Goal: Communication & Community: Share content

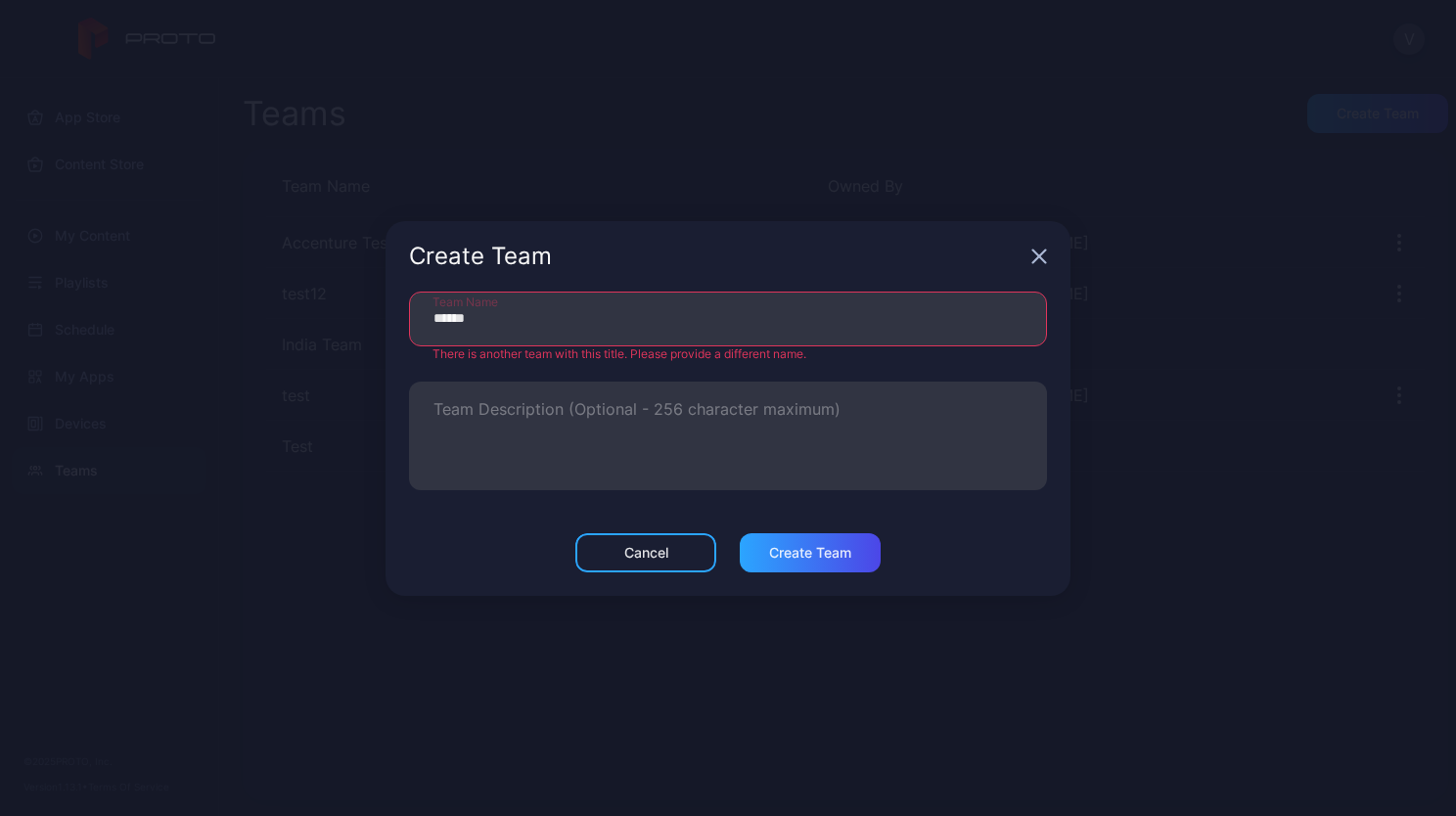
click at [794, 537] on button "Create Team" at bounding box center [811, 552] width 141 height 39
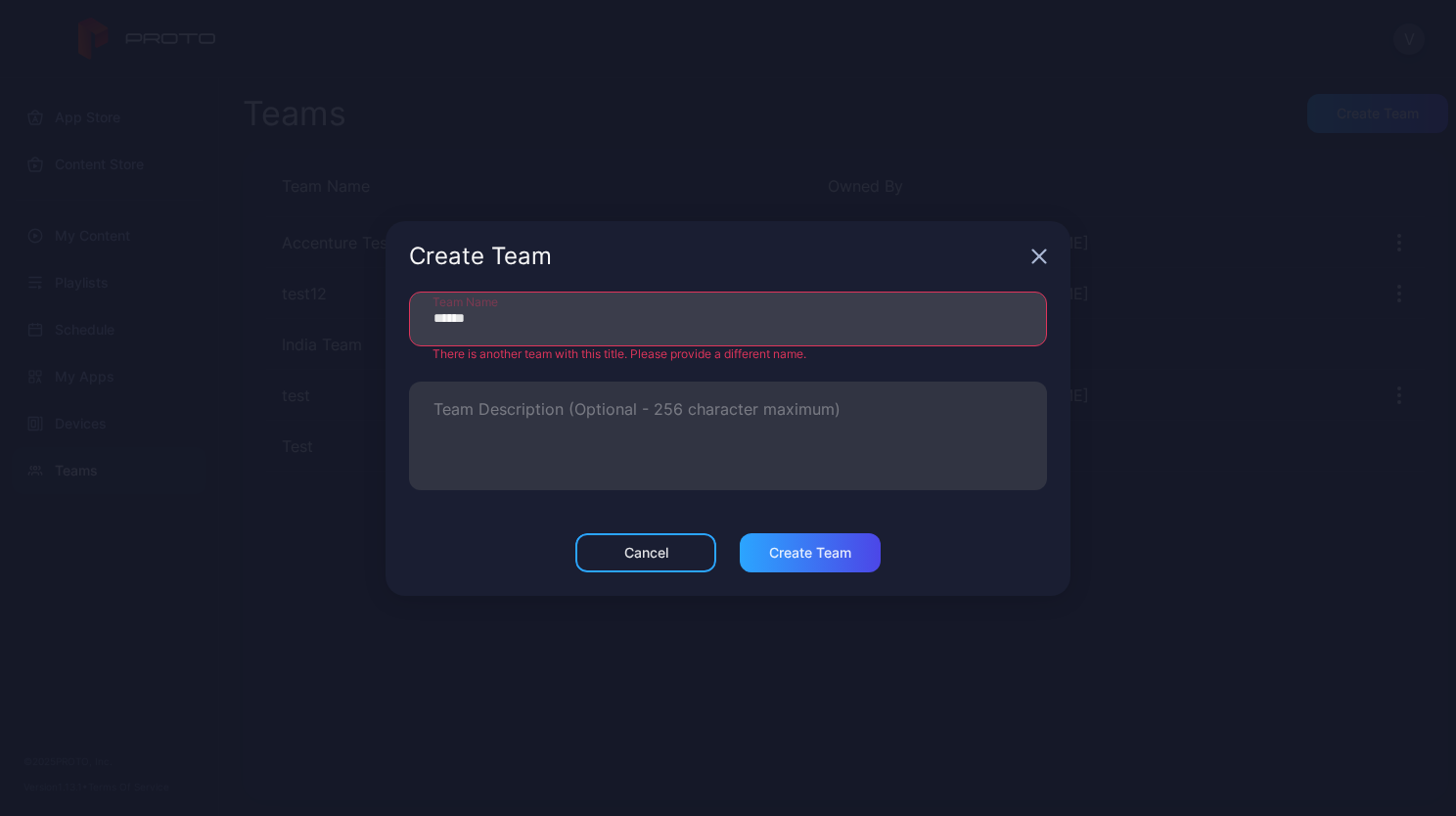
click at [504, 318] on input "******" at bounding box center [728, 318] width 638 height 55
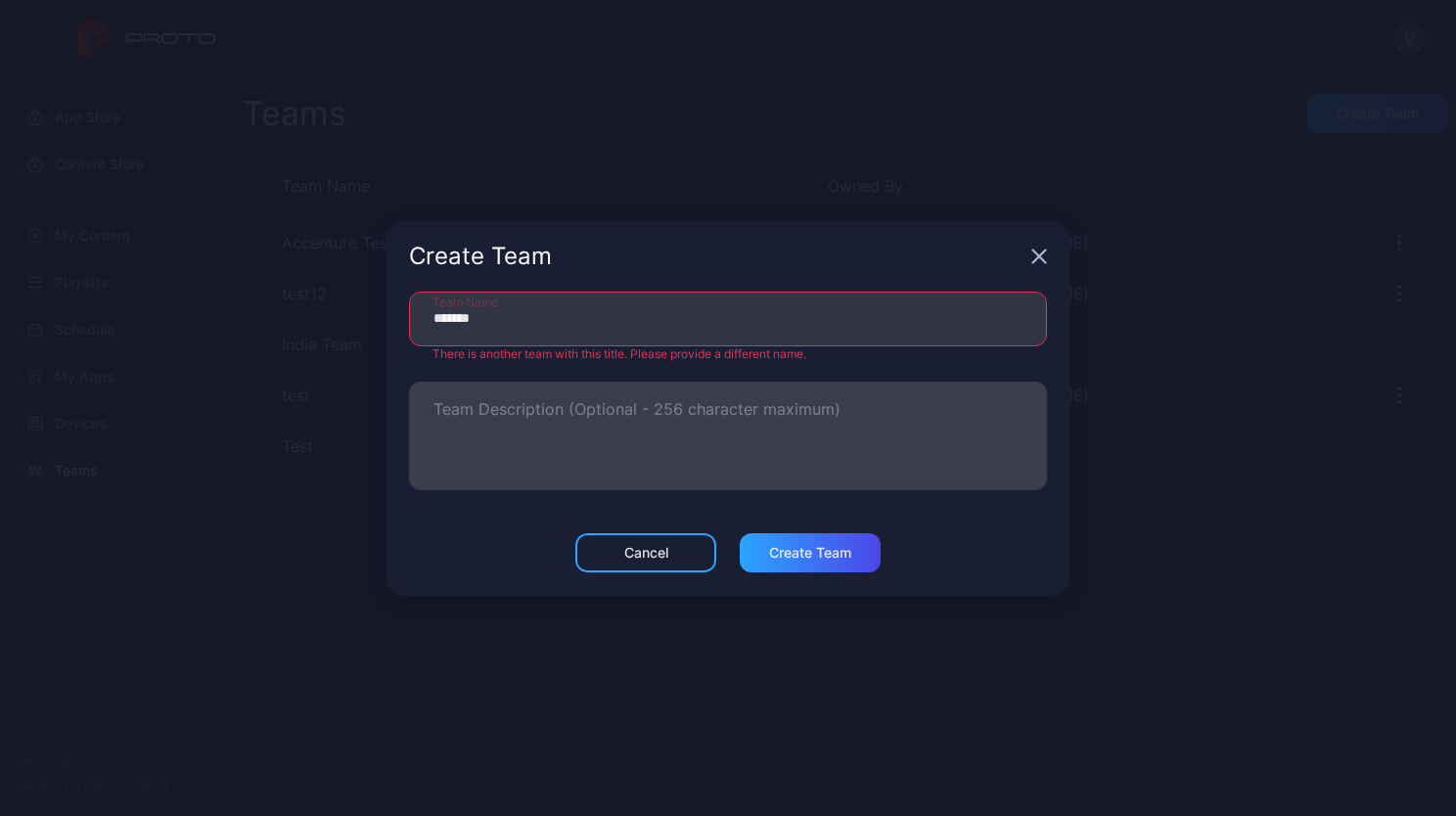
type input "*******"
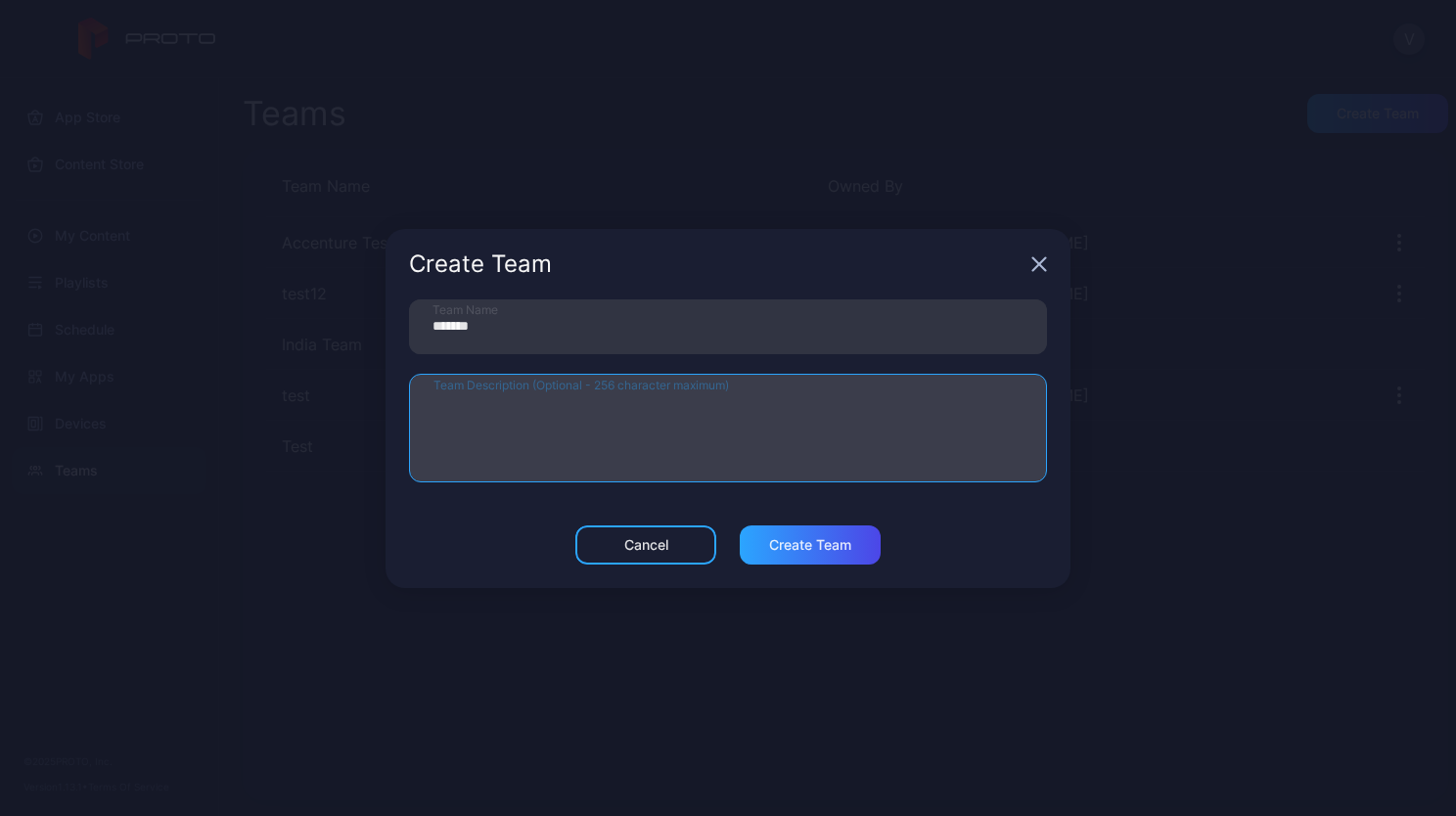
click at [575, 422] on textarea "Team Description (Optional - 256 character maximum)" at bounding box center [728, 428] width 589 height 68
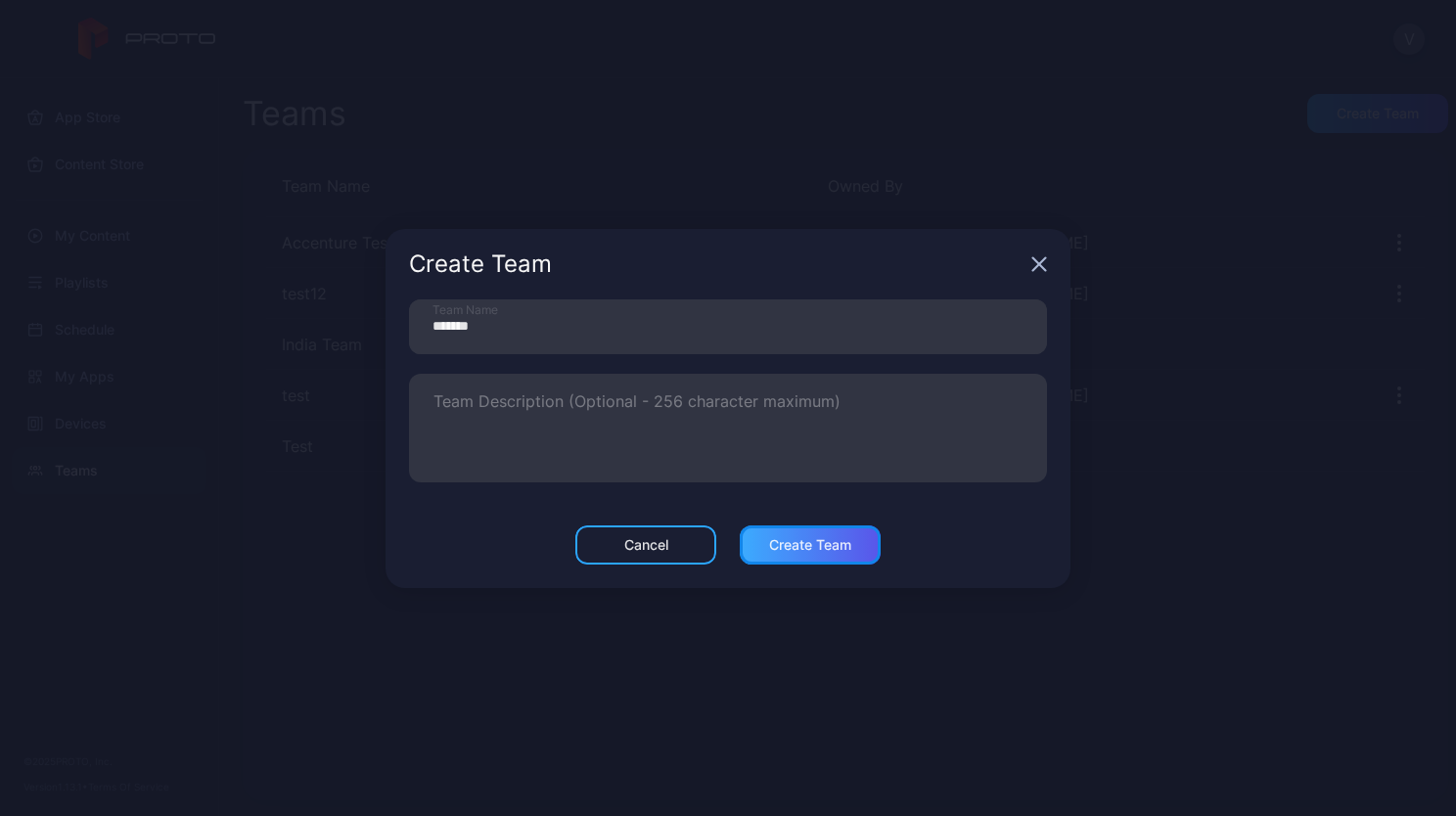
click at [811, 548] on div "Create Team" at bounding box center [810, 545] width 83 height 16
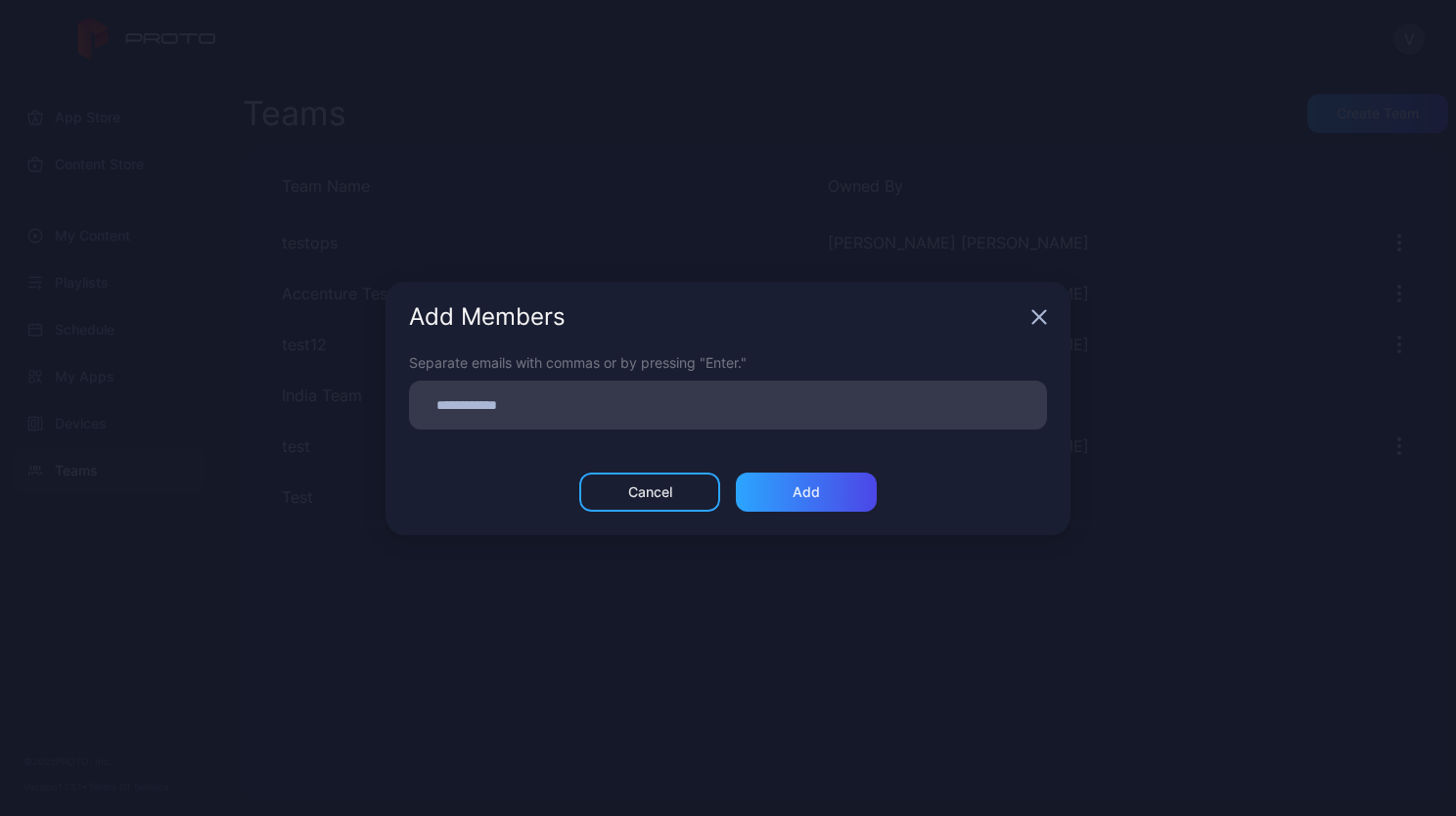
click at [532, 407] on input at bounding box center [728, 405] width 615 height 26
type input "*"
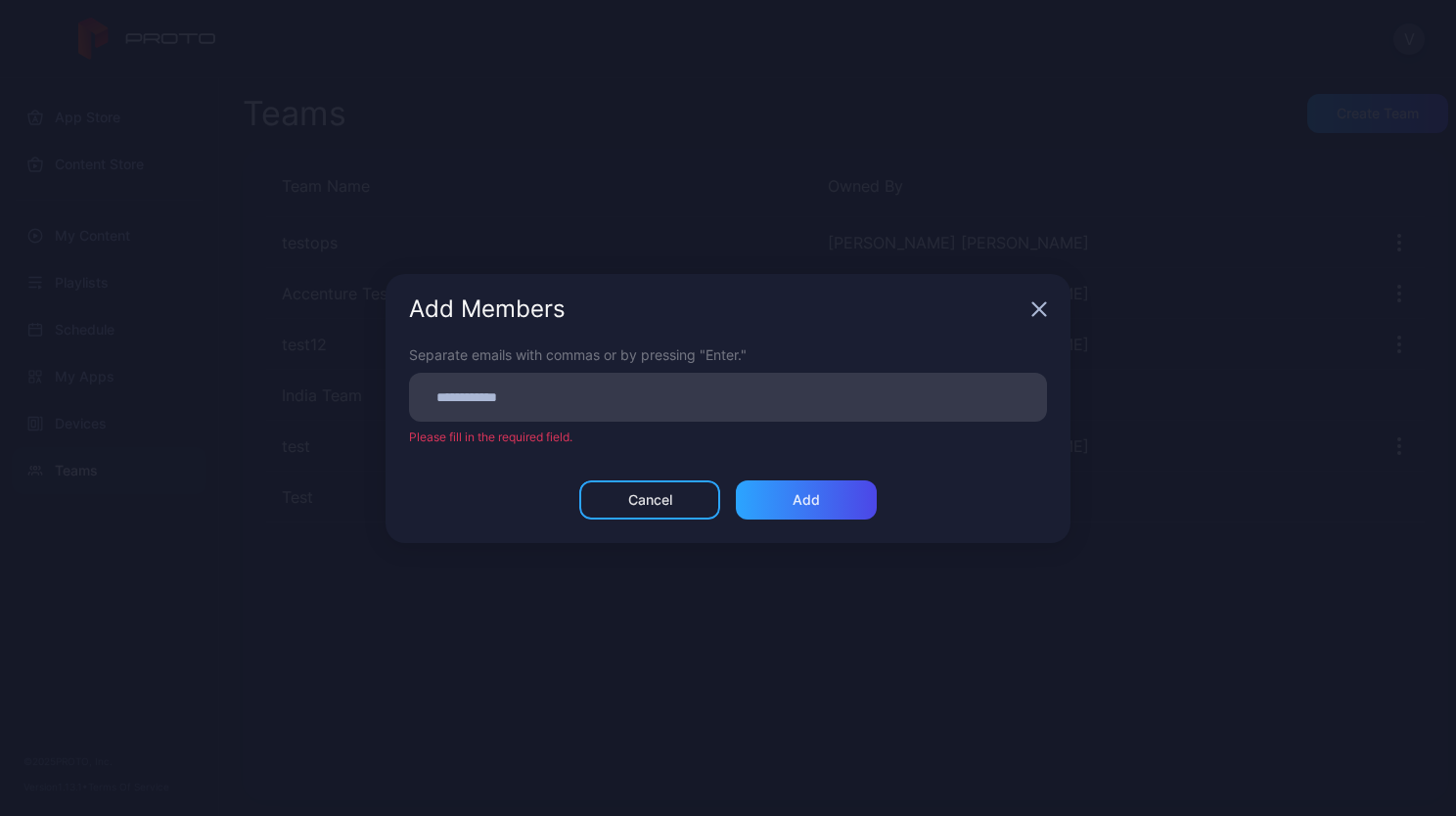
paste input
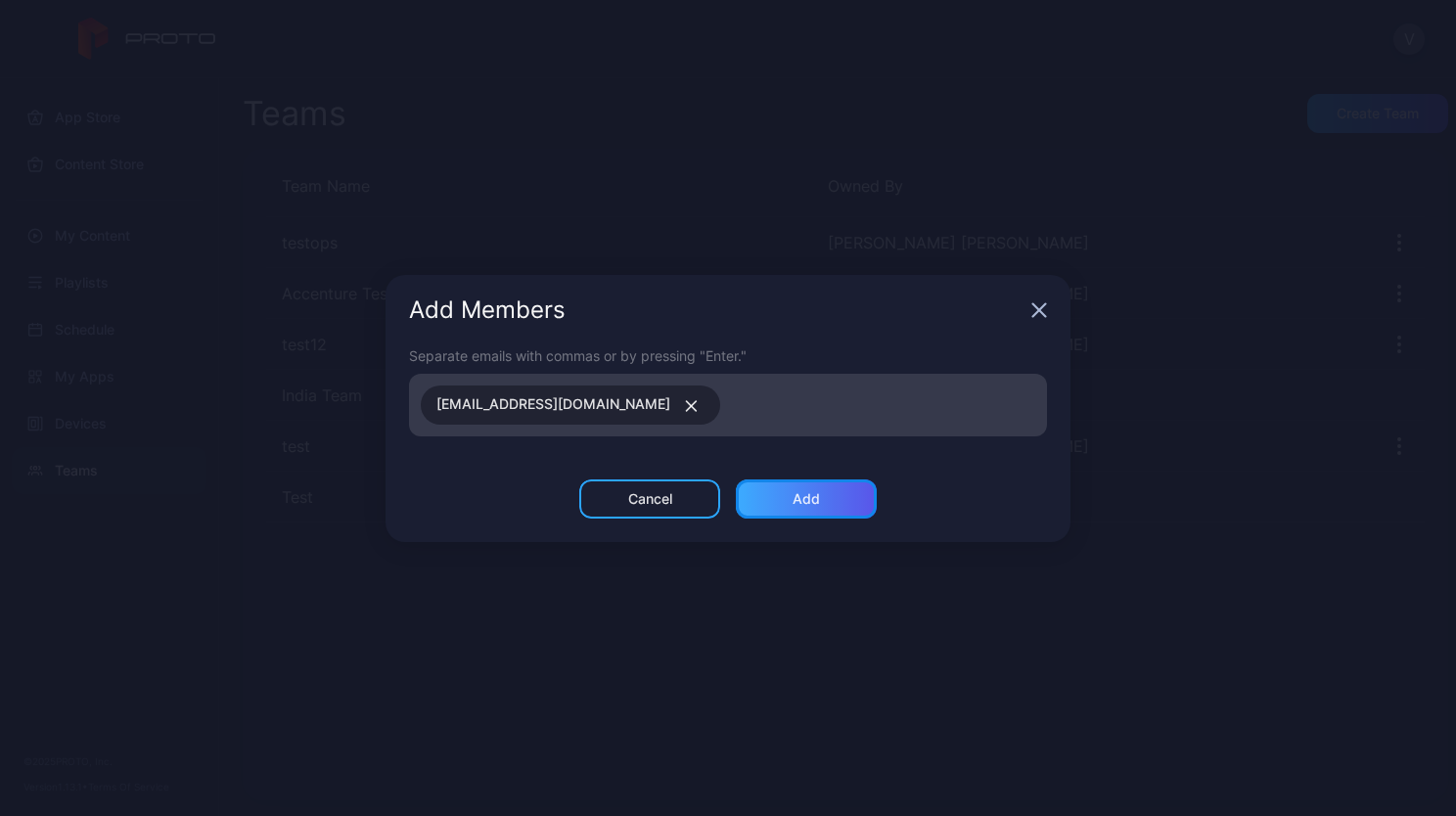
click at [797, 498] on div "Add" at bounding box center [807, 500] width 28 height 16
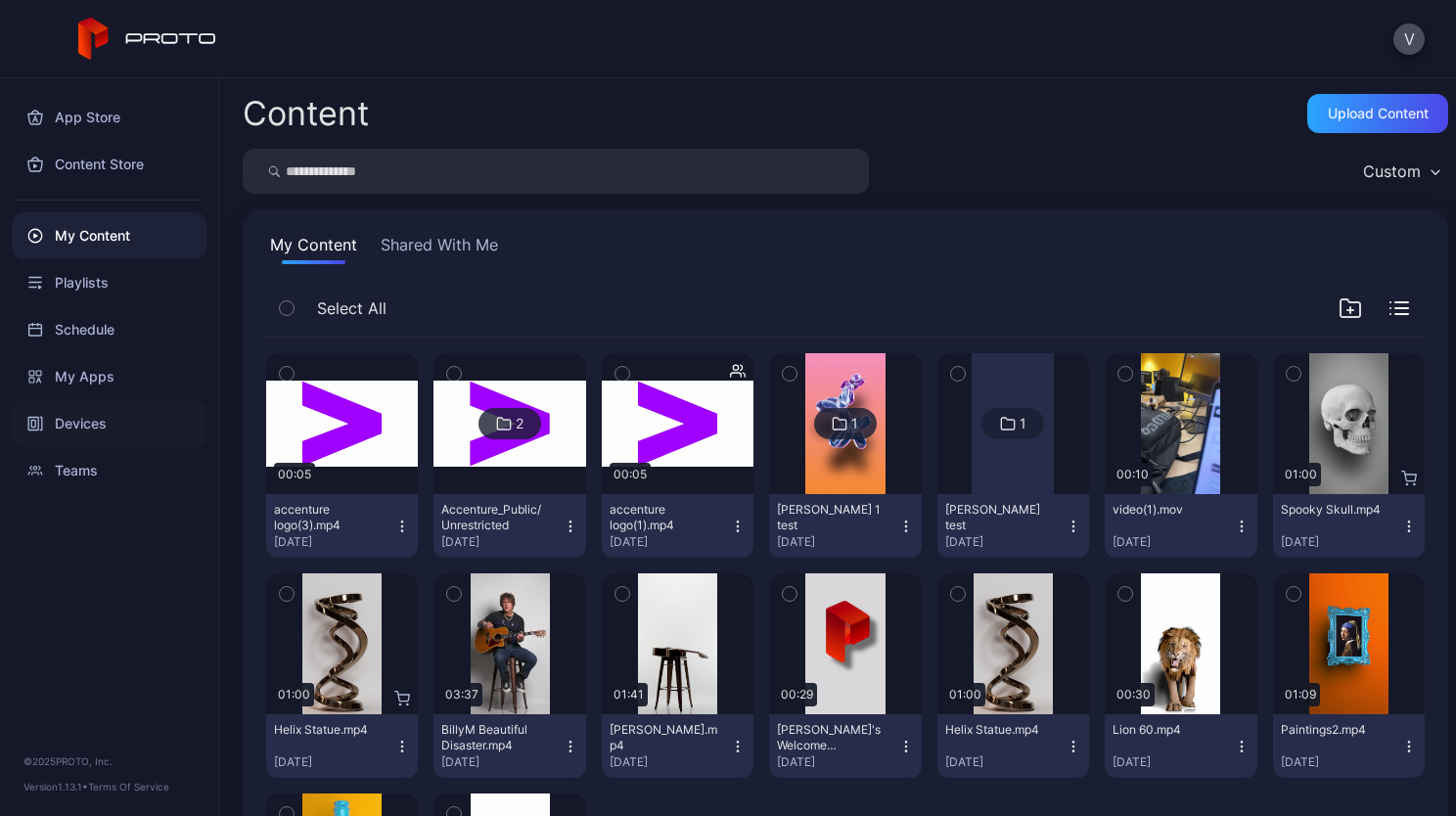
click at [90, 420] on div "Devices" at bounding box center [109, 423] width 195 height 47
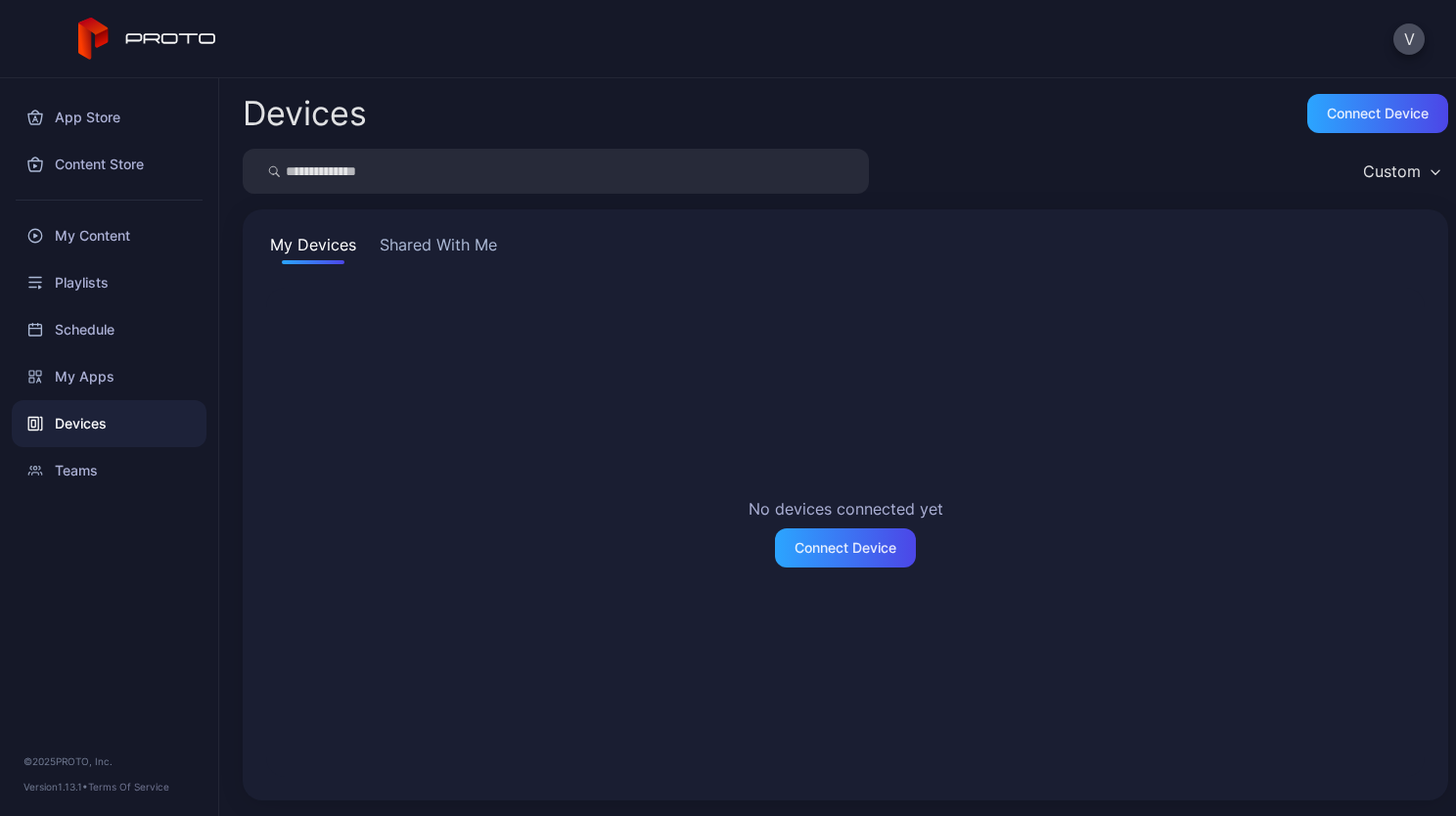
click at [429, 245] on button "Shared With Me" at bounding box center [439, 248] width 125 height 31
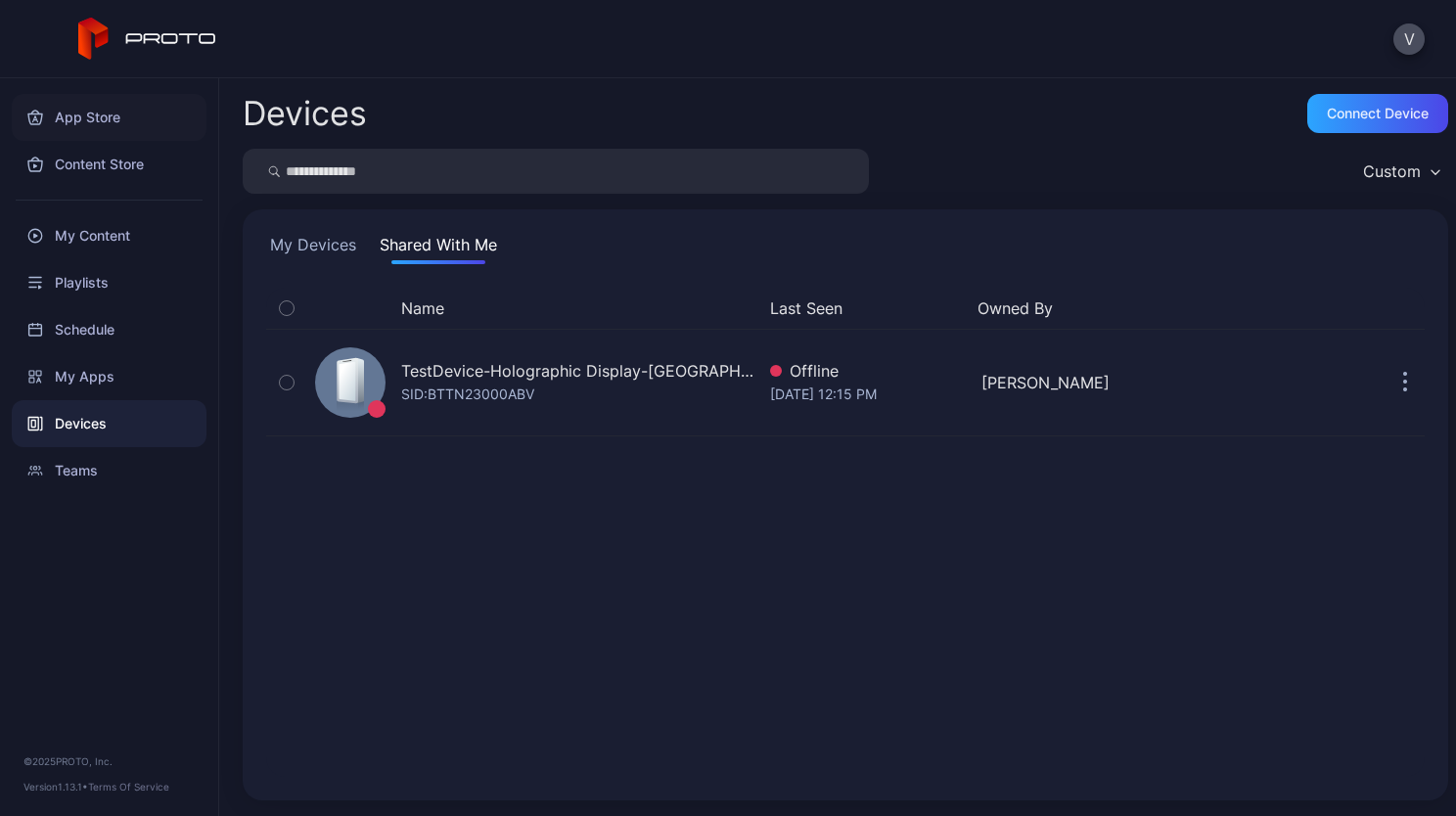
click at [94, 120] on div "App Store" at bounding box center [109, 116] width 195 height 47
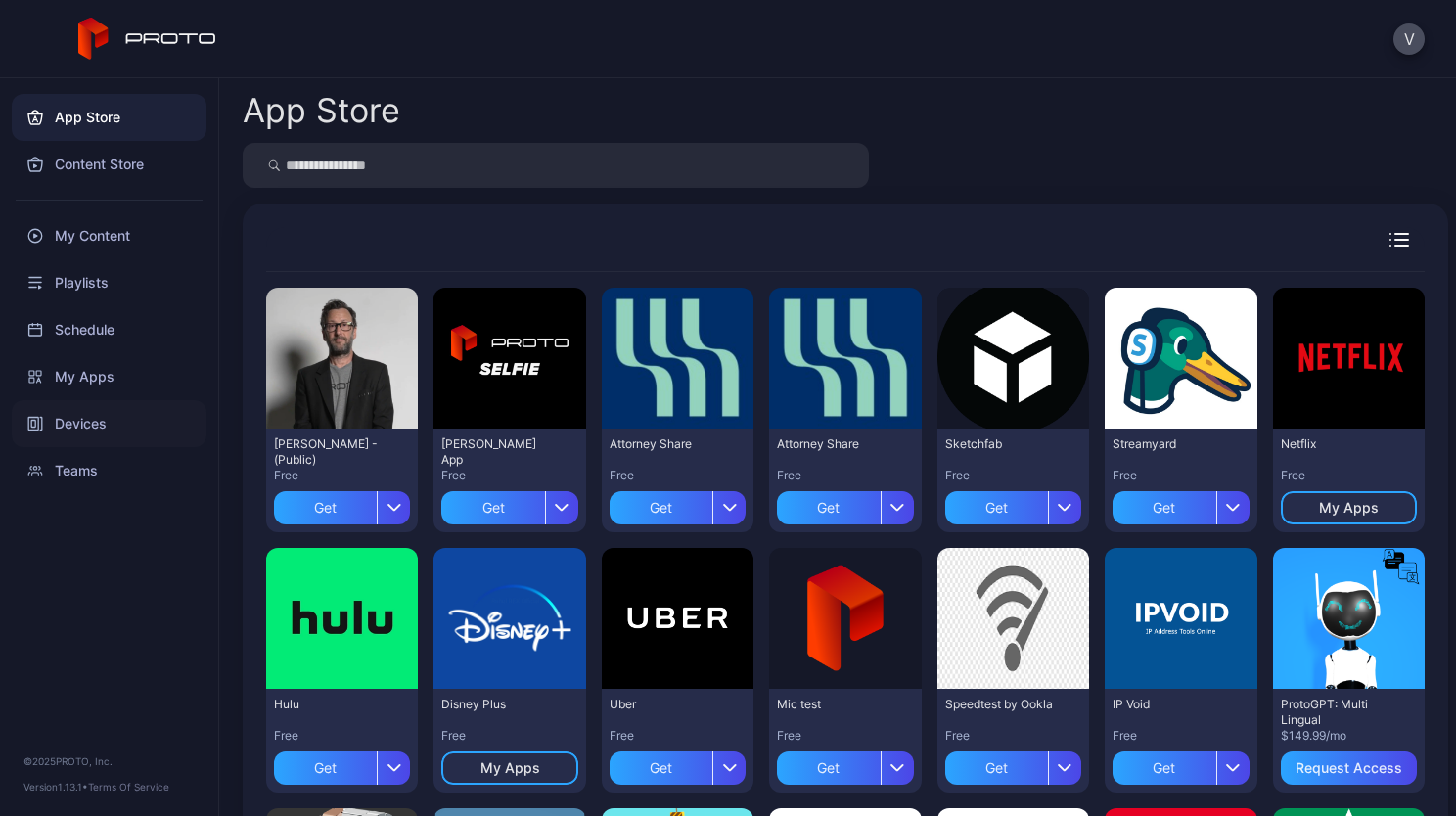
click at [78, 413] on div "Devices" at bounding box center [109, 423] width 195 height 47
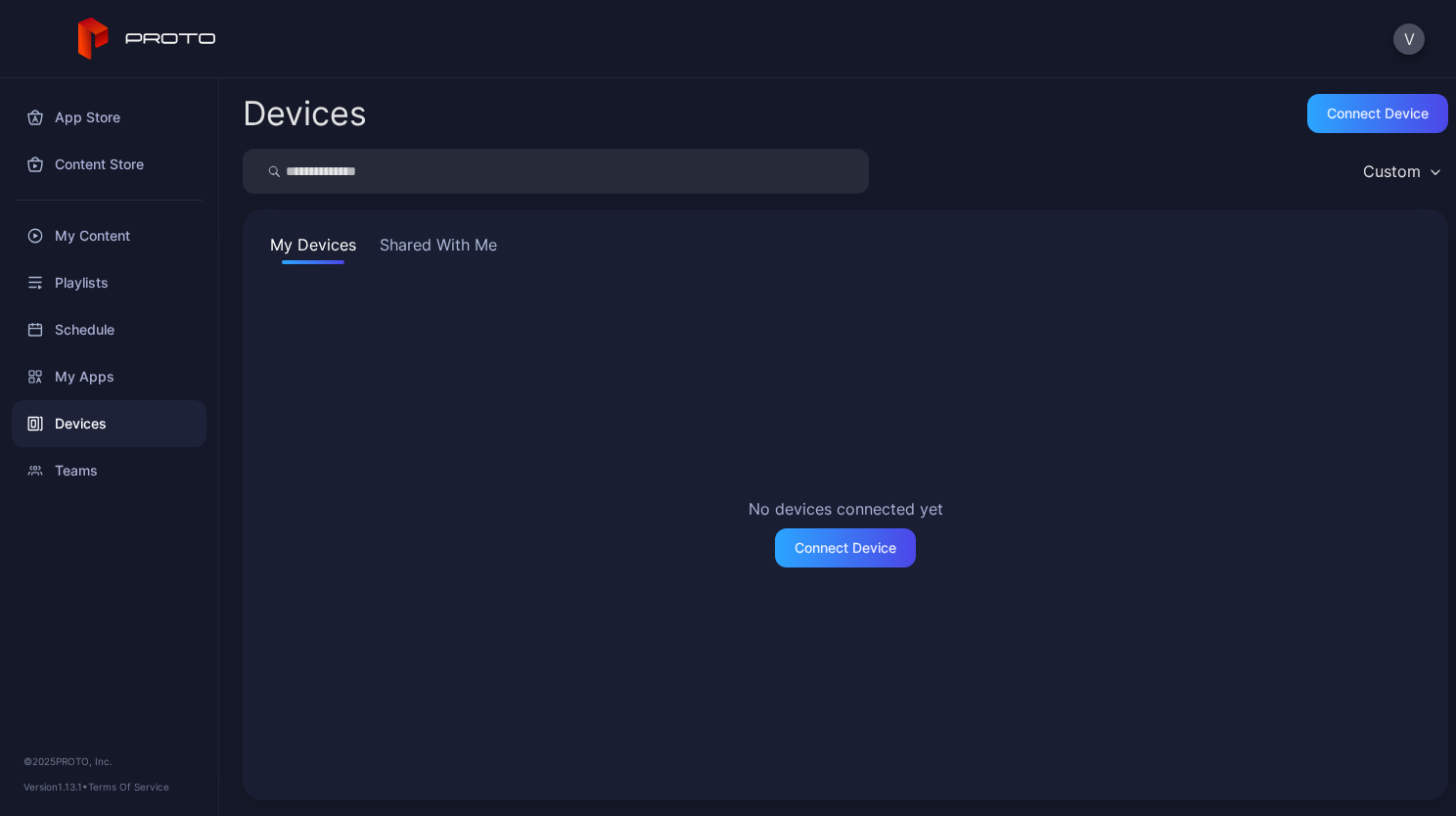
click at [442, 252] on button "Shared With Me" at bounding box center [439, 248] width 125 height 31
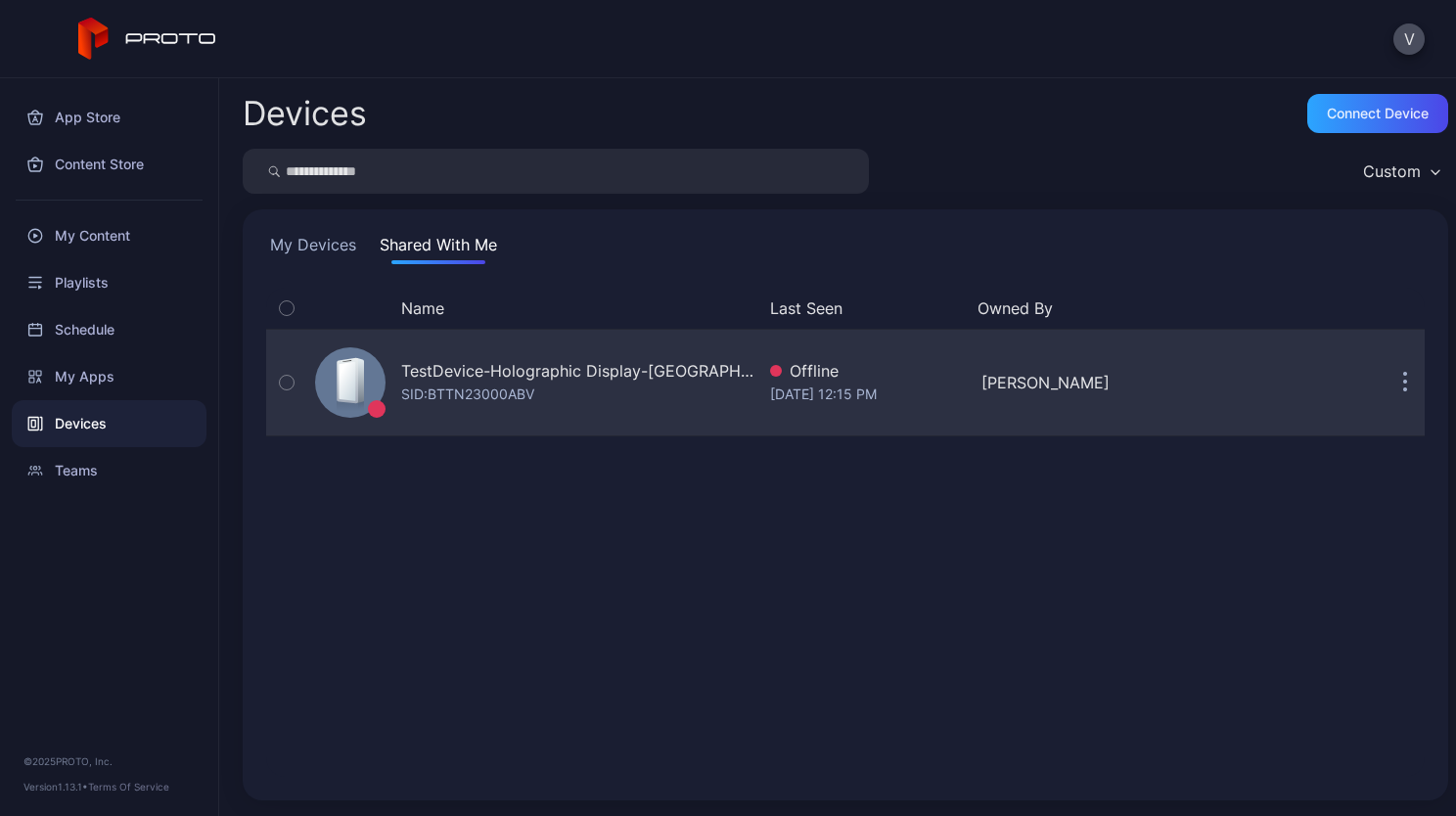
click at [501, 403] on div "SID: BTTN23000ABV" at bounding box center [468, 395] width 133 height 24
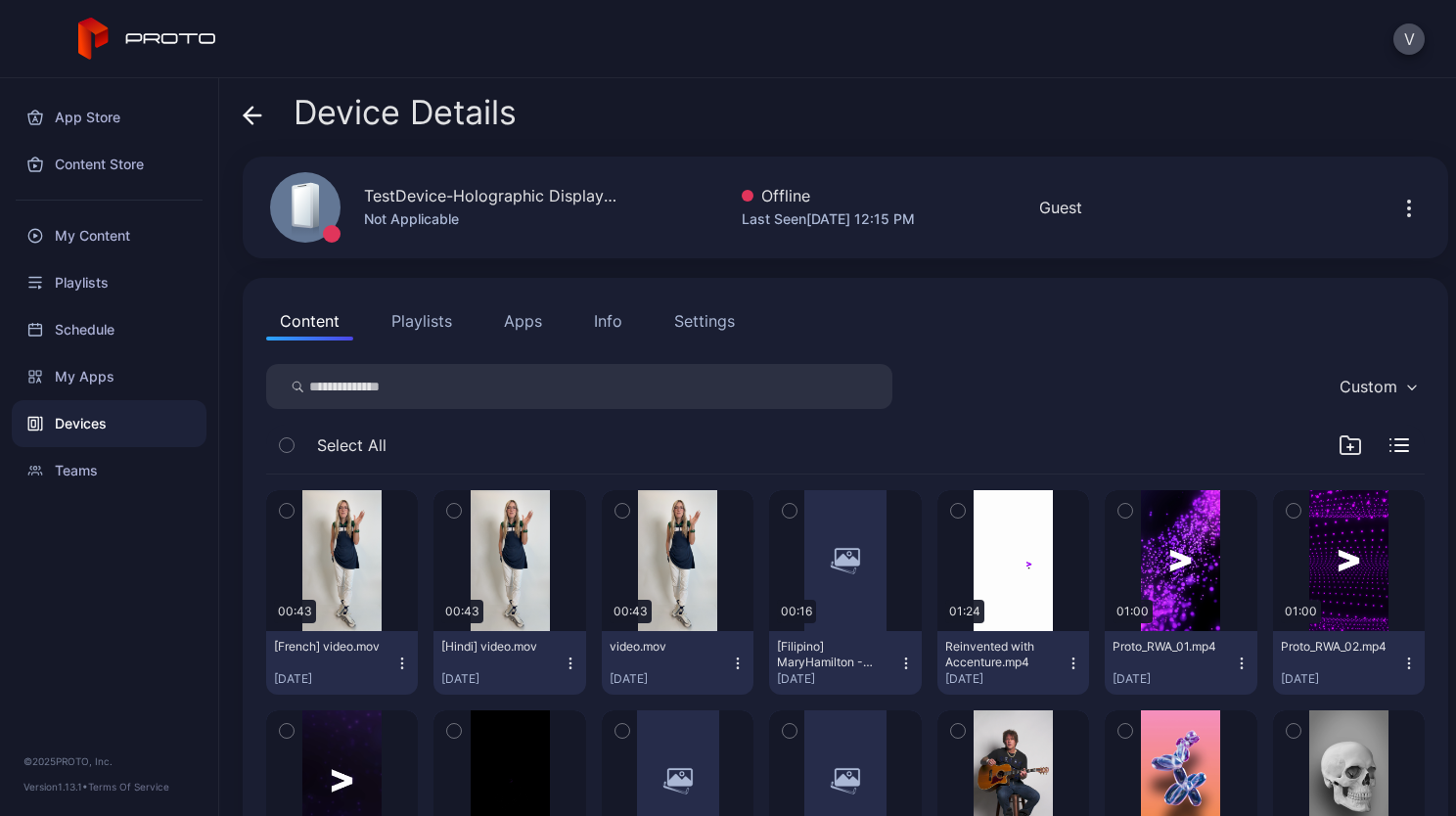
click at [84, 421] on div "Devices" at bounding box center [109, 423] width 195 height 47
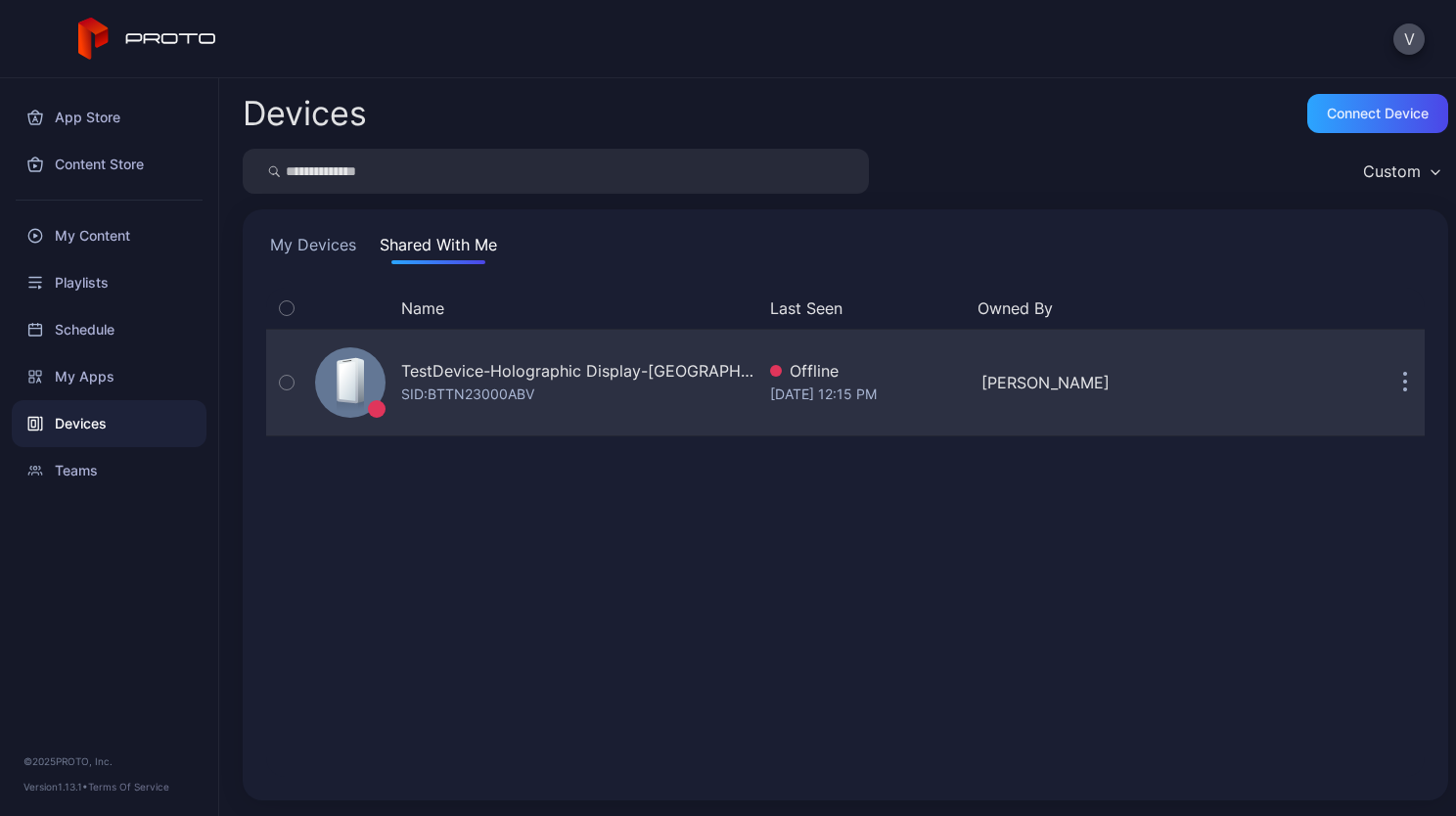
click at [668, 376] on div "TestDevice-Holographic Display-Chicago-500West-Showcase" at bounding box center [577, 371] width 353 height 24
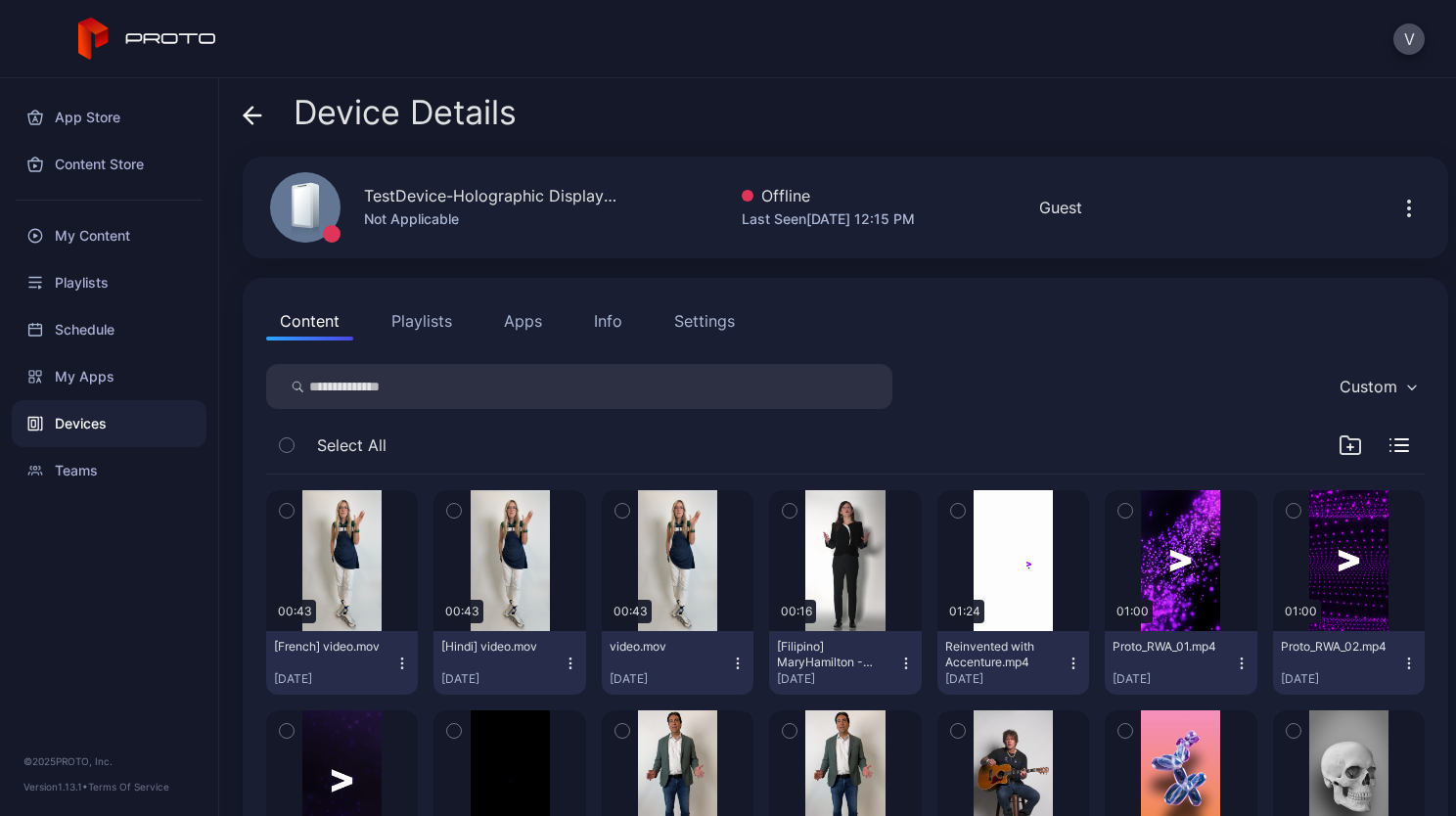
click at [692, 323] on div "Settings" at bounding box center [705, 321] width 61 height 24
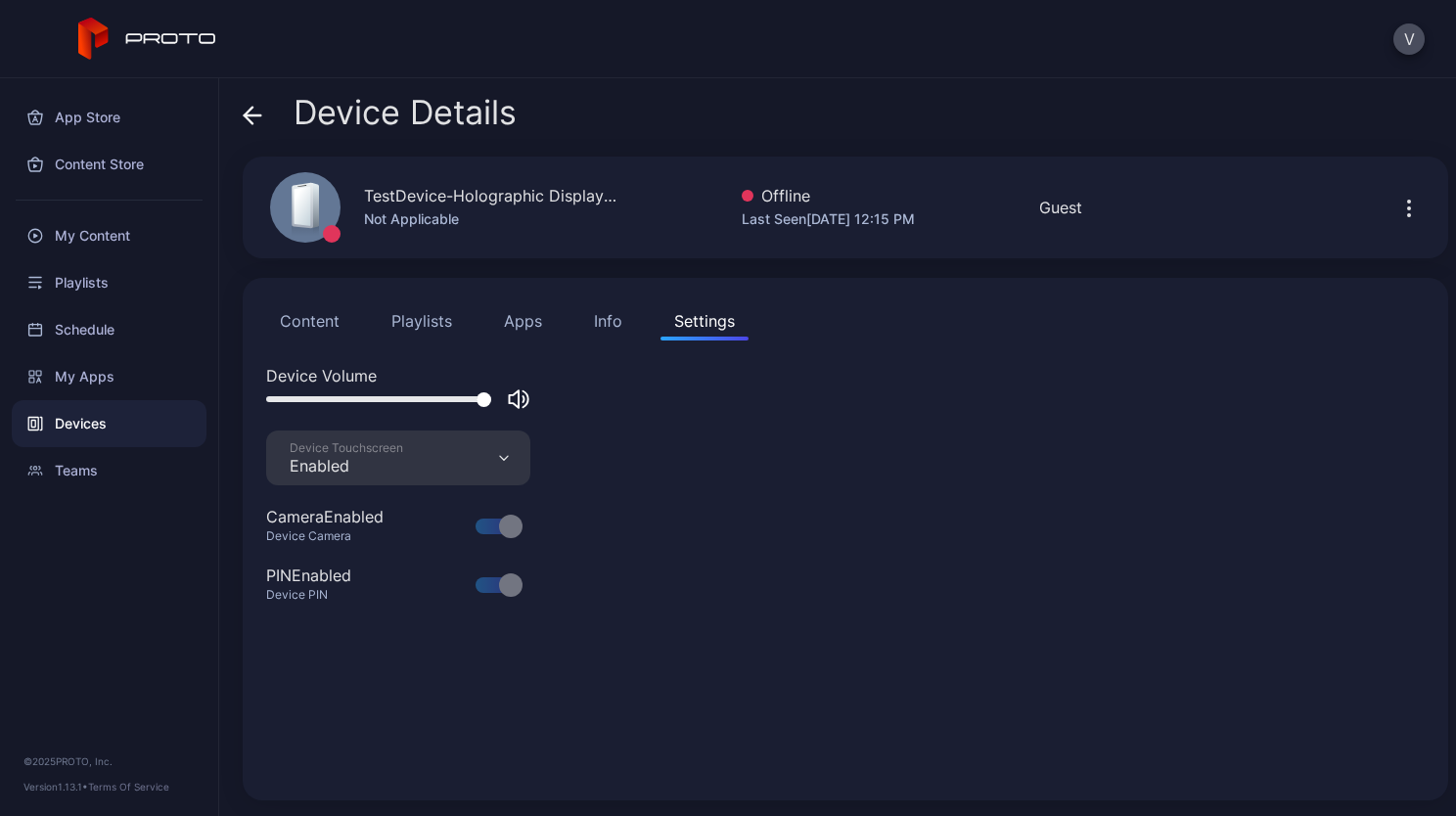
click at [438, 330] on button "Playlists" at bounding box center [422, 320] width 89 height 39
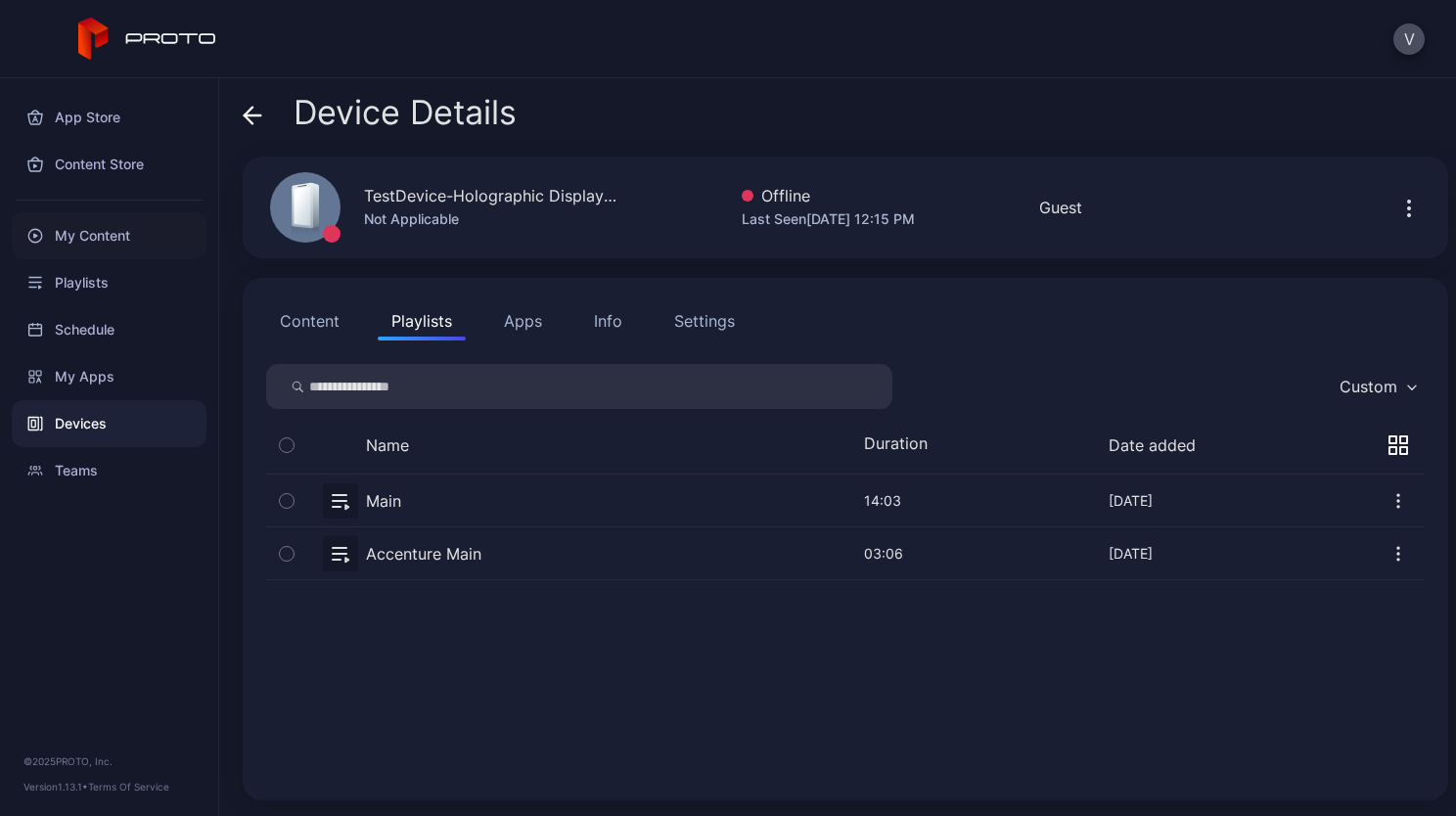
click at [96, 235] on div "My Content" at bounding box center [109, 235] width 195 height 47
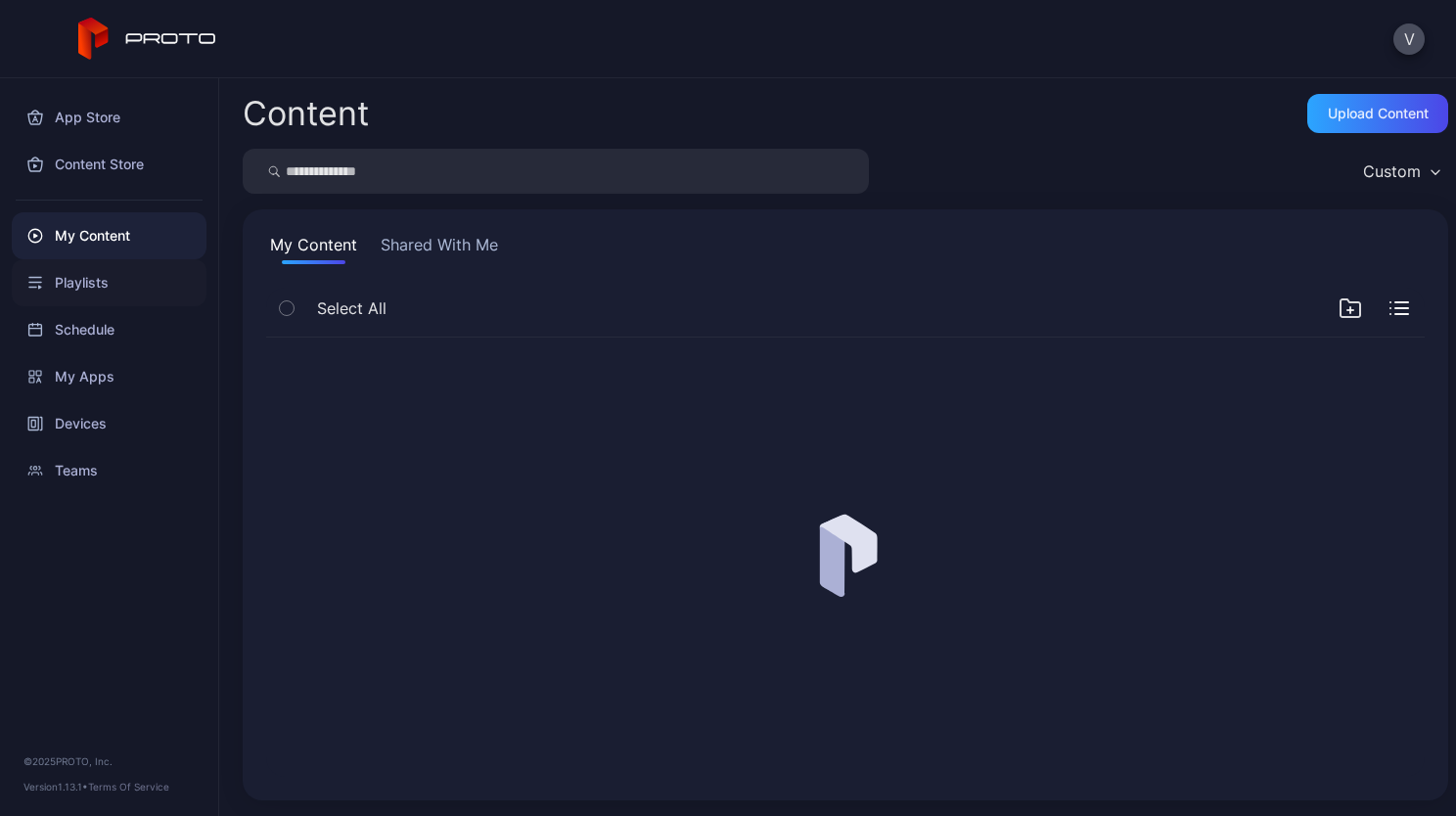
click at [87, 274] on div "Playlists" at bounding box center [109, 283] width 195 height 47
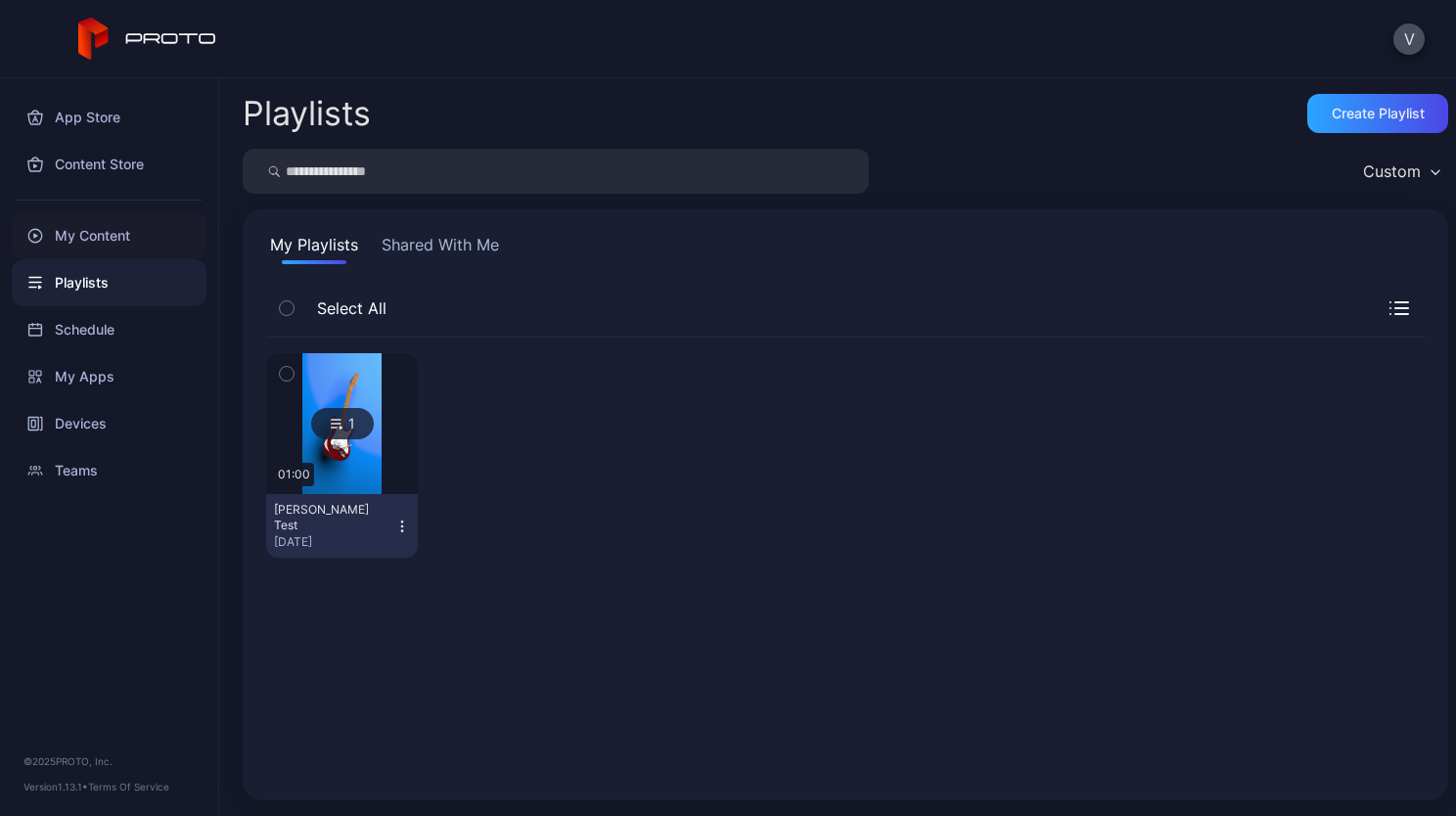
click at [92, 235] on div "My Content" at bounding box center [109, 235] width 195 height 47
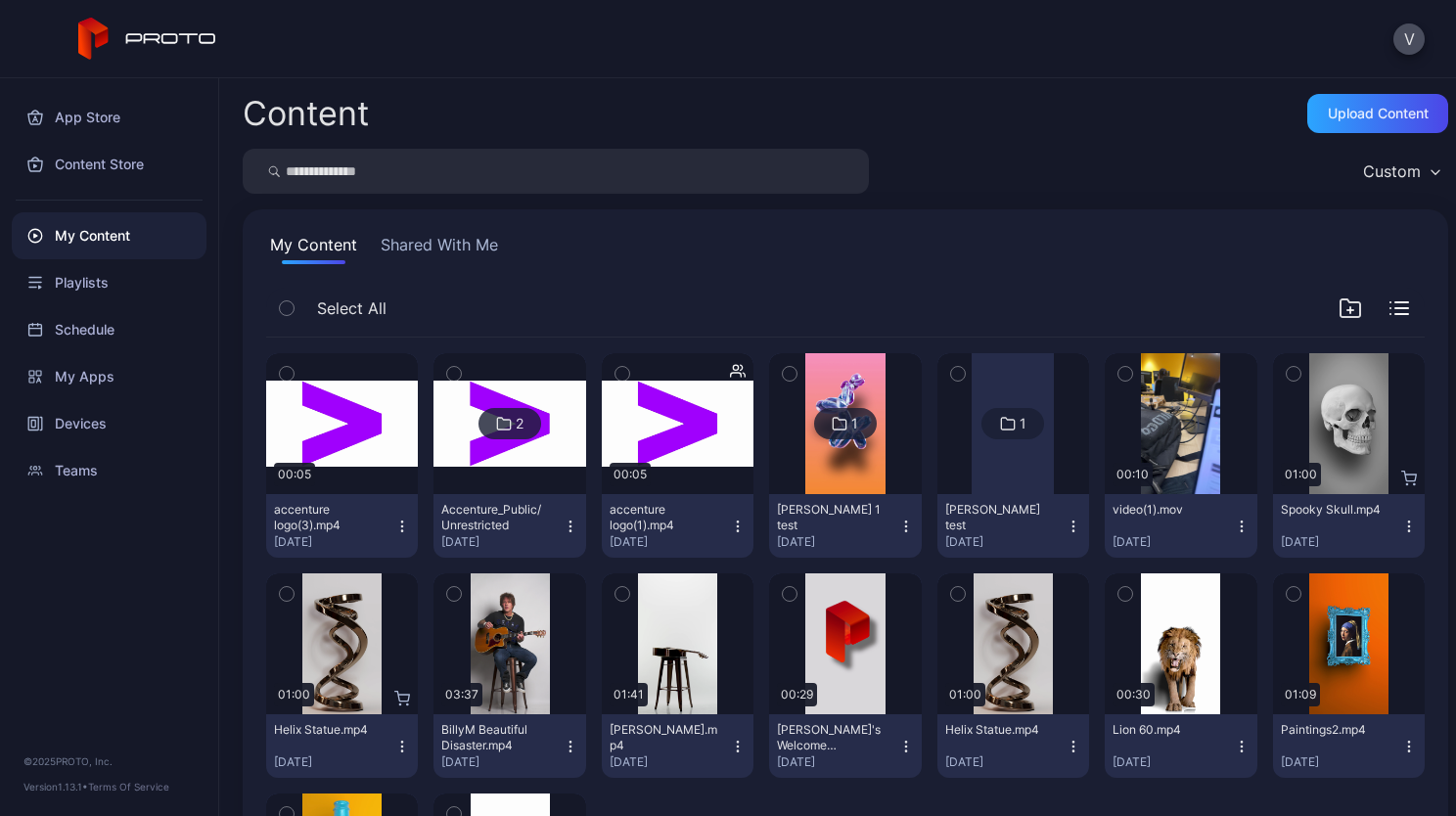
click at [117, 237] on div "My Content" at bounding box center [109, 235] width 195 height 47
click at [400, 513] on button "accenture logo(3).mp4 Jul 11, 2025" at bounding box center [342, 526] width 151 height 64
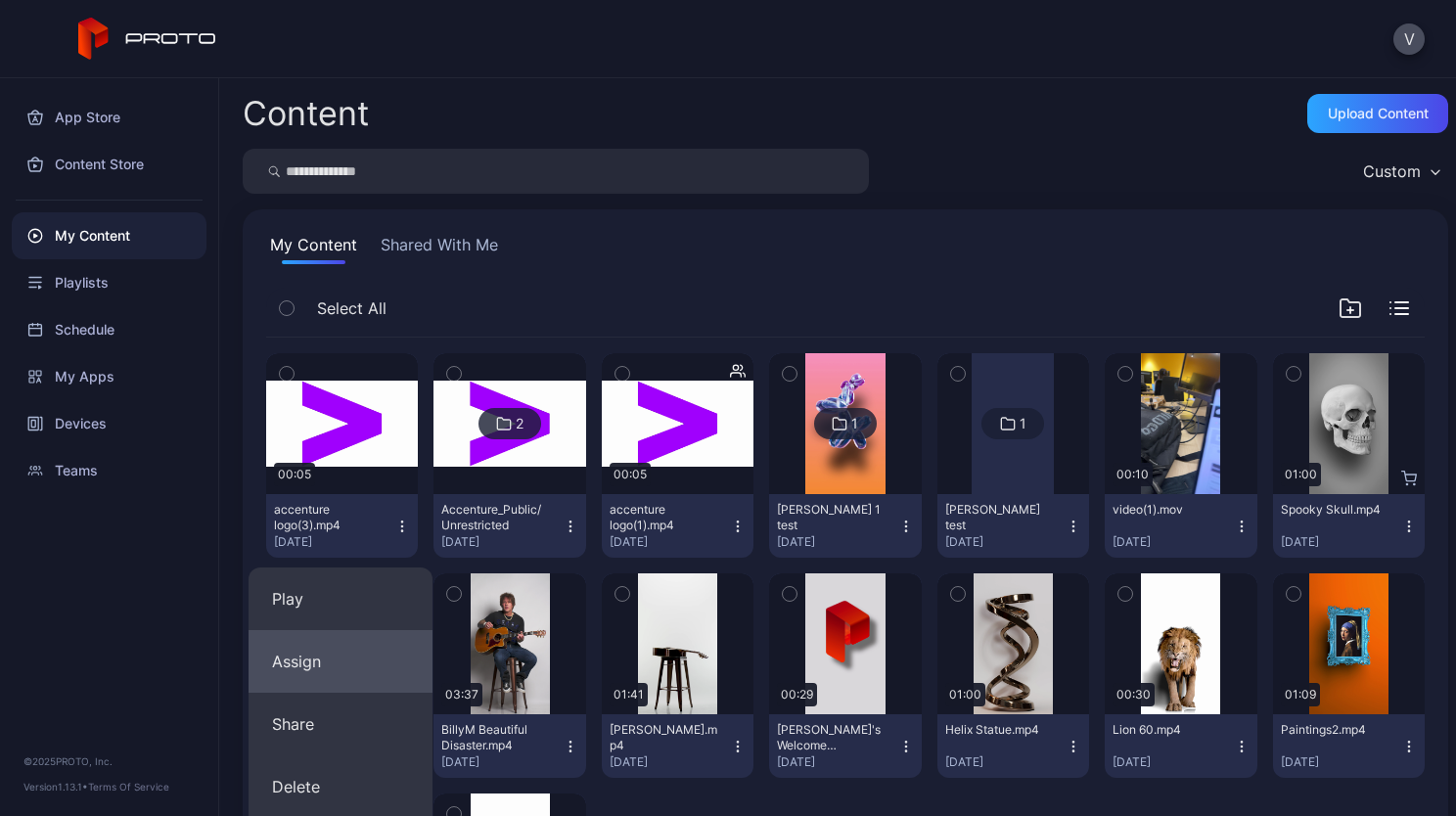
click at [299, 661] on button "Assign" at bounding box center [340, 661] width 184 height 63
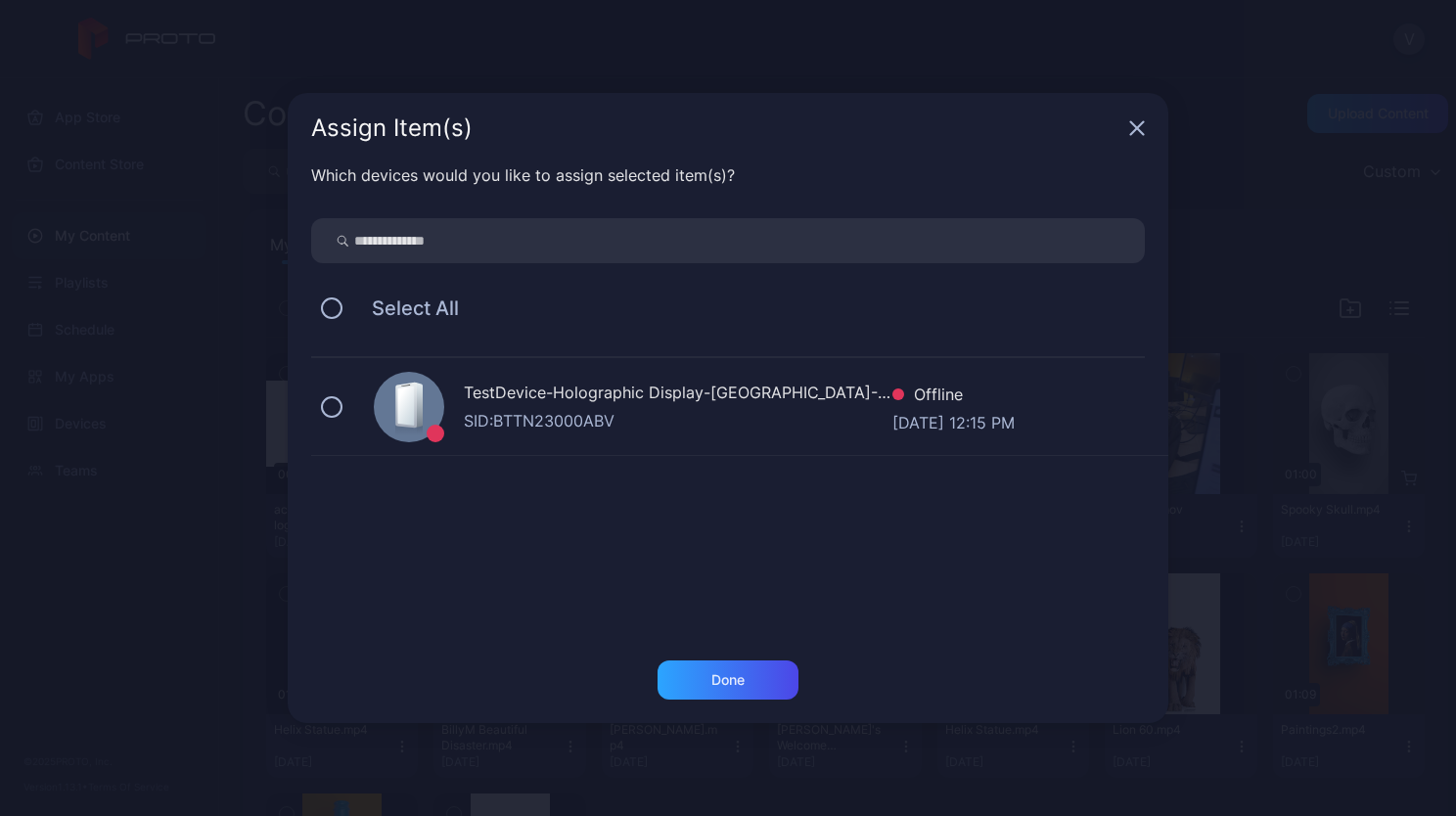
click at [1135, 133] on icon "button" at bounding box center [1138, 128] width 16 height 16
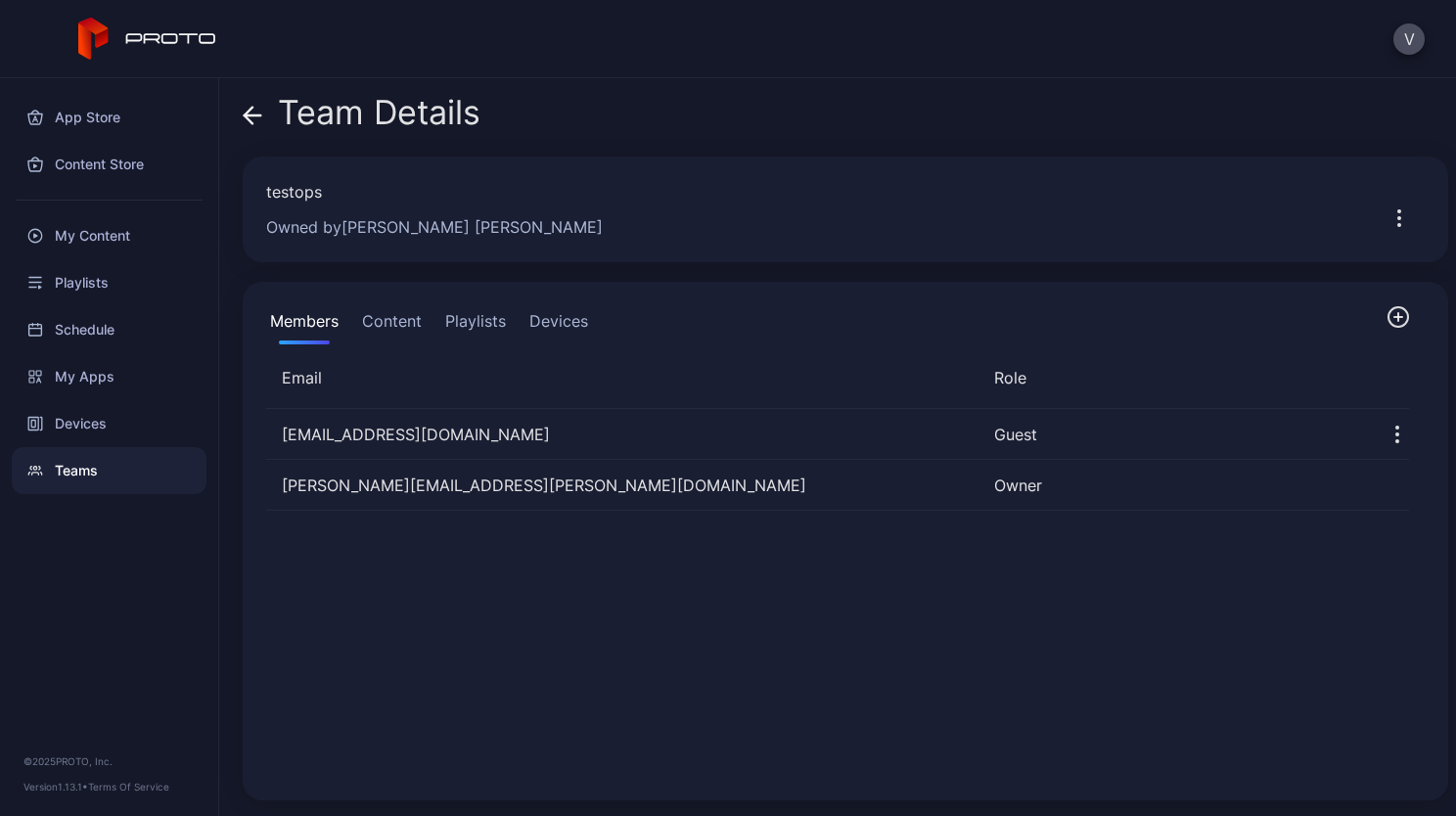
click at [1056, 191] on div "testops" at bounding box center [809, 192] width 1085 height 24
click at [98, 109] on div "App Store" at bounding box center [109, 116] width 195 height 47
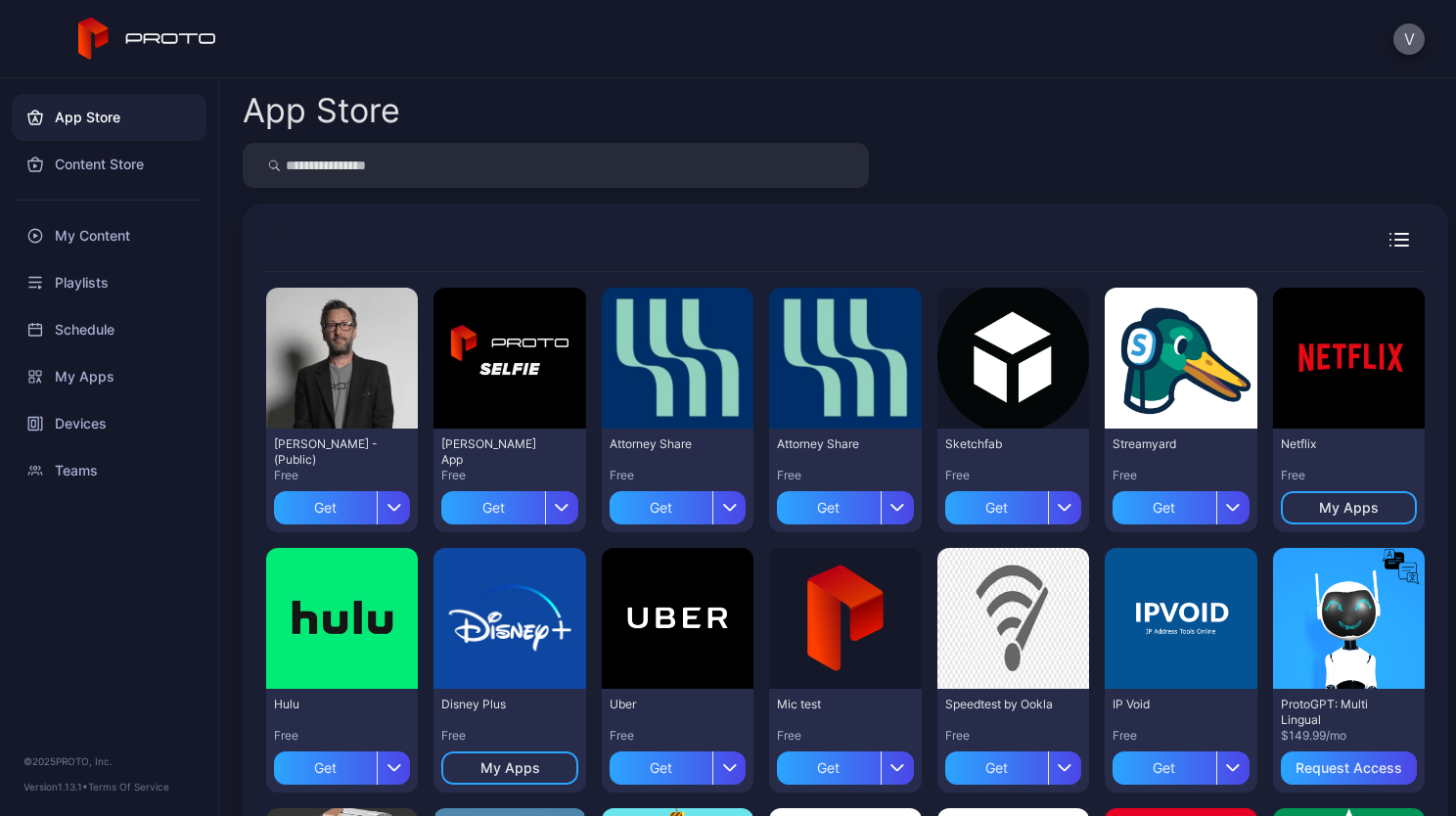
click at [1411, 46] on button "V" at bounding box center [1409, 39] width 31 height 31
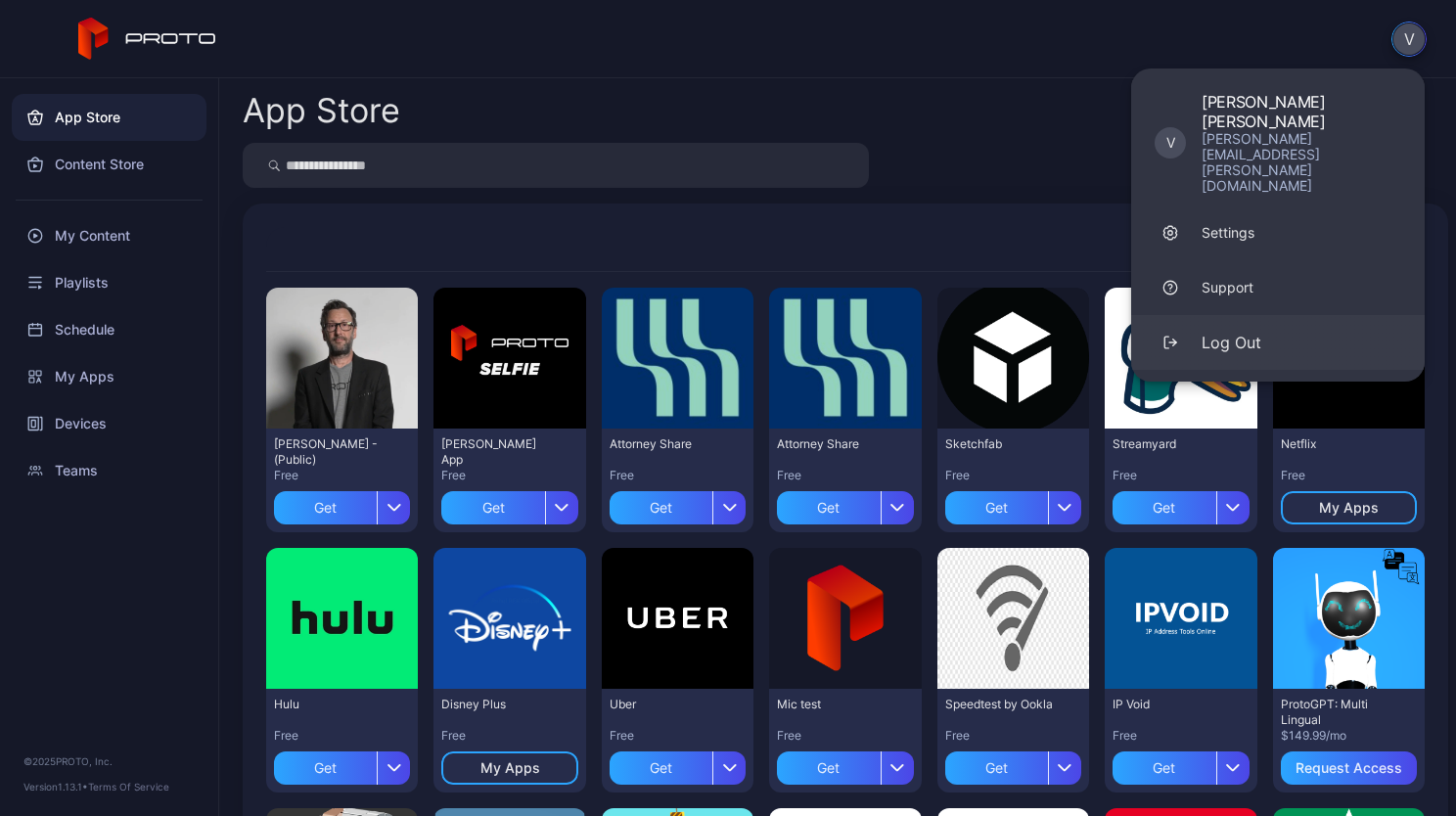
click at [1233, 330] on div "Log Out" at bounding box center [1232, 342] width 60 height 24
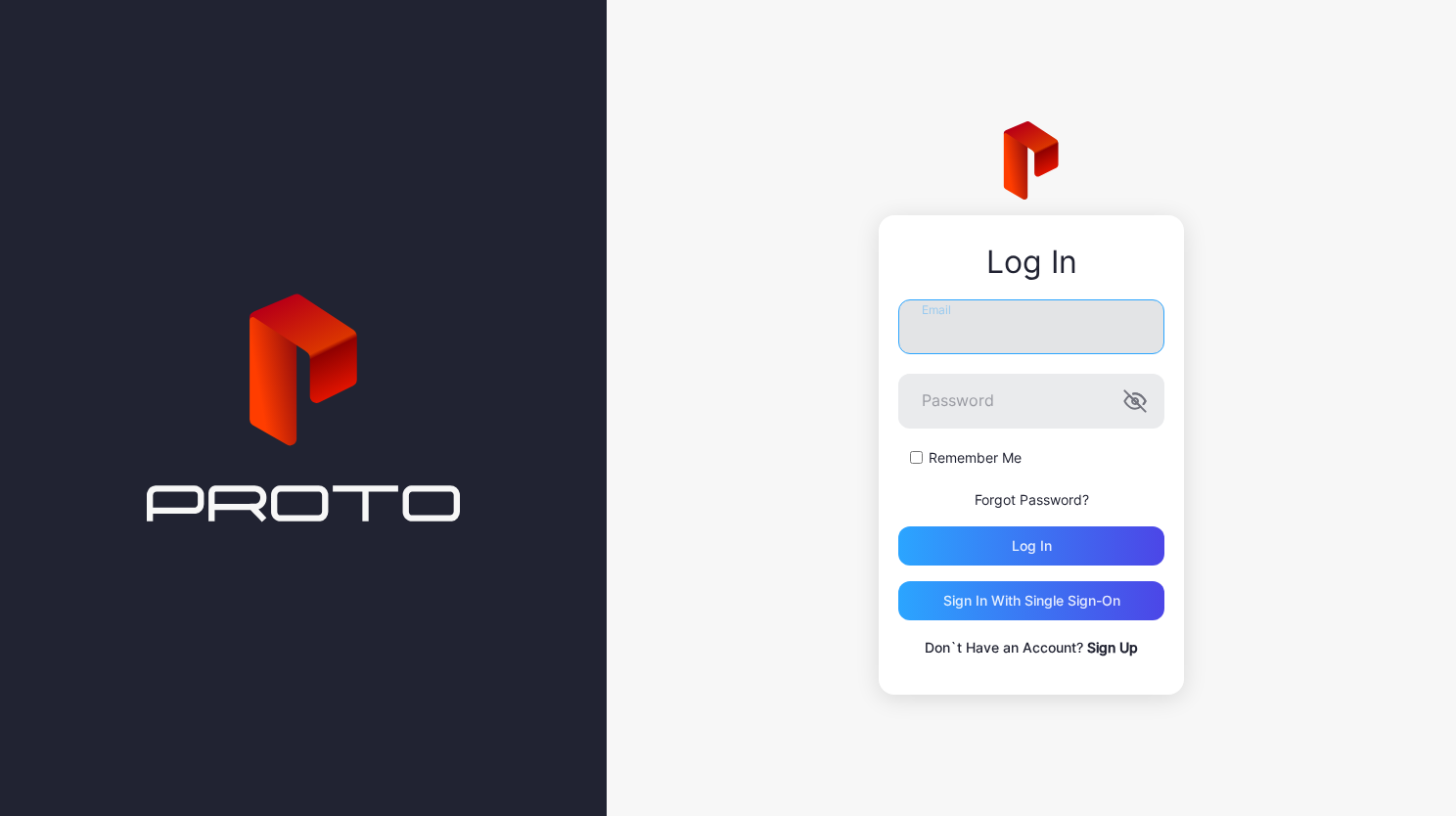
click at [937, 342] on input "Email" at bounding box center [1032, 326] width 267 height 55
type input "**********"
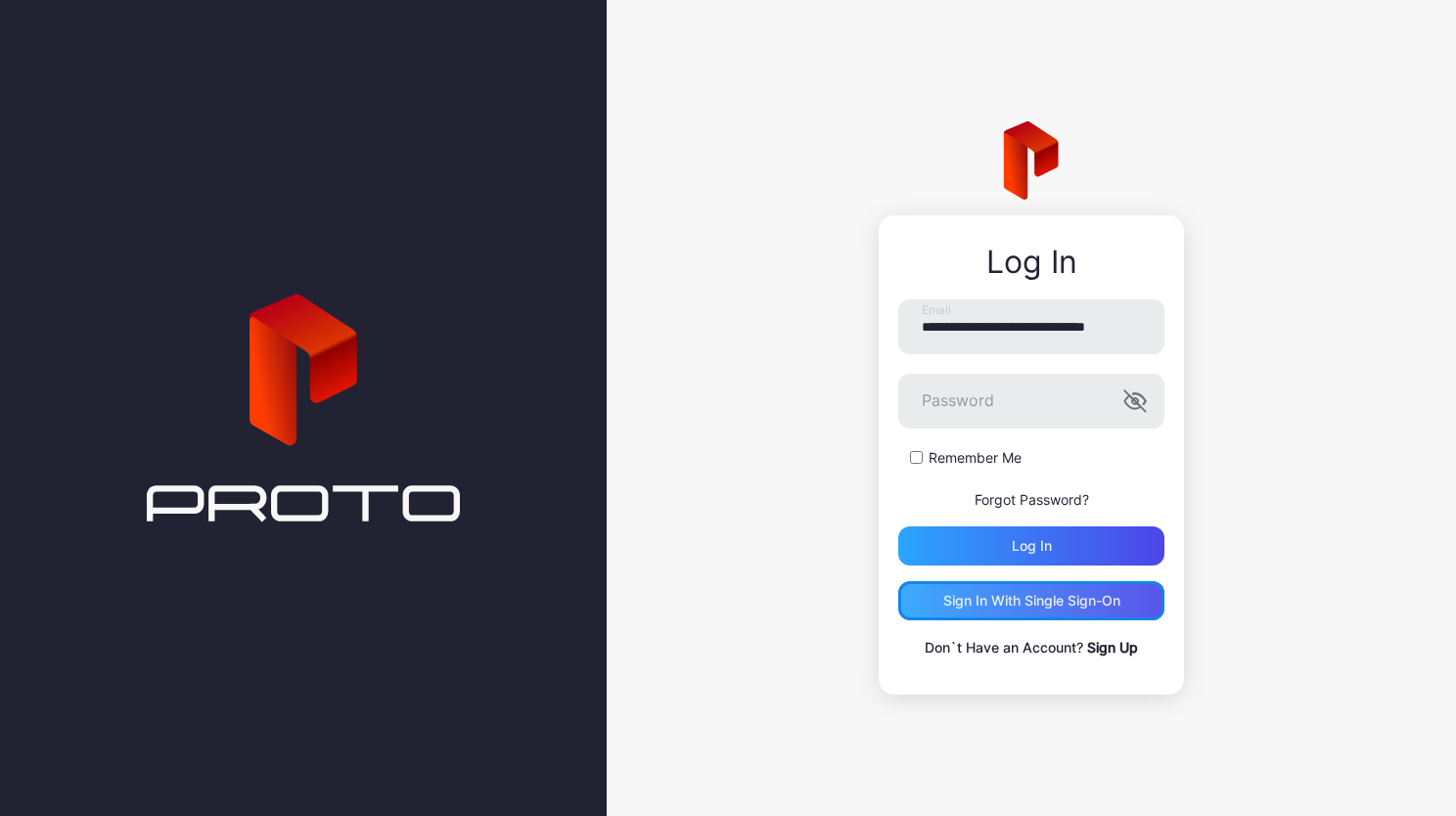
click at [1041, 604] on div "Sign in With Single Sign-On" at bounding box center [1032, 601] width 177 height 16
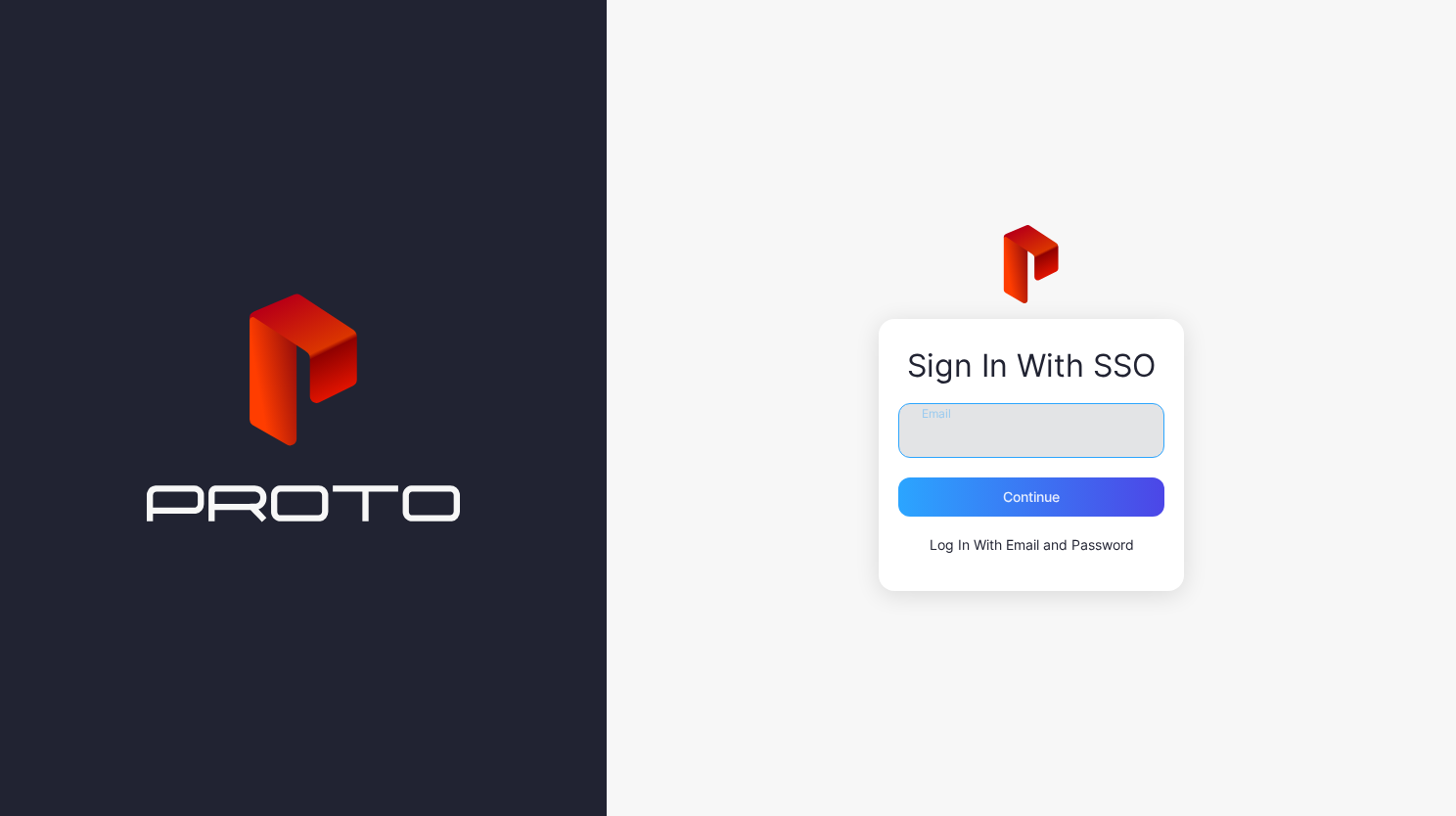
click at [971, 425] on input "Email" at bounding box center [1032, 430] width 267 height 55
type input "**********"
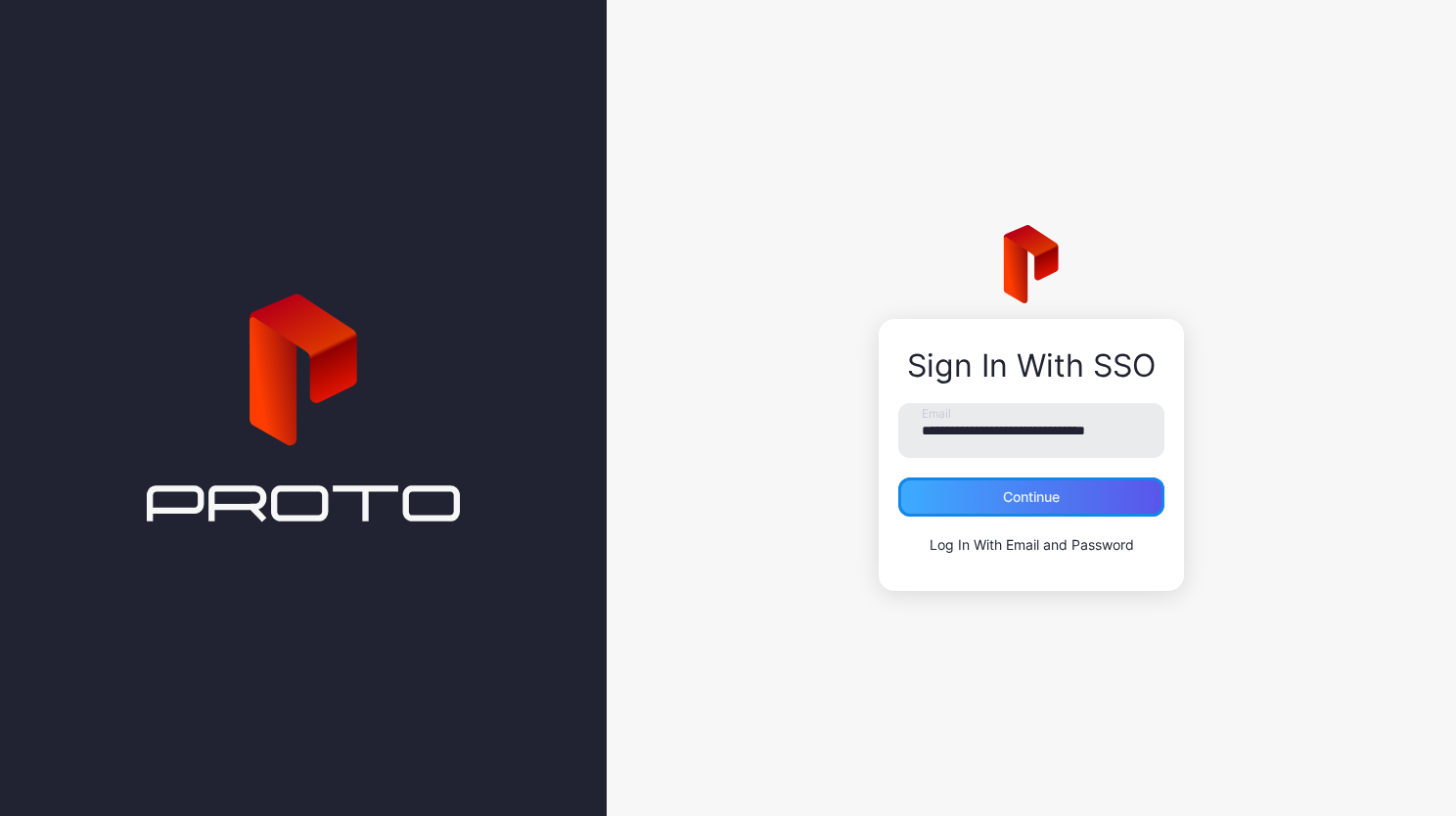
click at [1002, 512] on div "Continue" at bounding box center [1032, 497] width 267 height 39
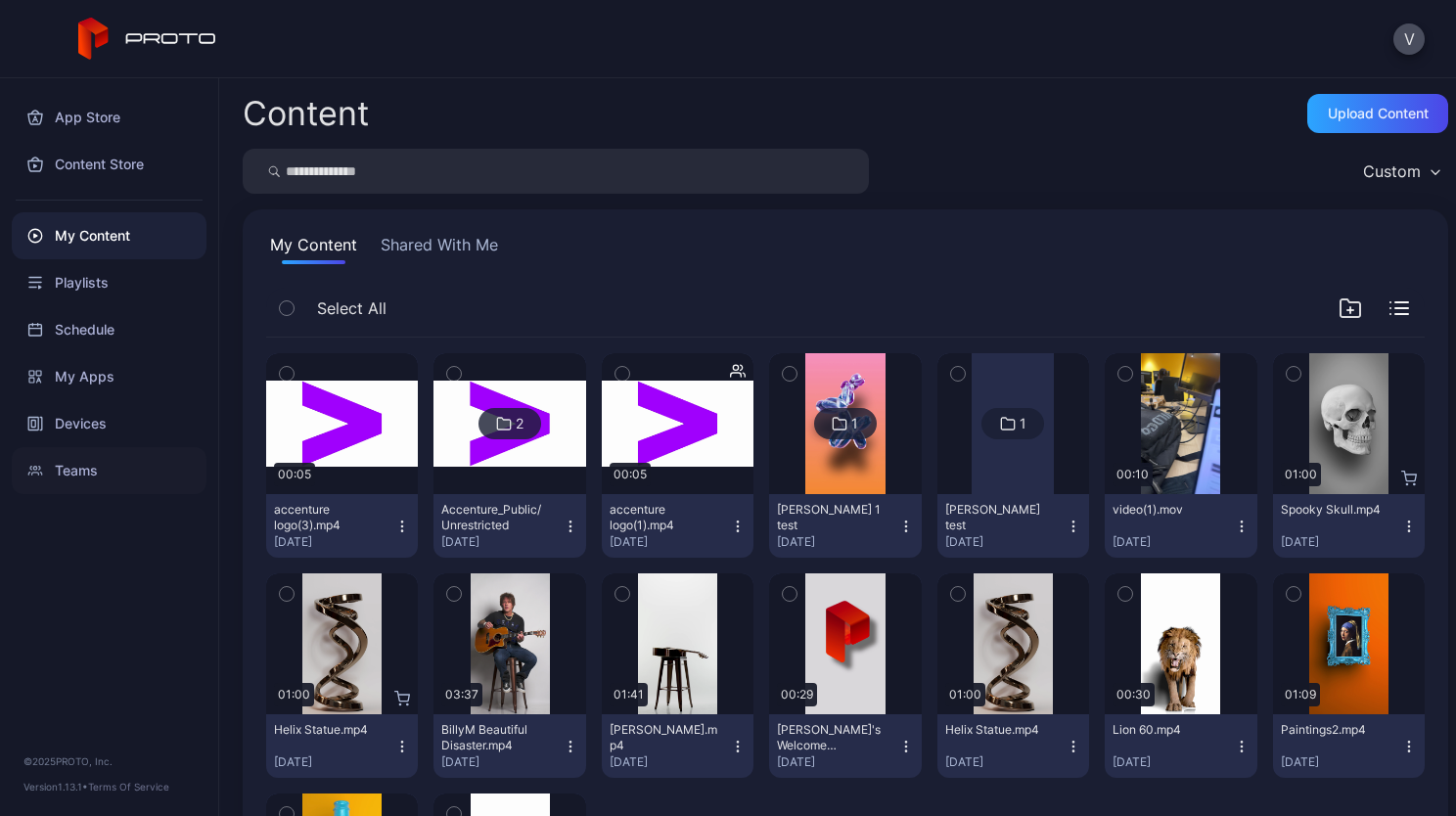
click at [109, 454] on div "Teams" at bounding box center [109, 470] width 195 height 47
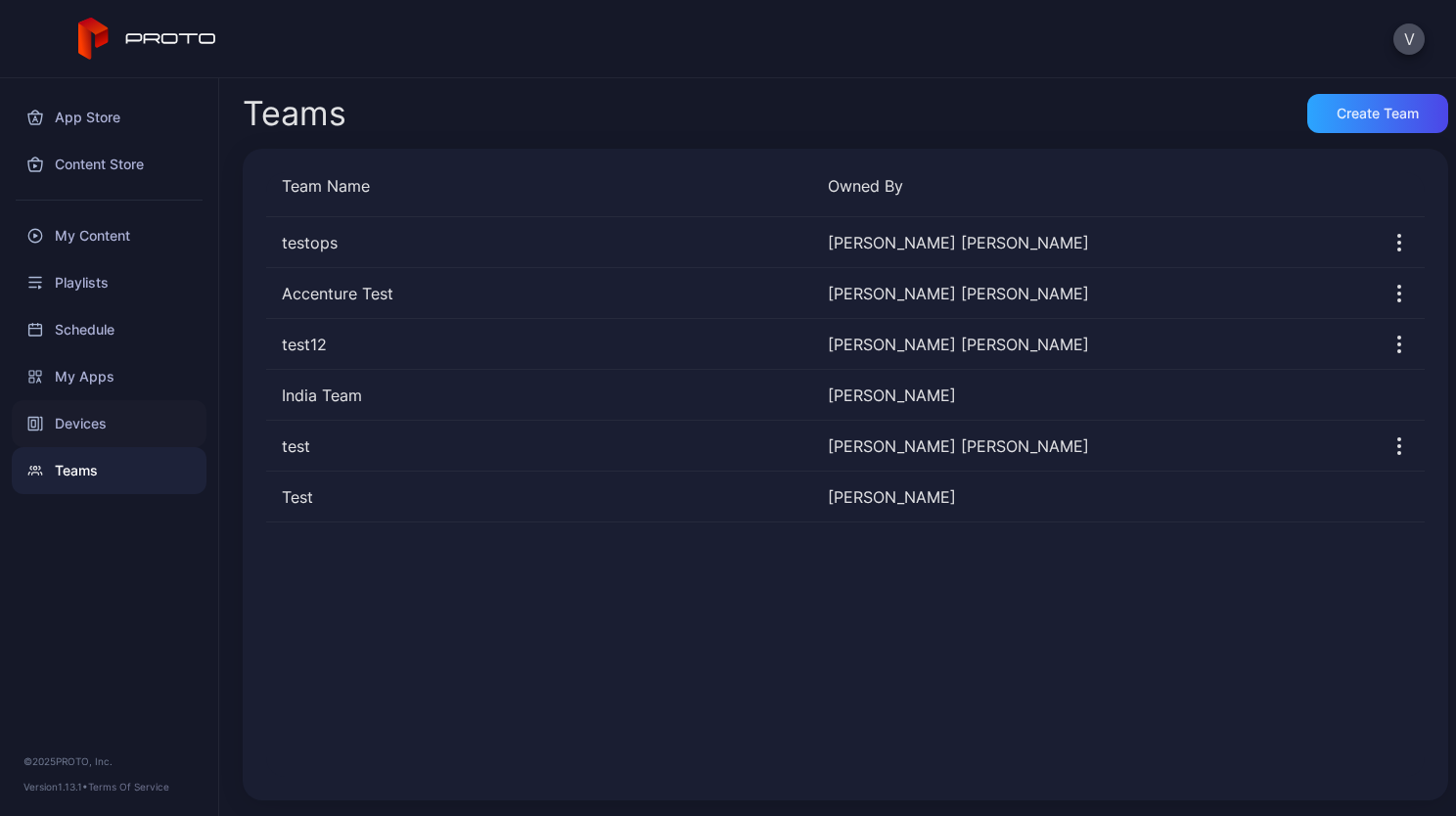
click at [112, 411] on div "Devices" at bounding box center [109, 423] width 195 height 47
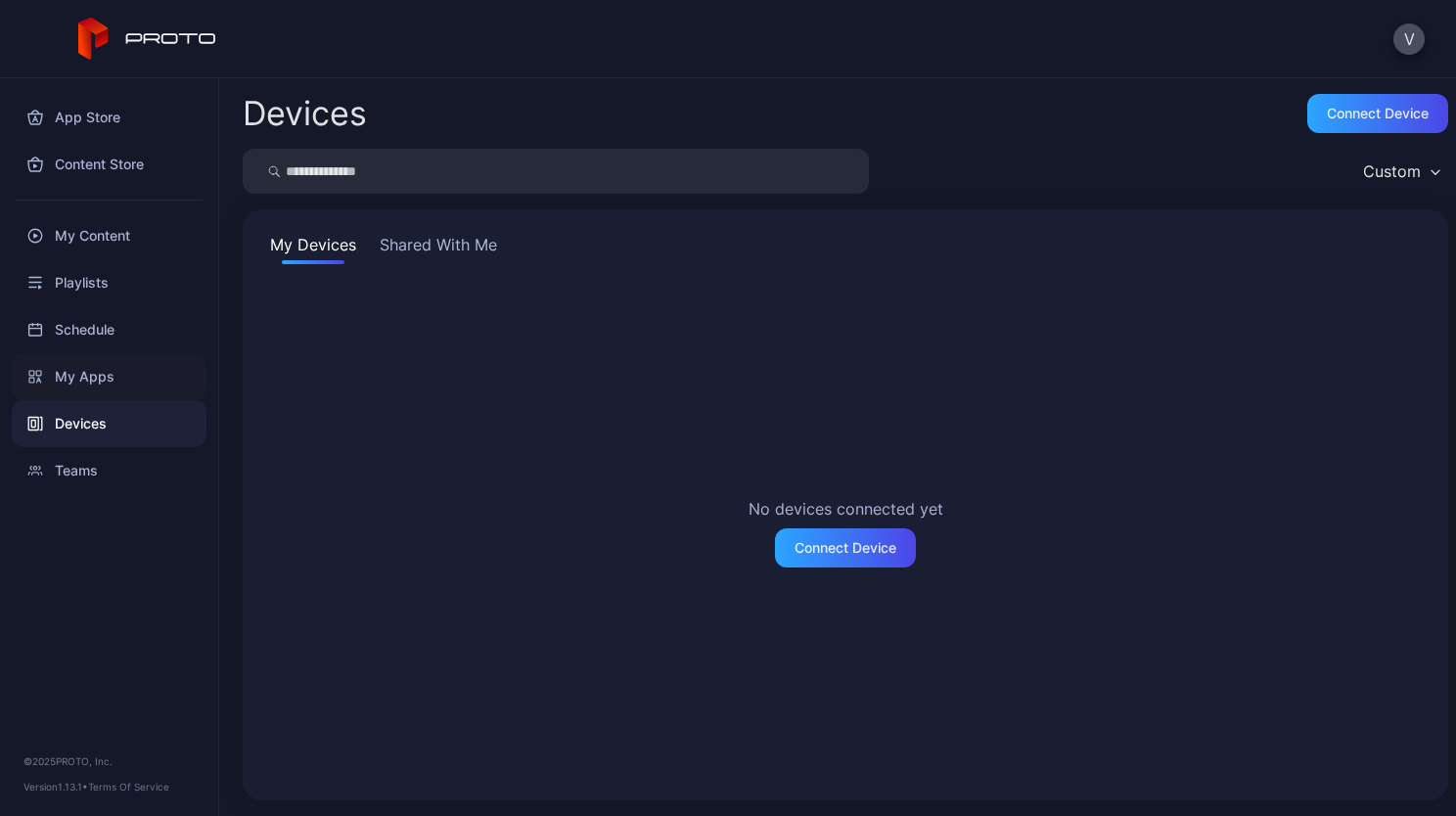
click at [117, 380] on div "My Apps" at bounding box center [109, 376] width 195 height 47
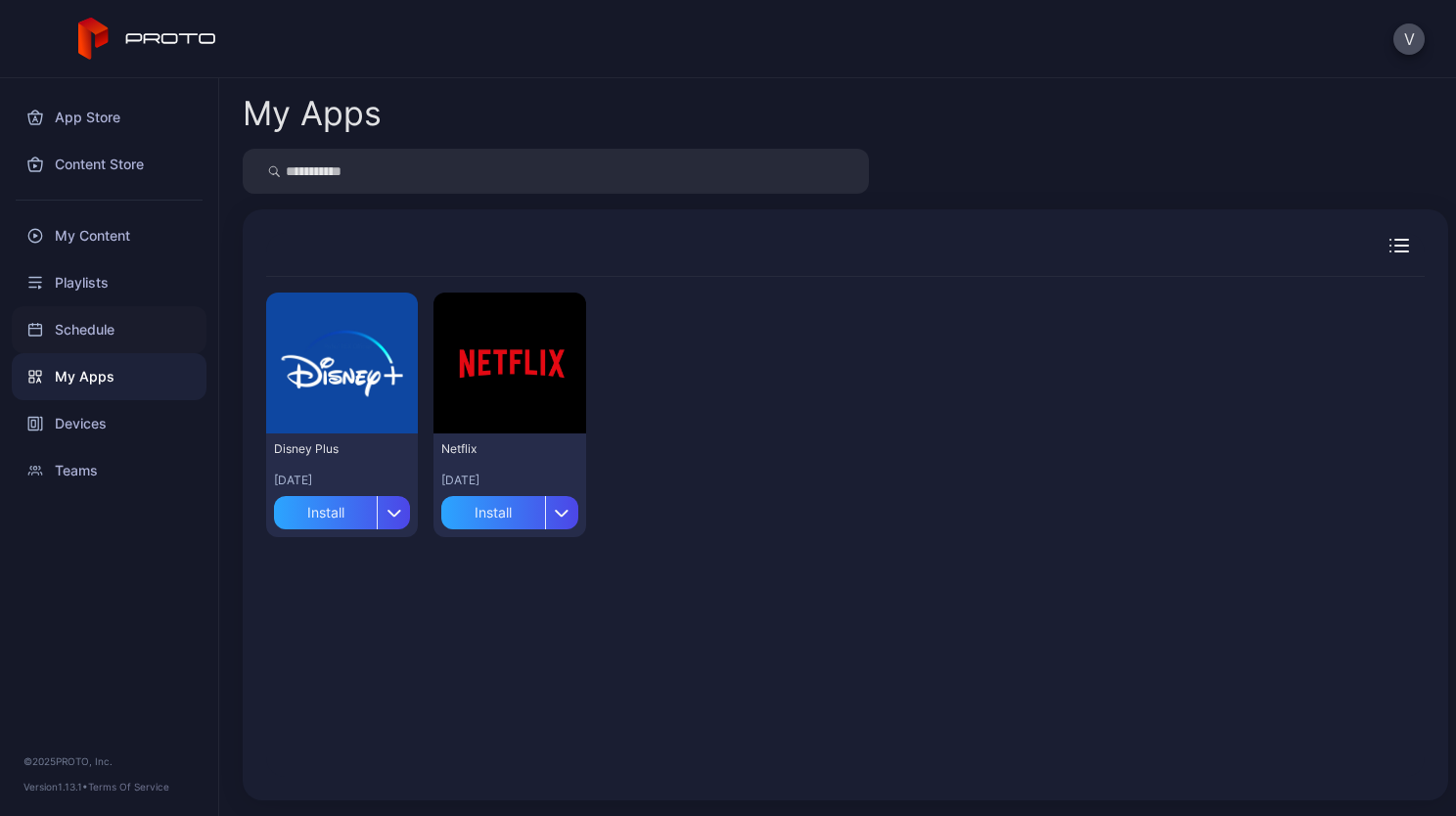
click at [126, 336] on div "Schedule" at bounding box center [109, 329] width 195 height 47
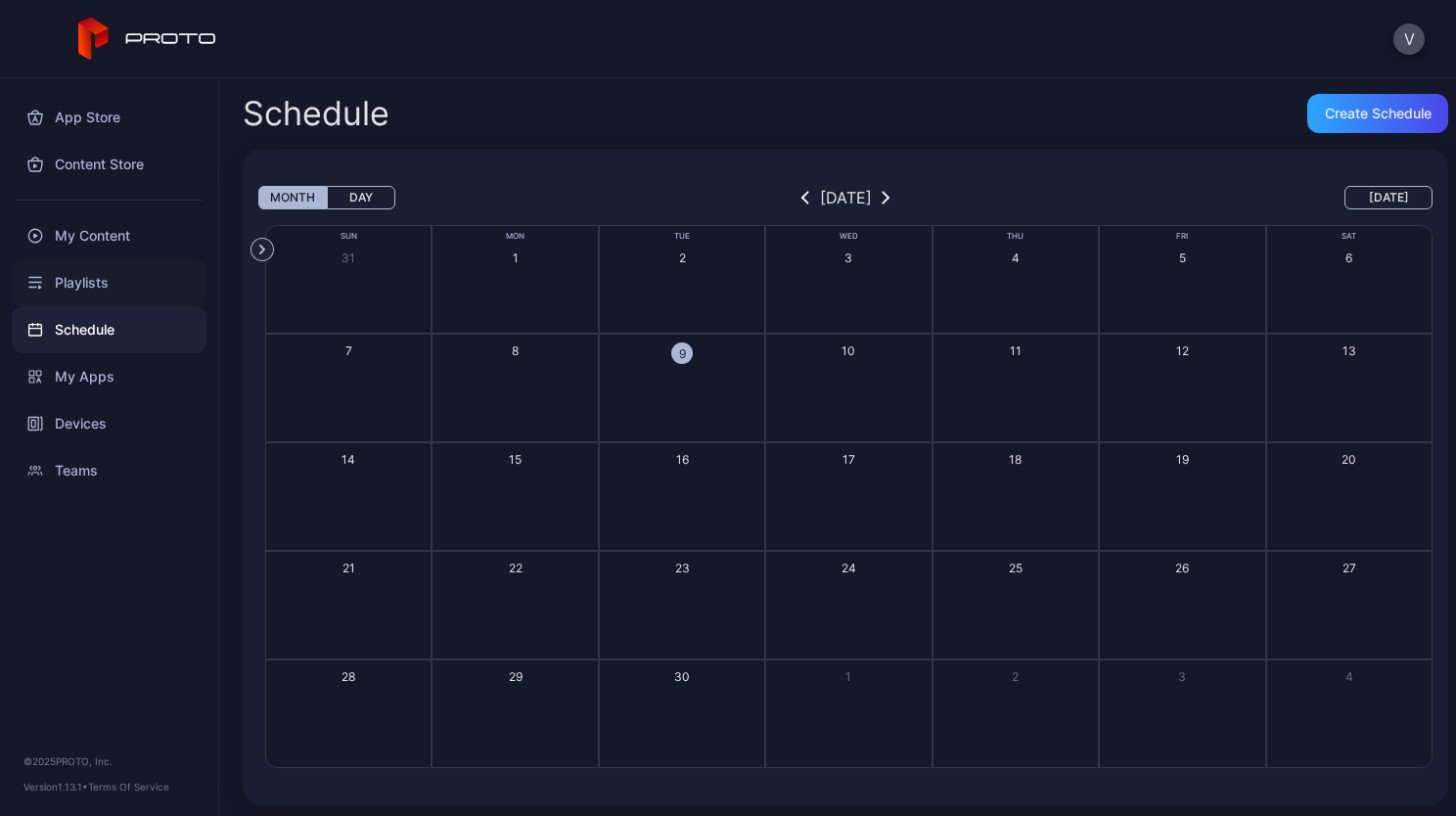
click at [133, 293] on div "Playlists" at bounding box center [109, 283] width 195 height 47
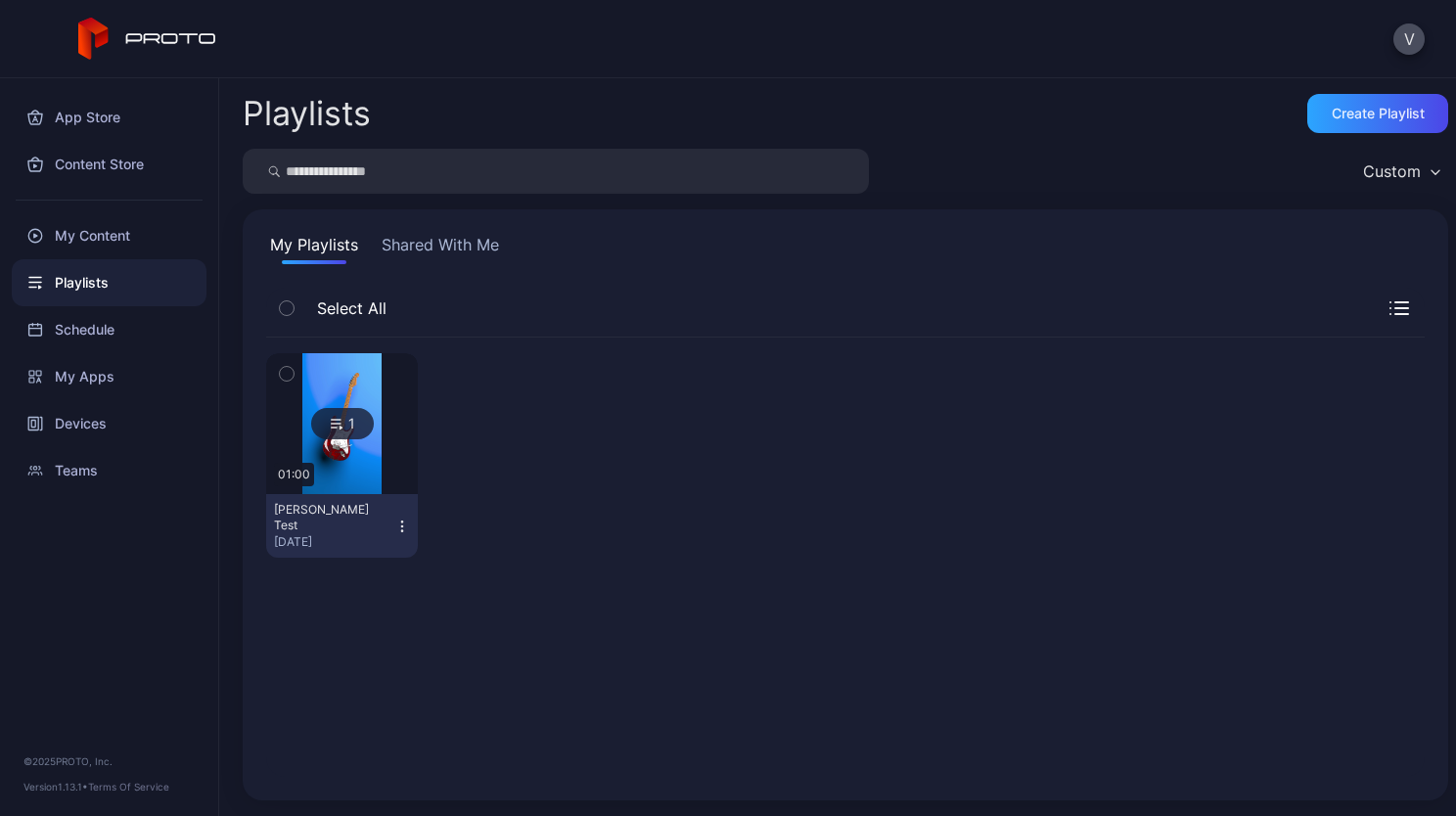
click at [448, 253] on button "Shared With Me" at bounding box center [441, 248] width 125 height 31
click at [73, 465] on div "Teams" at bounding box center [109, 470] width 195 height 47
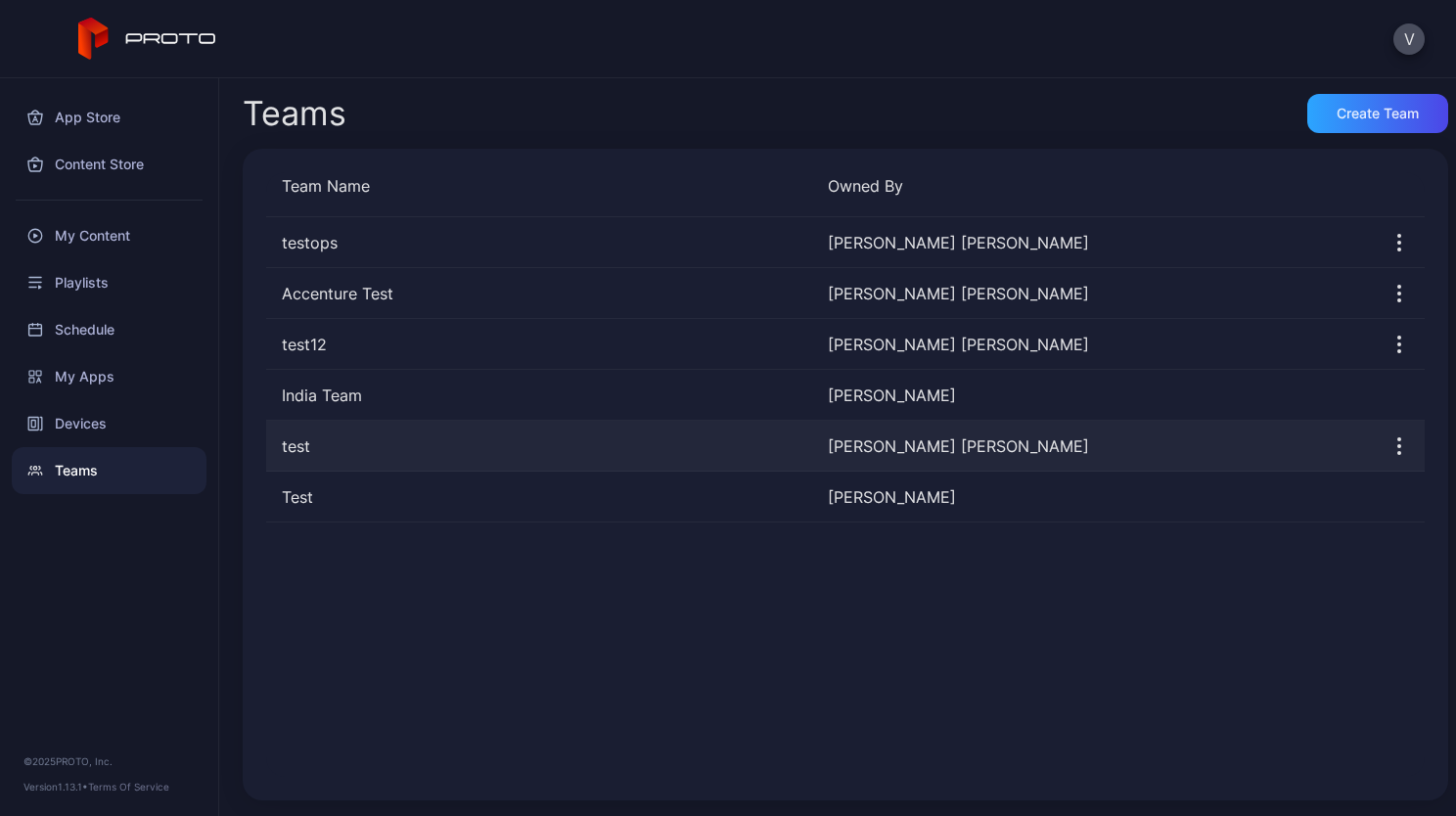
click at [305, 456] on div "test" at bounding box center [539, 447] width 546 height 24
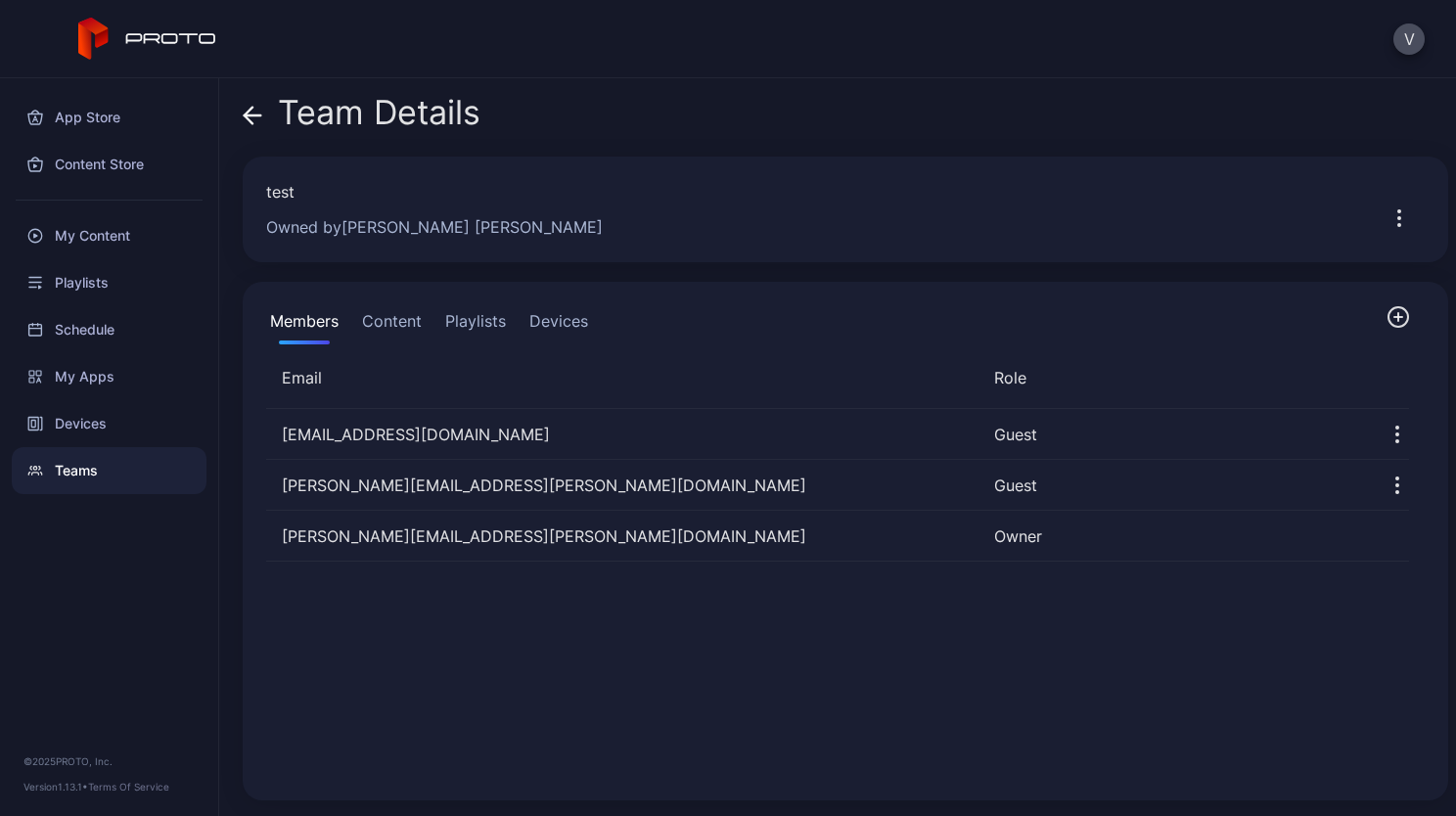
click at [397, 315] on button "Content" at bounding box center [392, 324] width 68 height 39
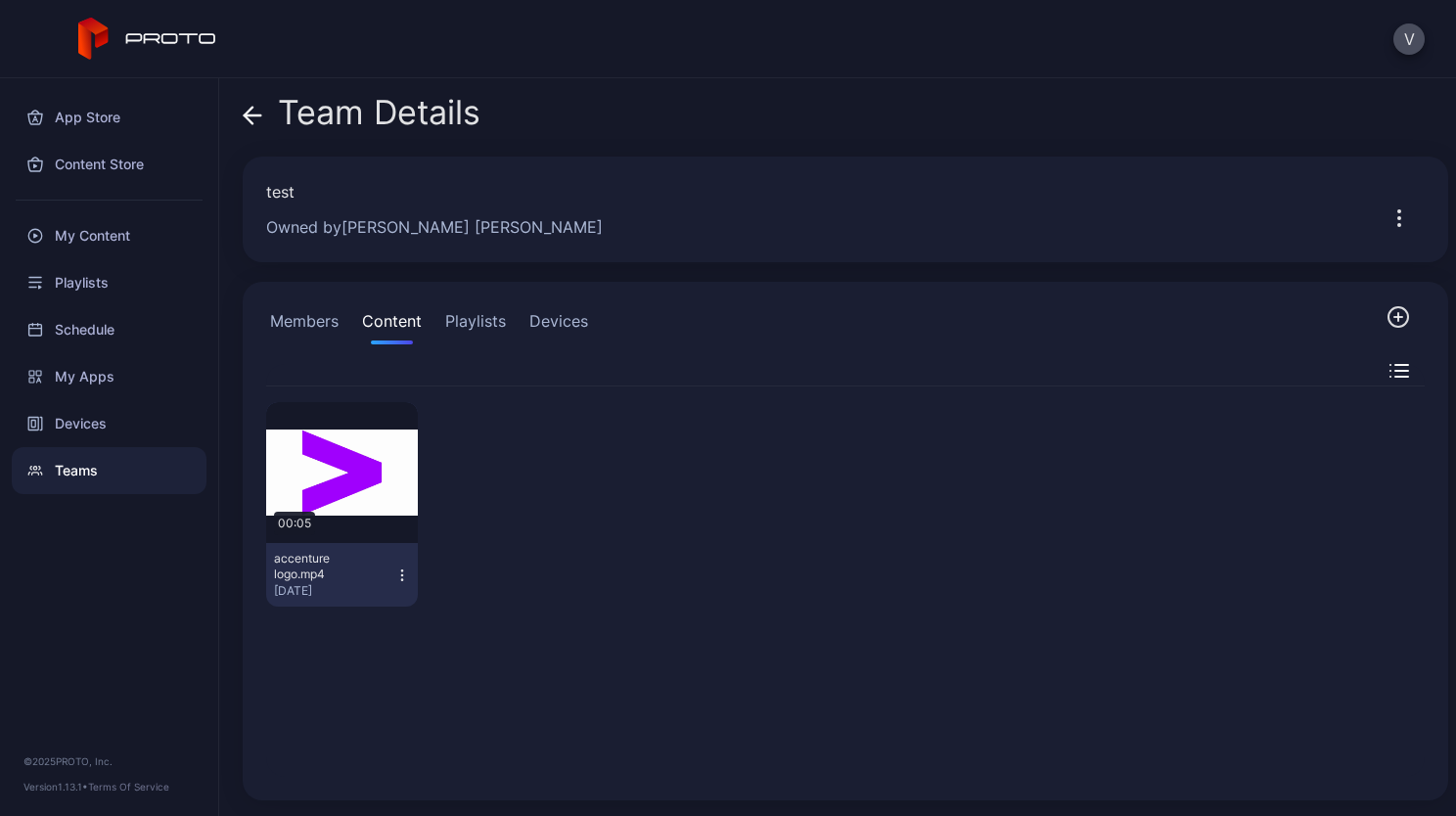
click at [322, 314] on button "Members" at bounding box center [305, 324] width 77 height 39
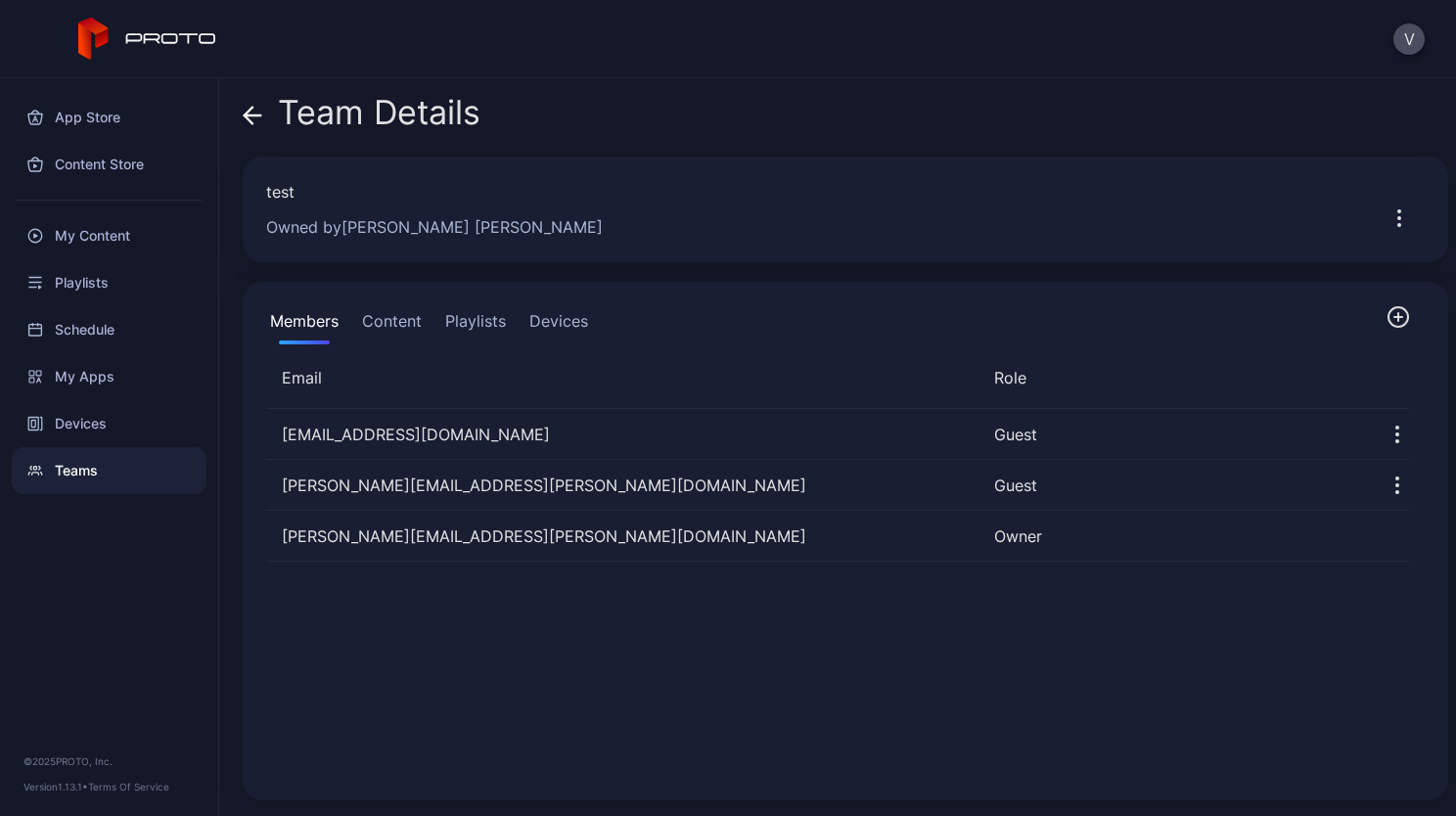
click at [388, 319] on button "Content" at bounding box center [392, 324] width 68 height 39
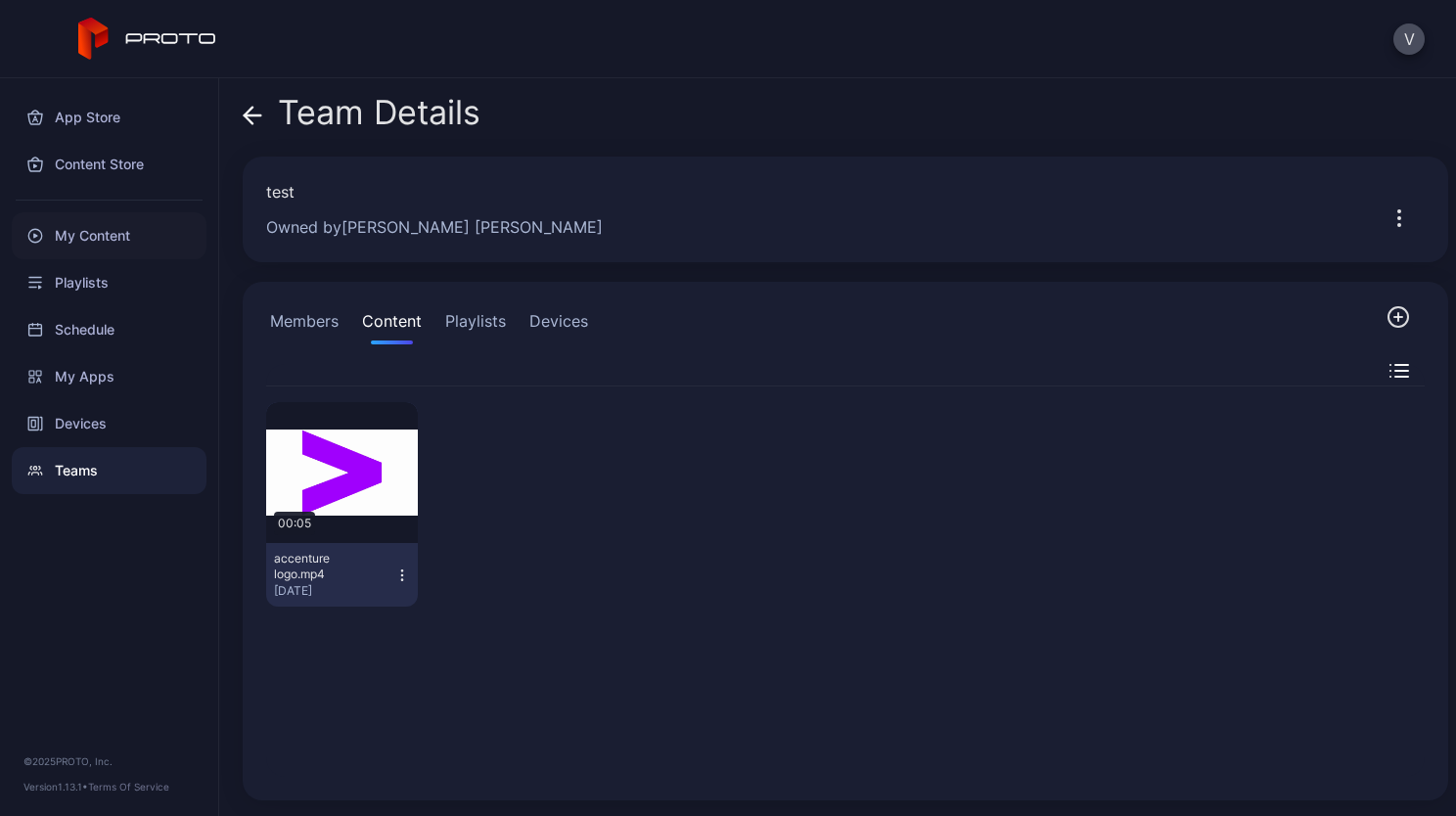
click at [107, 231] on div "My Content" at bounding box center [109, 235] width 195 height 47
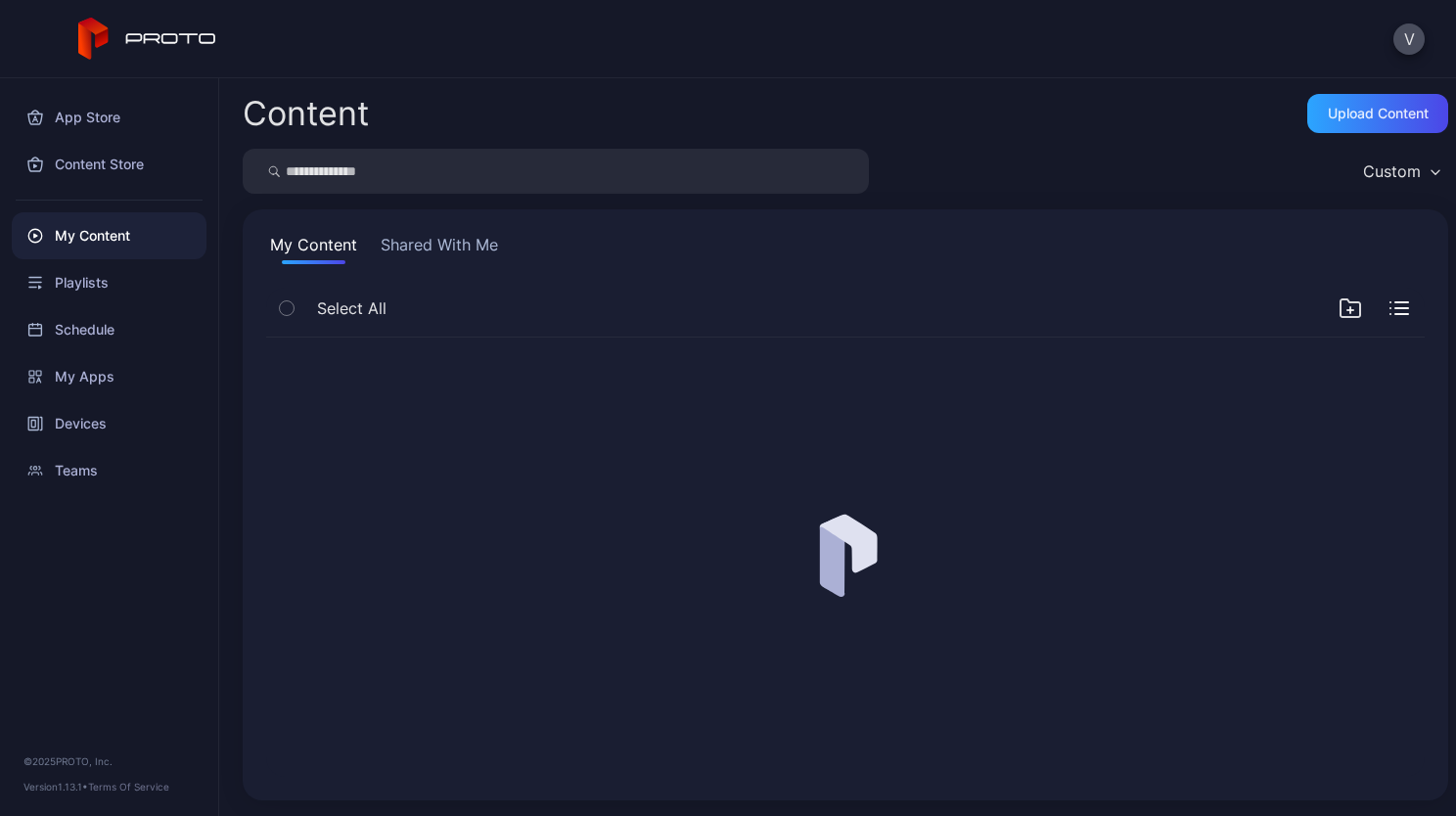
click at [466, 254] on button "Shared With Me" at bounding box center [440, 248] width 125 height 31
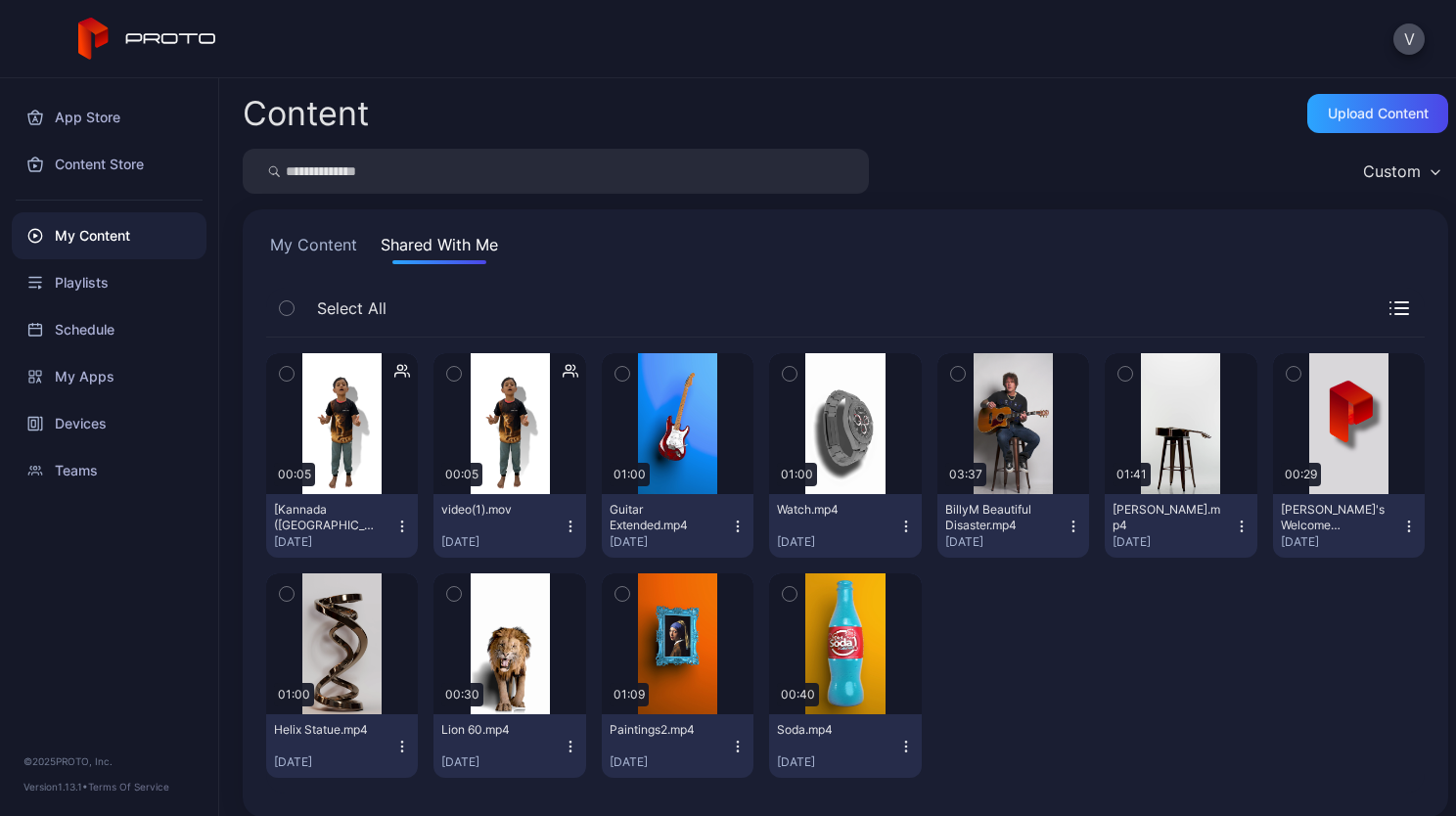
click at [394, 531] on icon "button" at bounding box center [402, 526] width 16 height 16
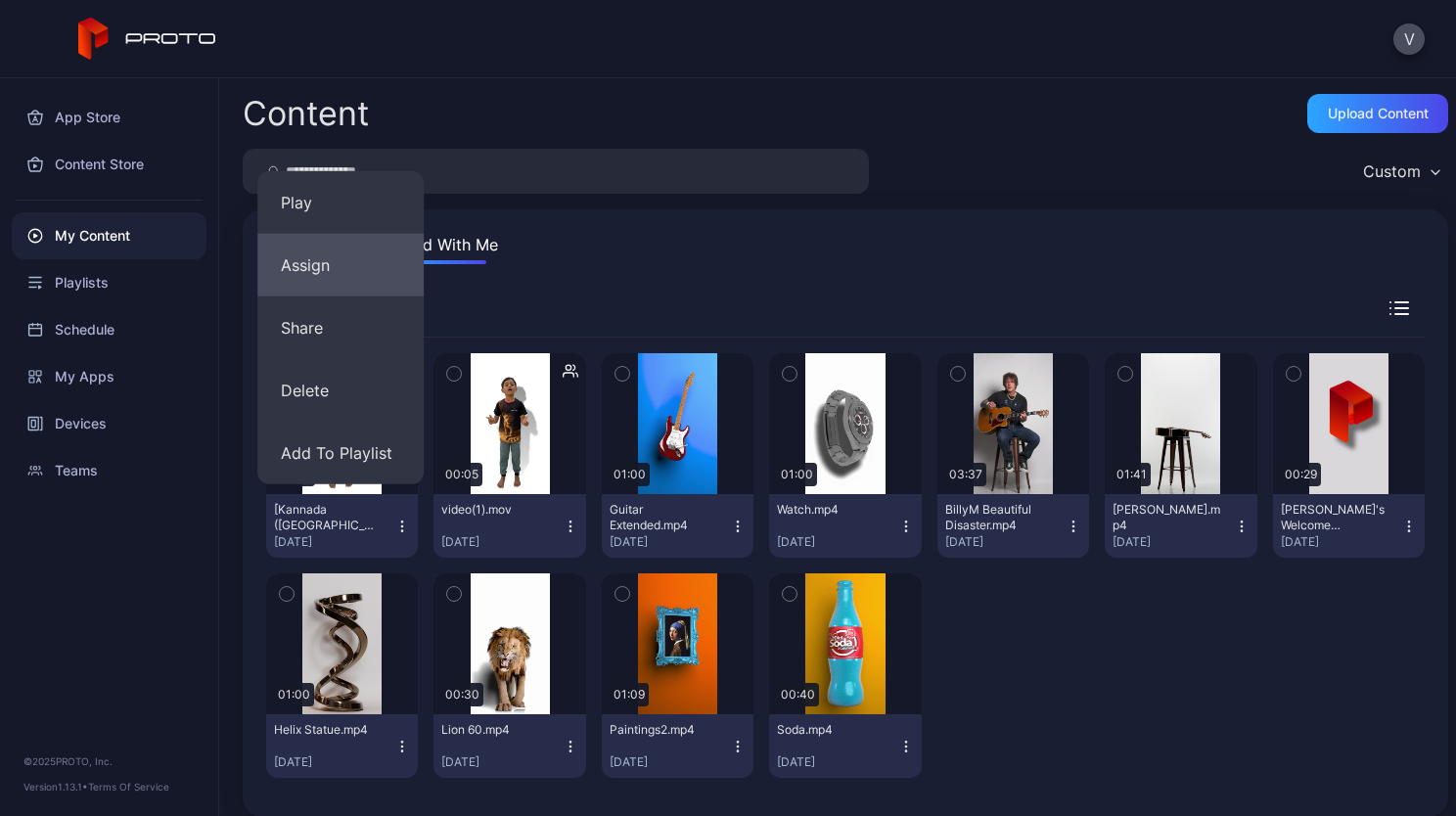
click at [346, 276] on button "Assign" at bounding box center [340, 265] width 166 height 63
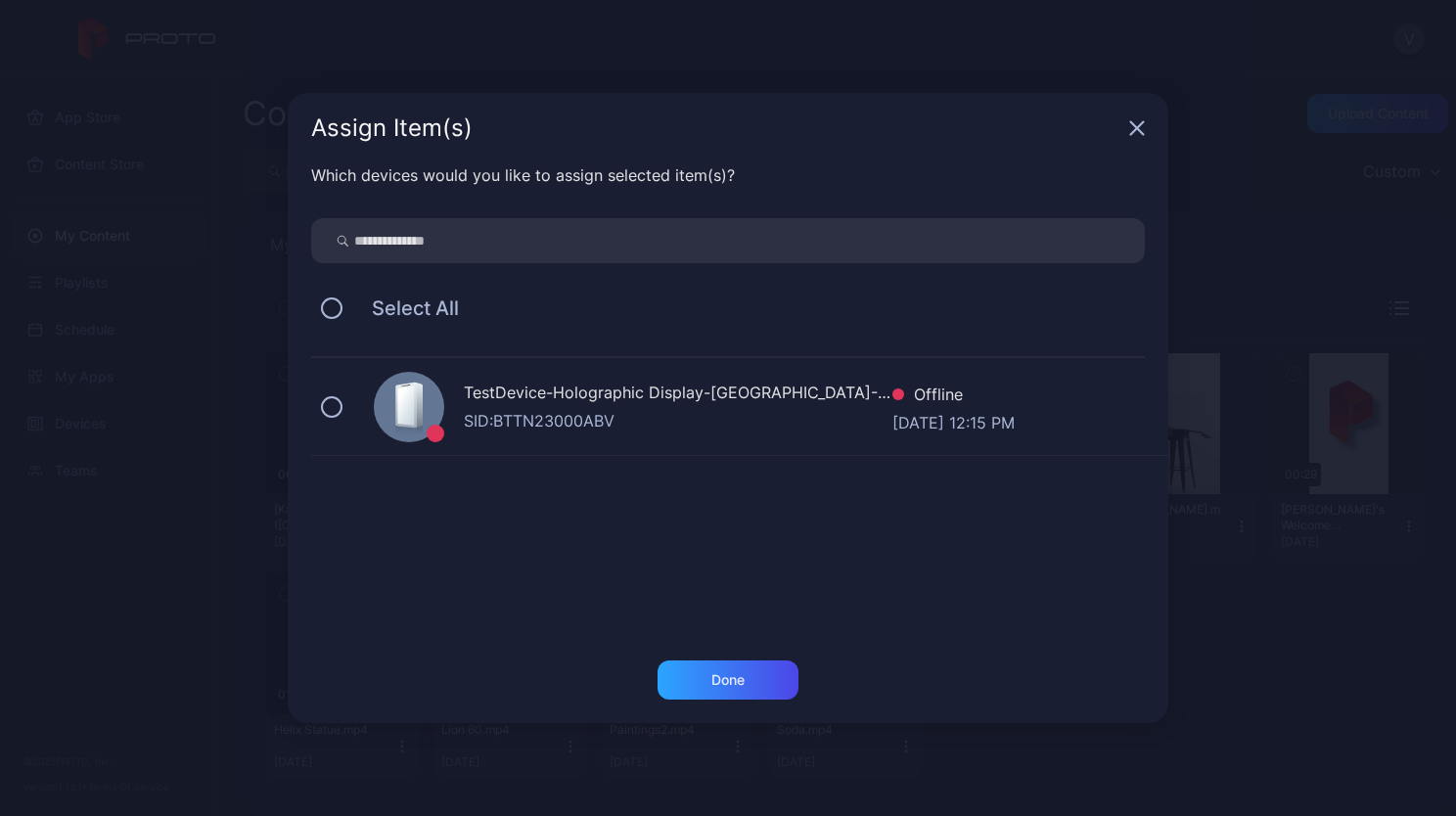
click at [1134, 125] on icon "button" at bounding box center [1138, 128] width 13 height 13
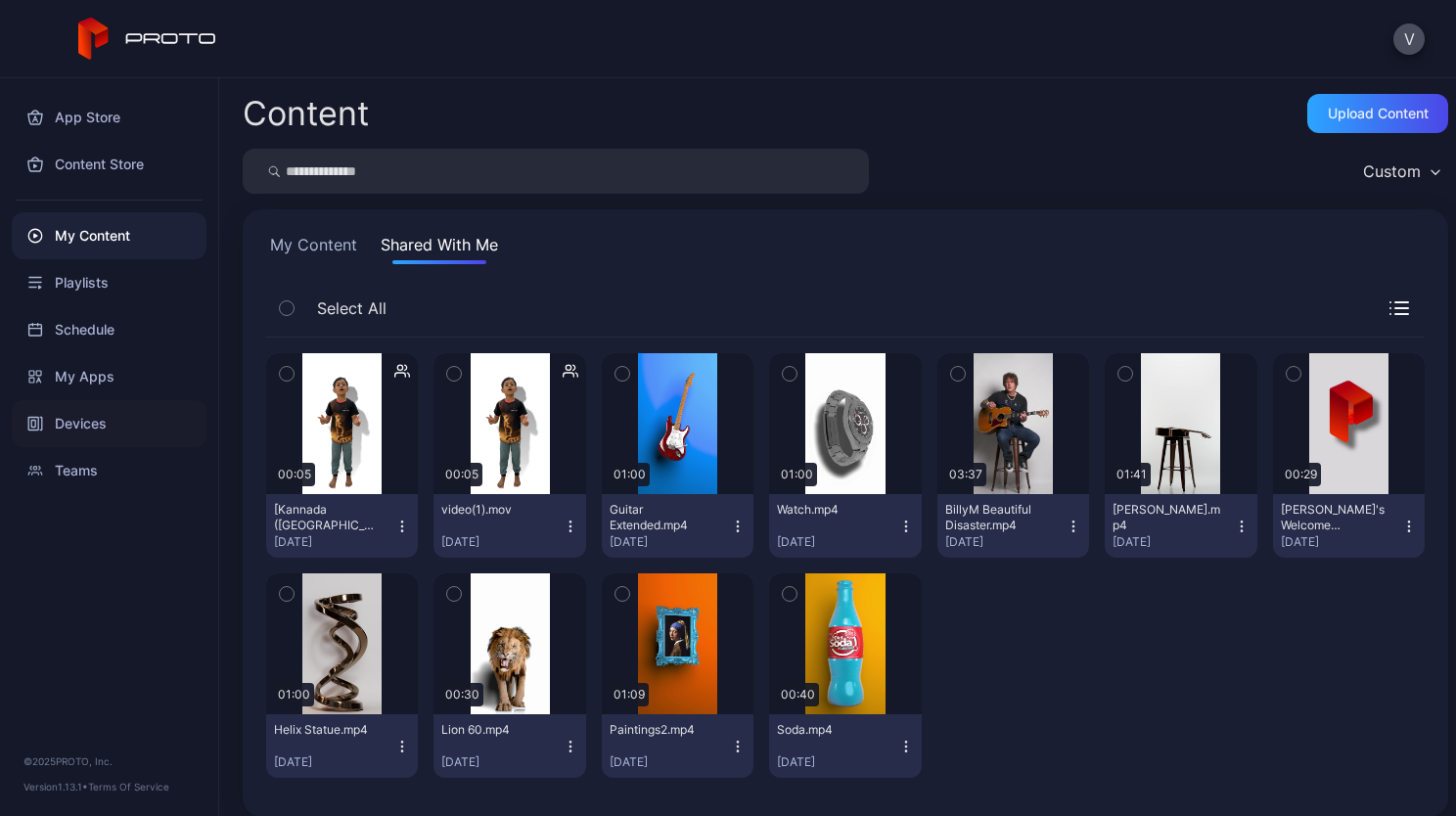
click at [73, 419] on div "Devices" at bounding box center [109, 423] width 195 height 47
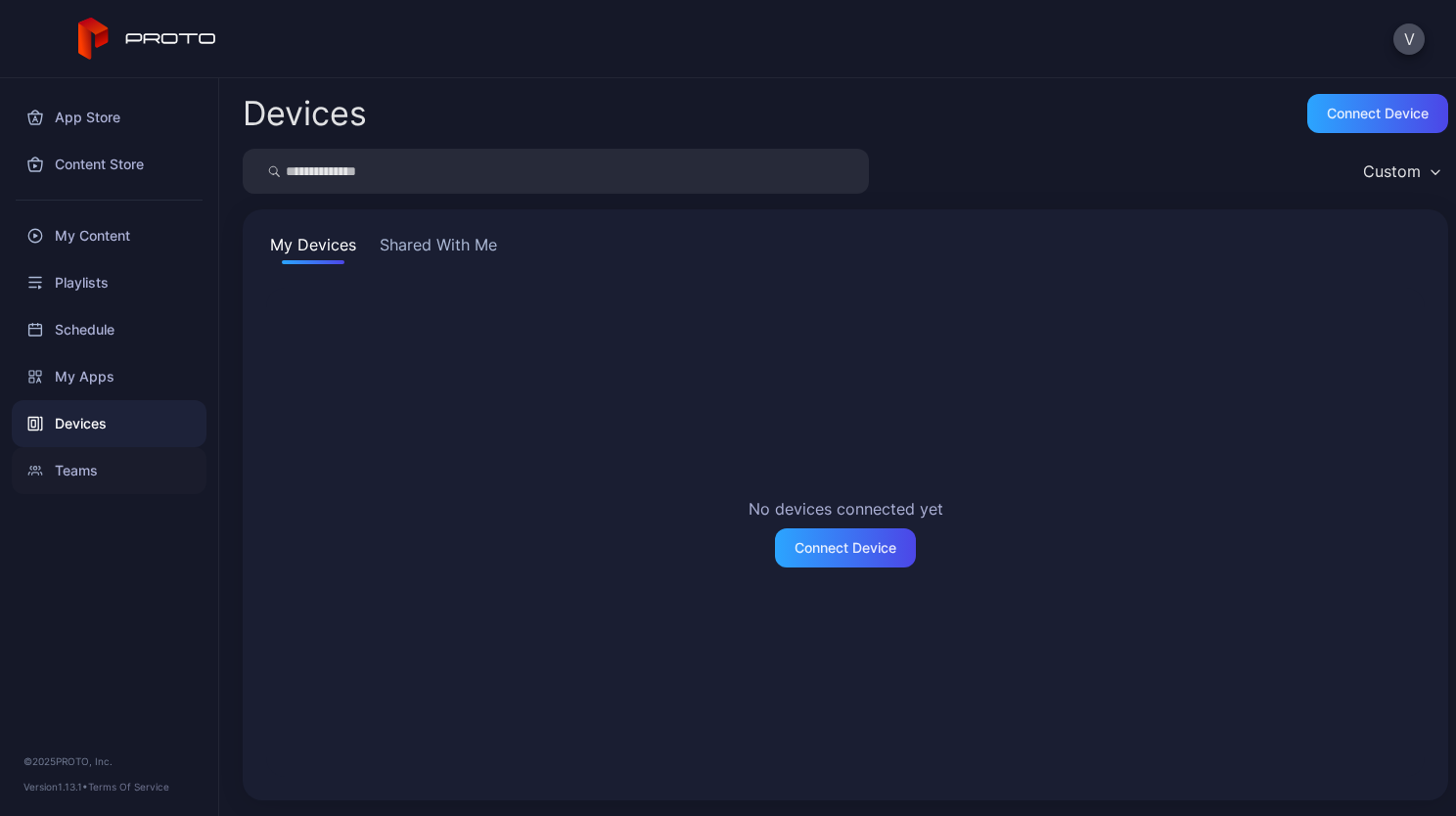
click at [96, 469] on div "Teams" at bounding box center [109, 470] width 195 height 47
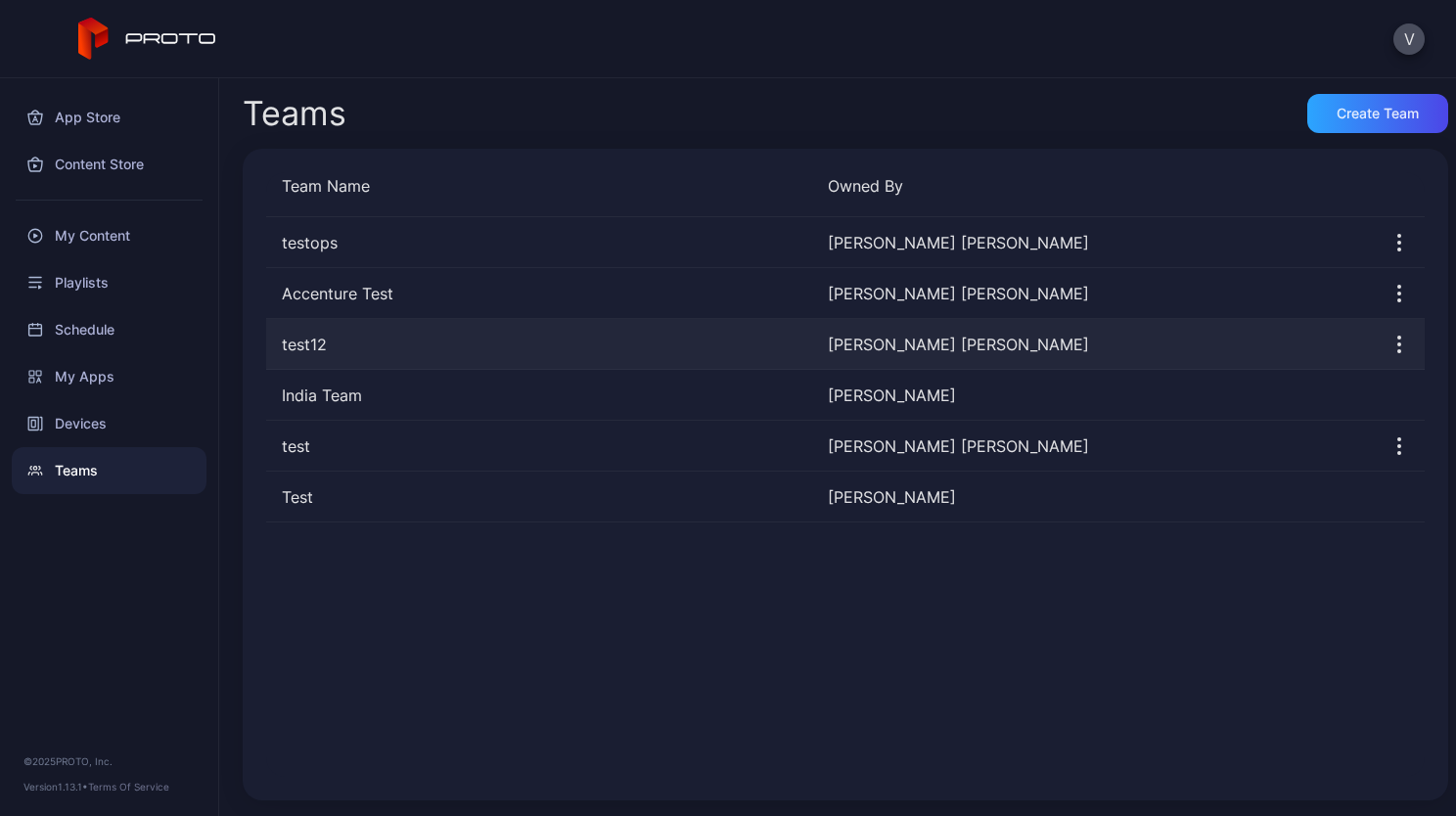
click at [319, 338] on div "test12" at bounding box center [539, 344] width 546 height 24
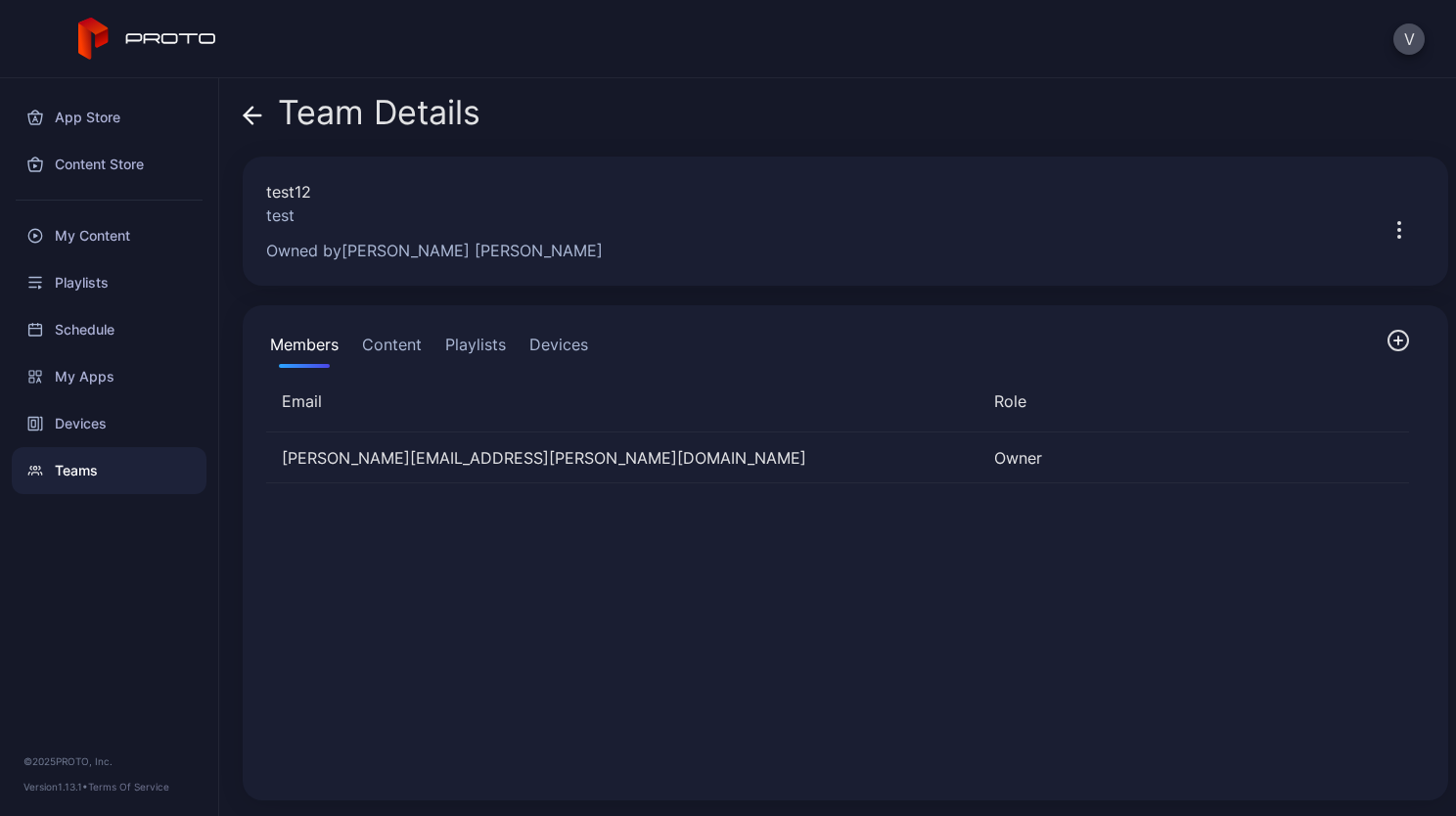
click at [549, 358] on button "Devices" at bounding box center [558, 347] width 67 height 39
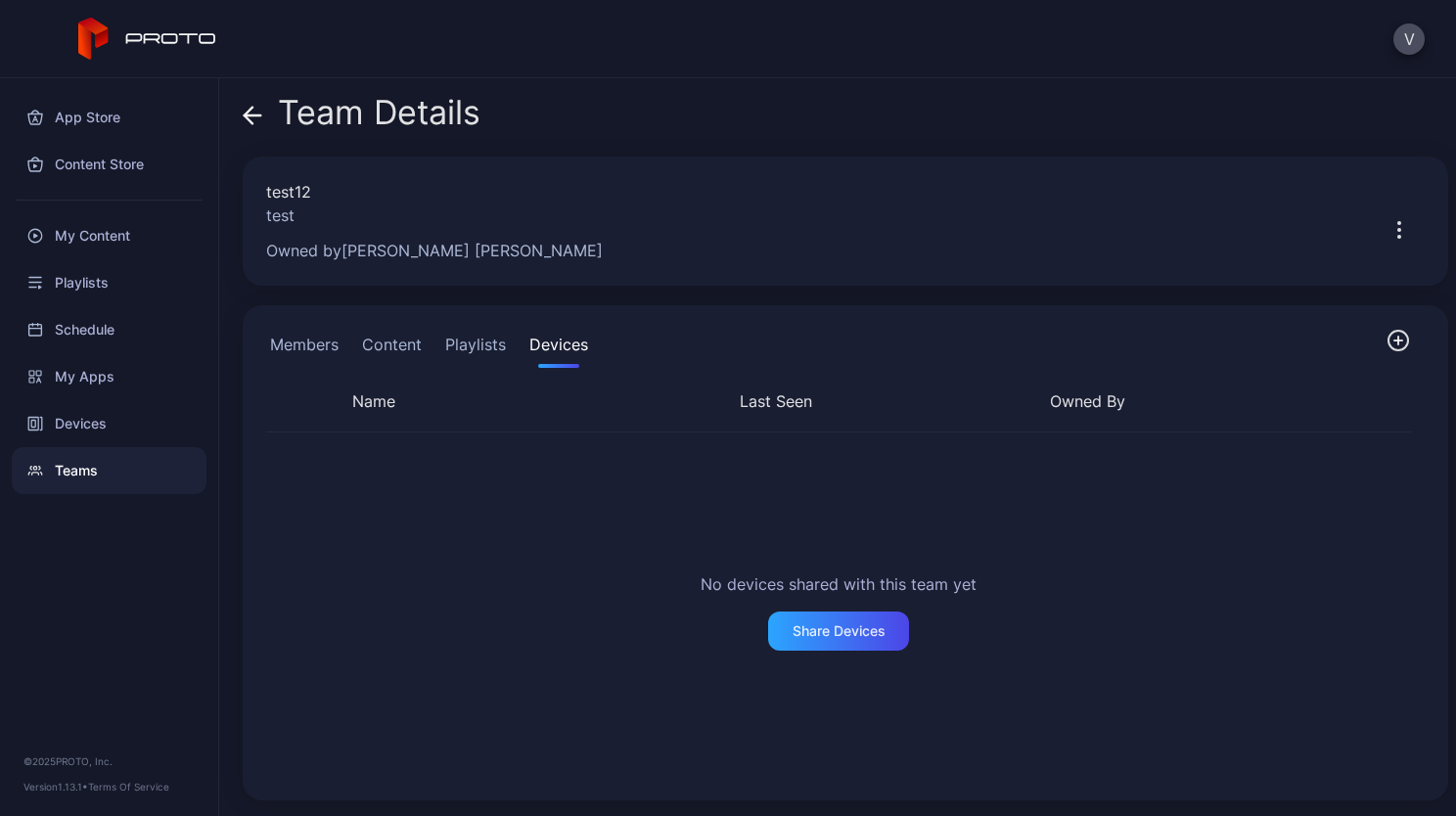
click at [313, 349] on button "Members" at bounding box center [305, 347] width 77 height 39
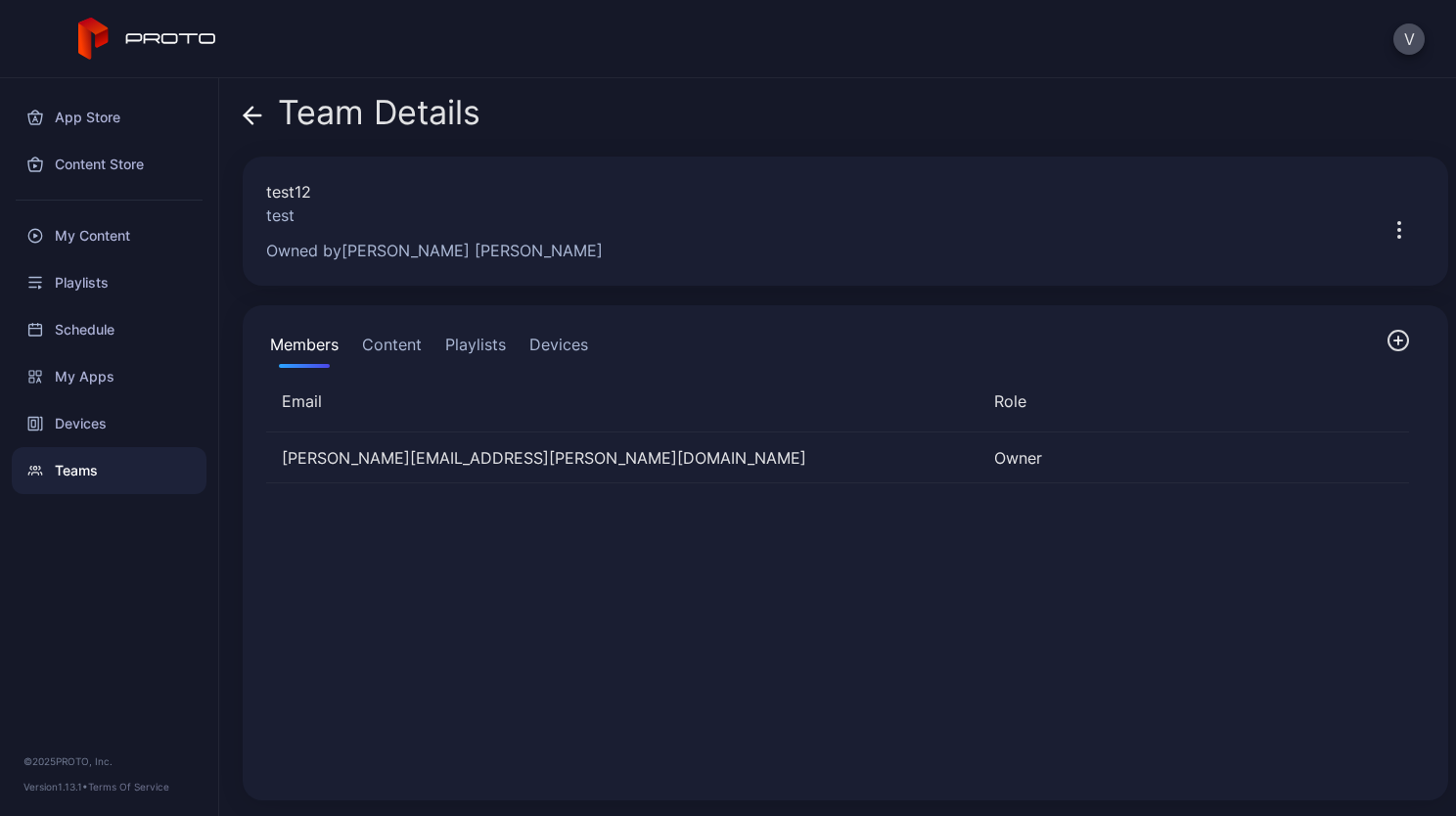
click at [384, 340] on button "Content" at bounding box center [392, 347] width 68 height 39
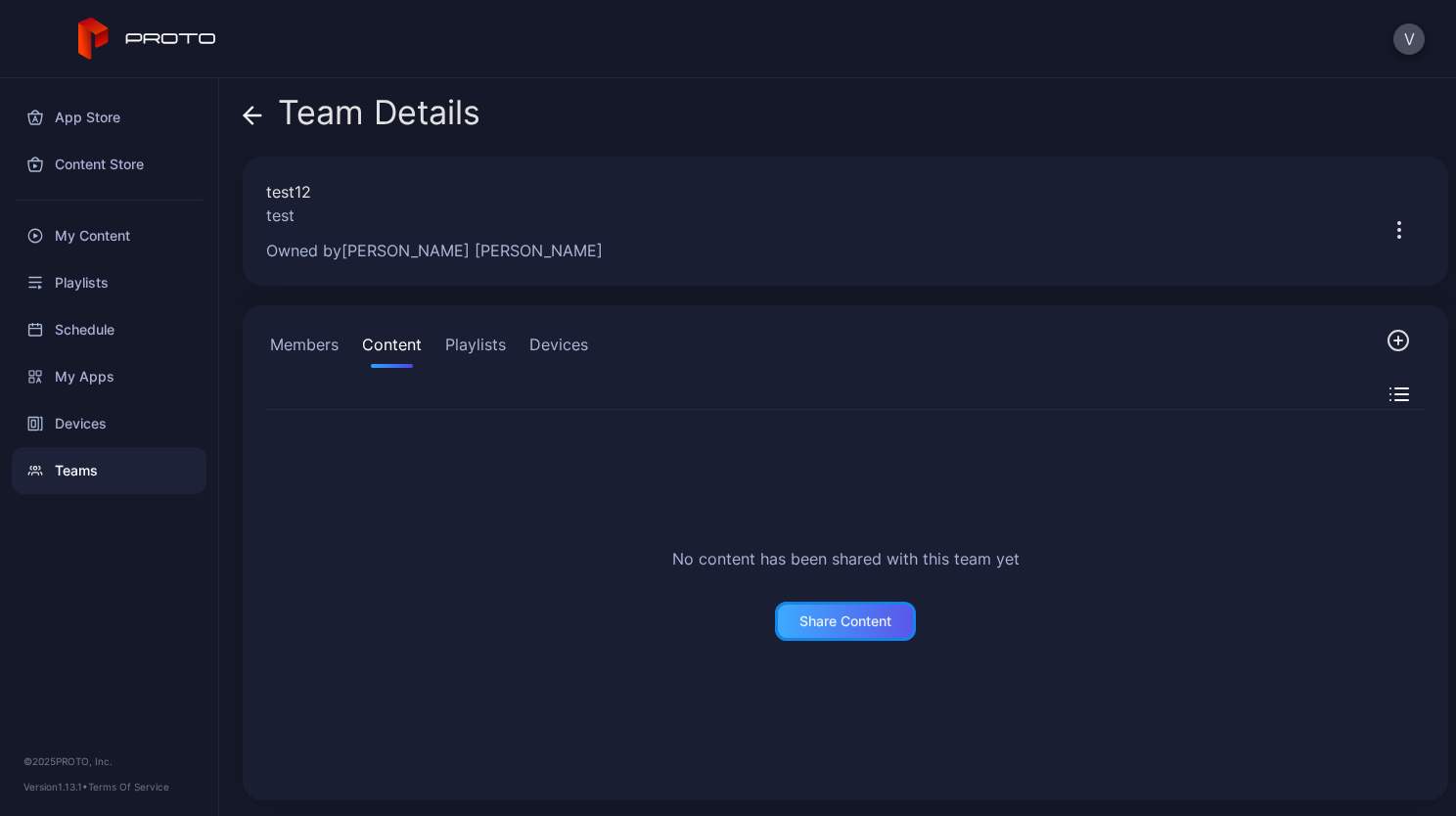
click at [842, 628] on div "Share Content" at bounding box center [846, 622] width 92 height 16
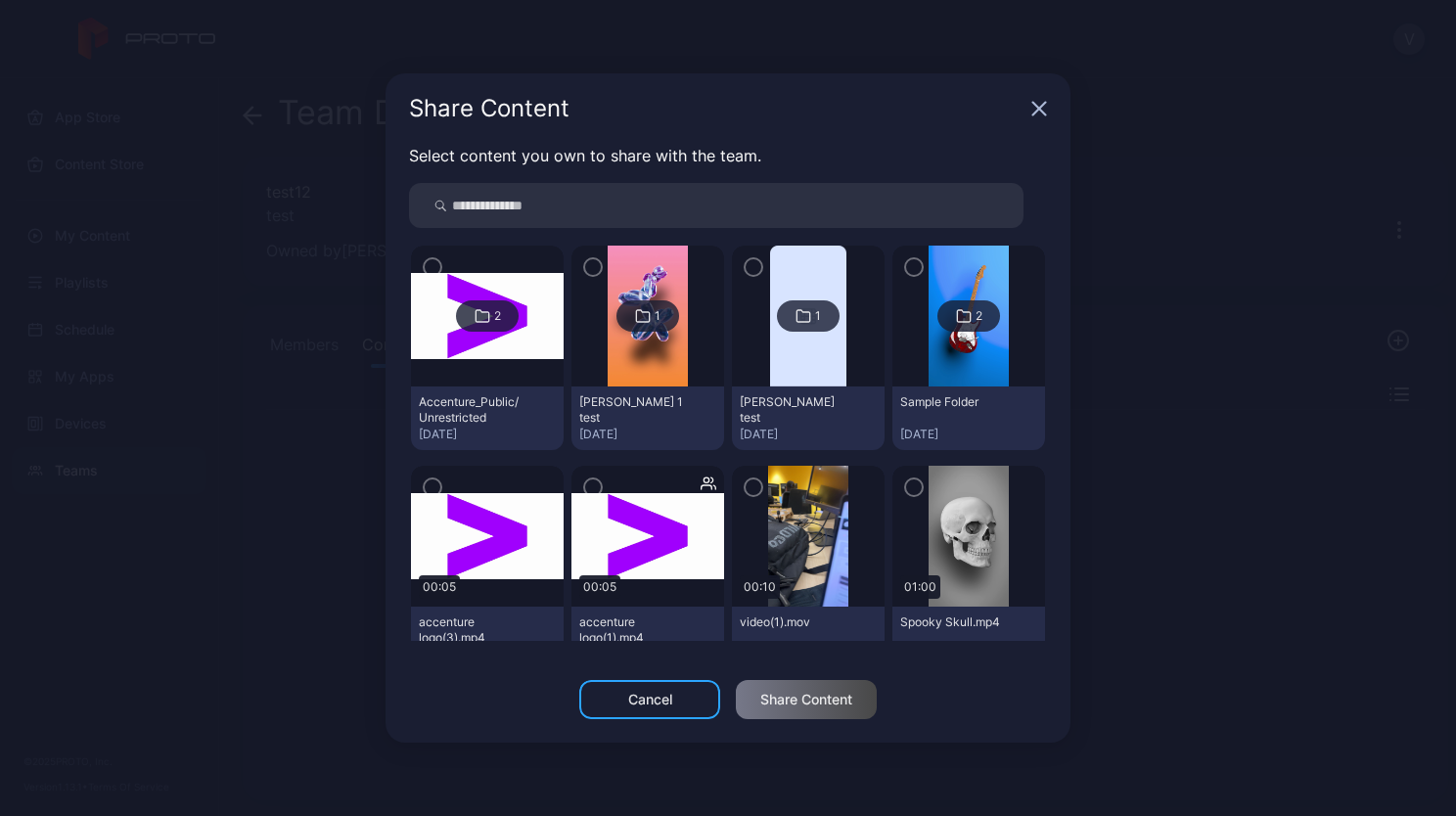
click at [1040, 120] on div "Share Content" at bounding box center [728, 108] width 685 height 71
click at [1036, 92] on div "Share Content" at bounding box center [728, 108] width 685 height 71
click at [1035, 112] on icon "button" at bounding box center [1040, 108] width 13 height 13
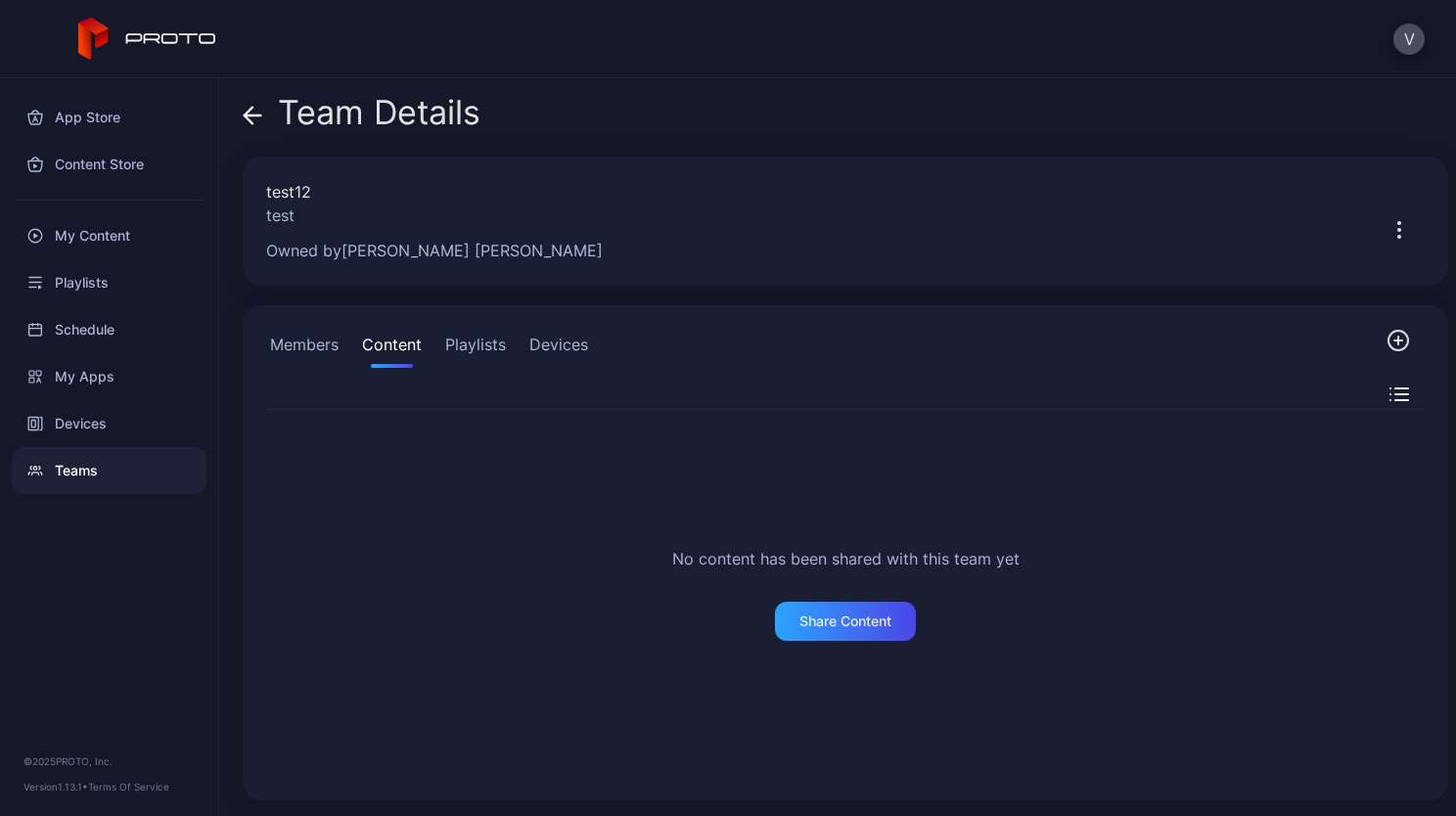
click at [1387, 338] on icon "button" at bounding box center [1399, 340] width 24 height 24
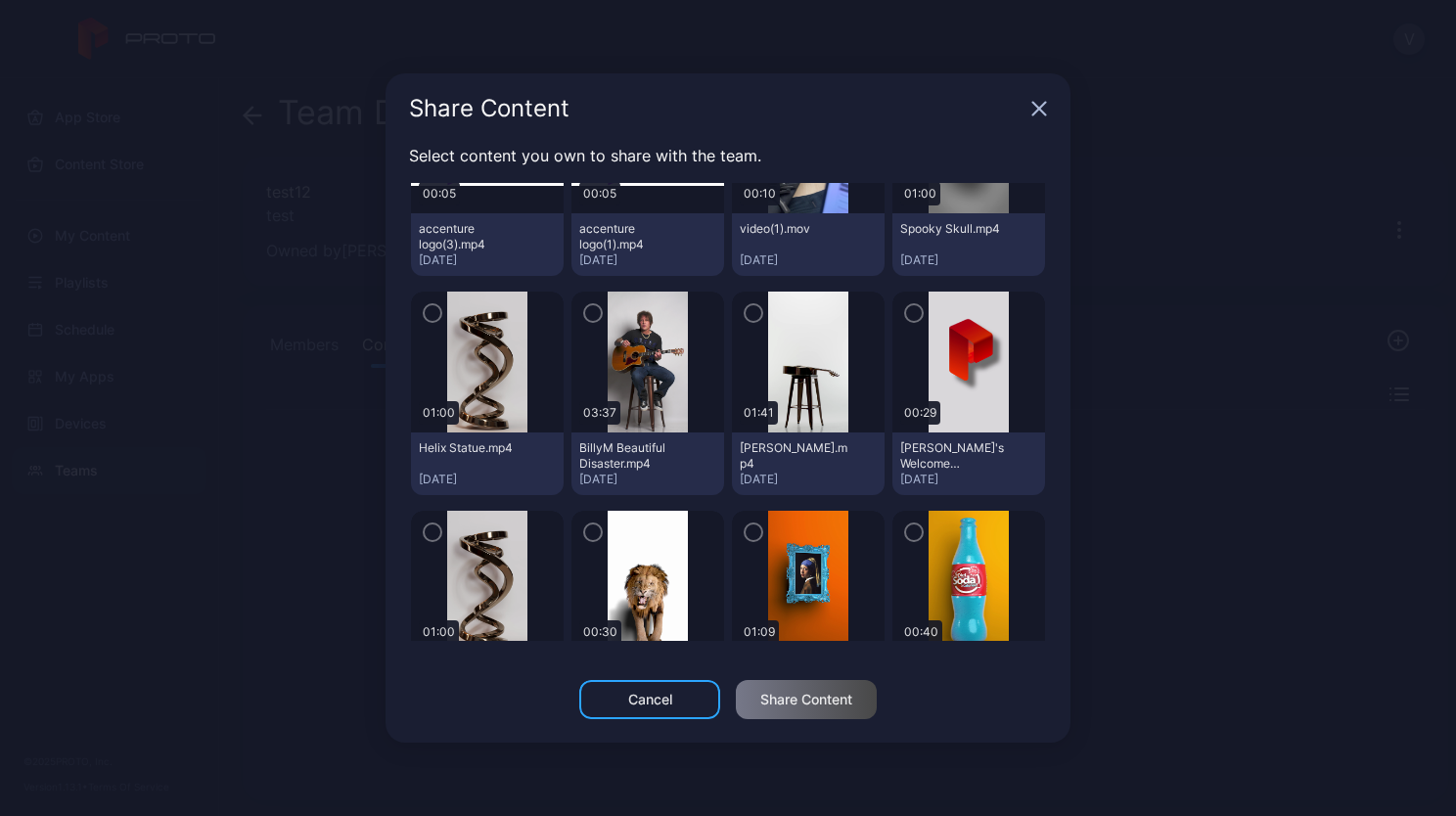
scroll to position [452, 0]
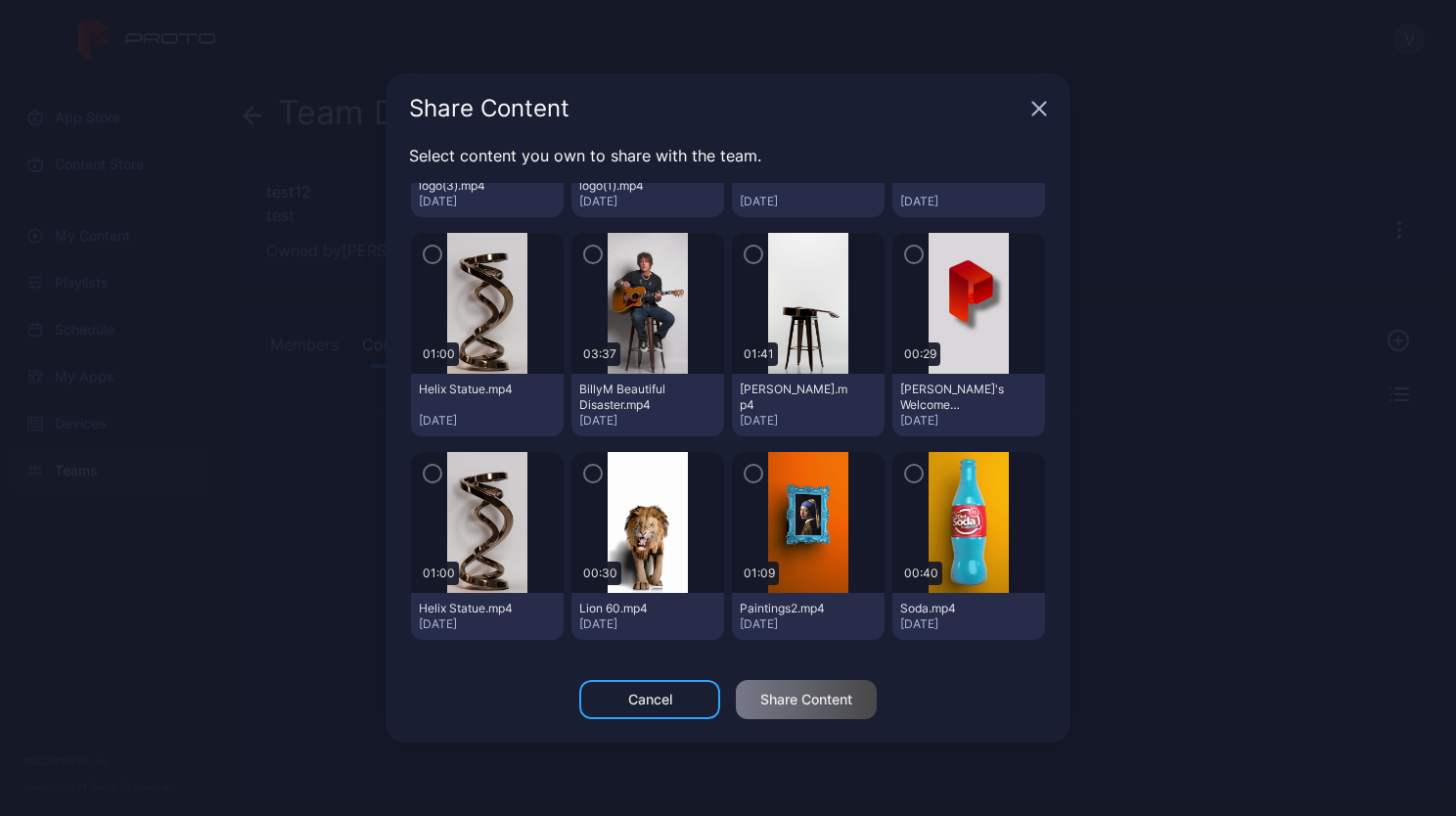
click at [1045, 101] on icon "button" at bounding box center [1040, 108] width 16 height 16
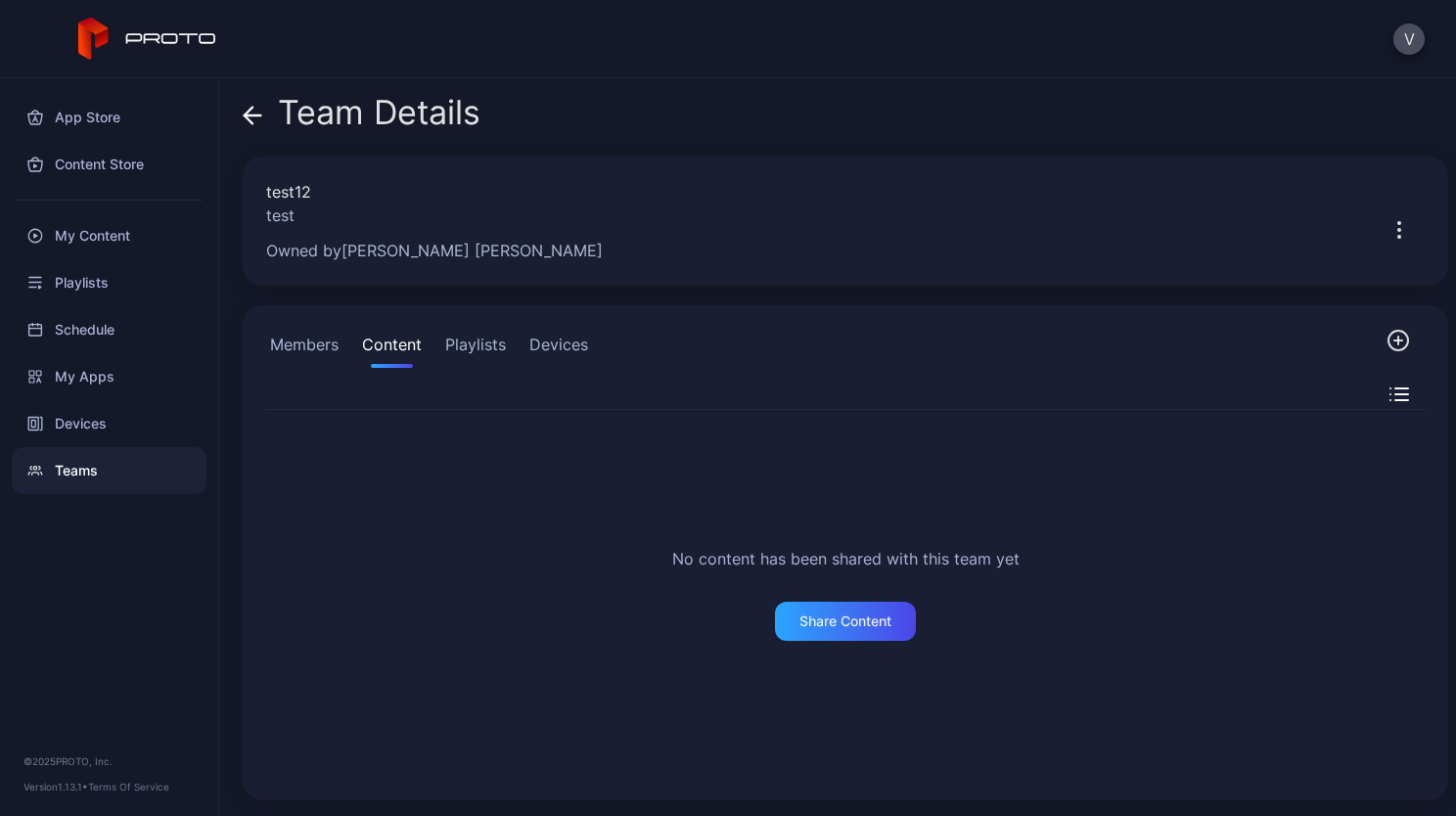
click at [1387, 350] on icon "button" at bounding box center [1399, 340] width 24 height 24
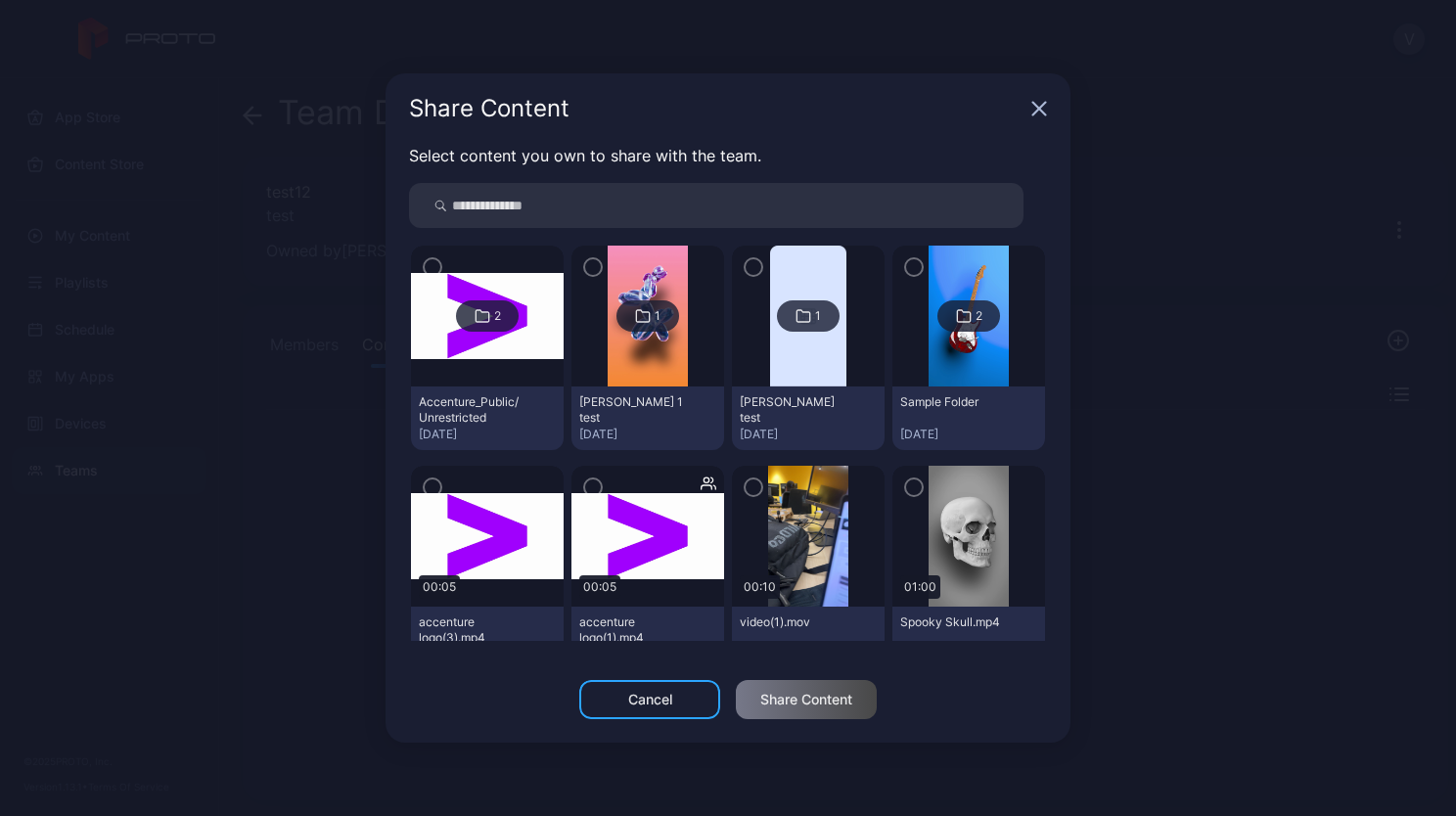
click at [1298, 338] on div "Share Content Select content you own to share with the team. 2 Accenture_Public…" at bounding box center [728, 408] width 1456 height 816
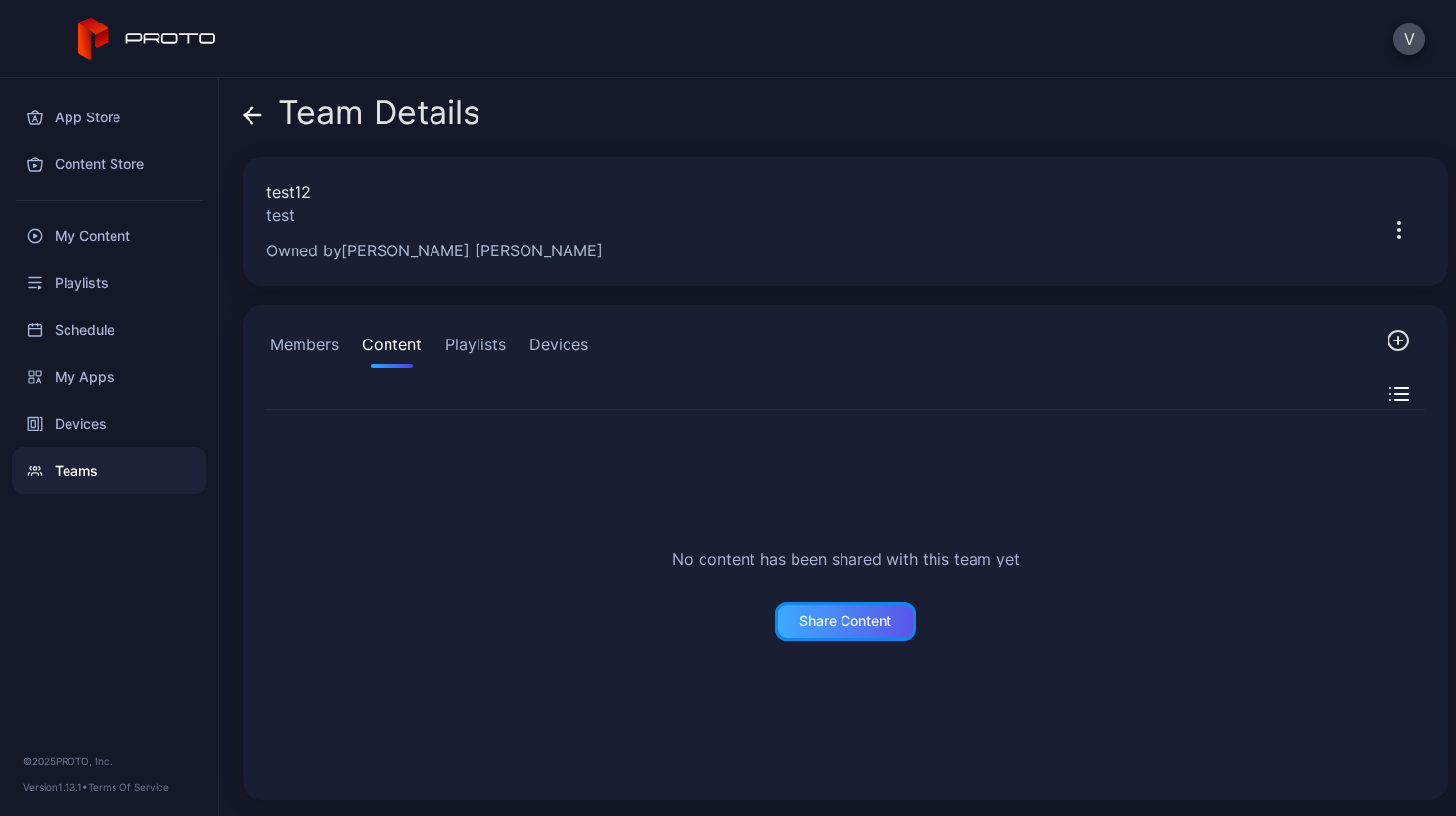
click at [800, 614] on div "Share Content" at bounding box center [846, 622] width 92 height 16
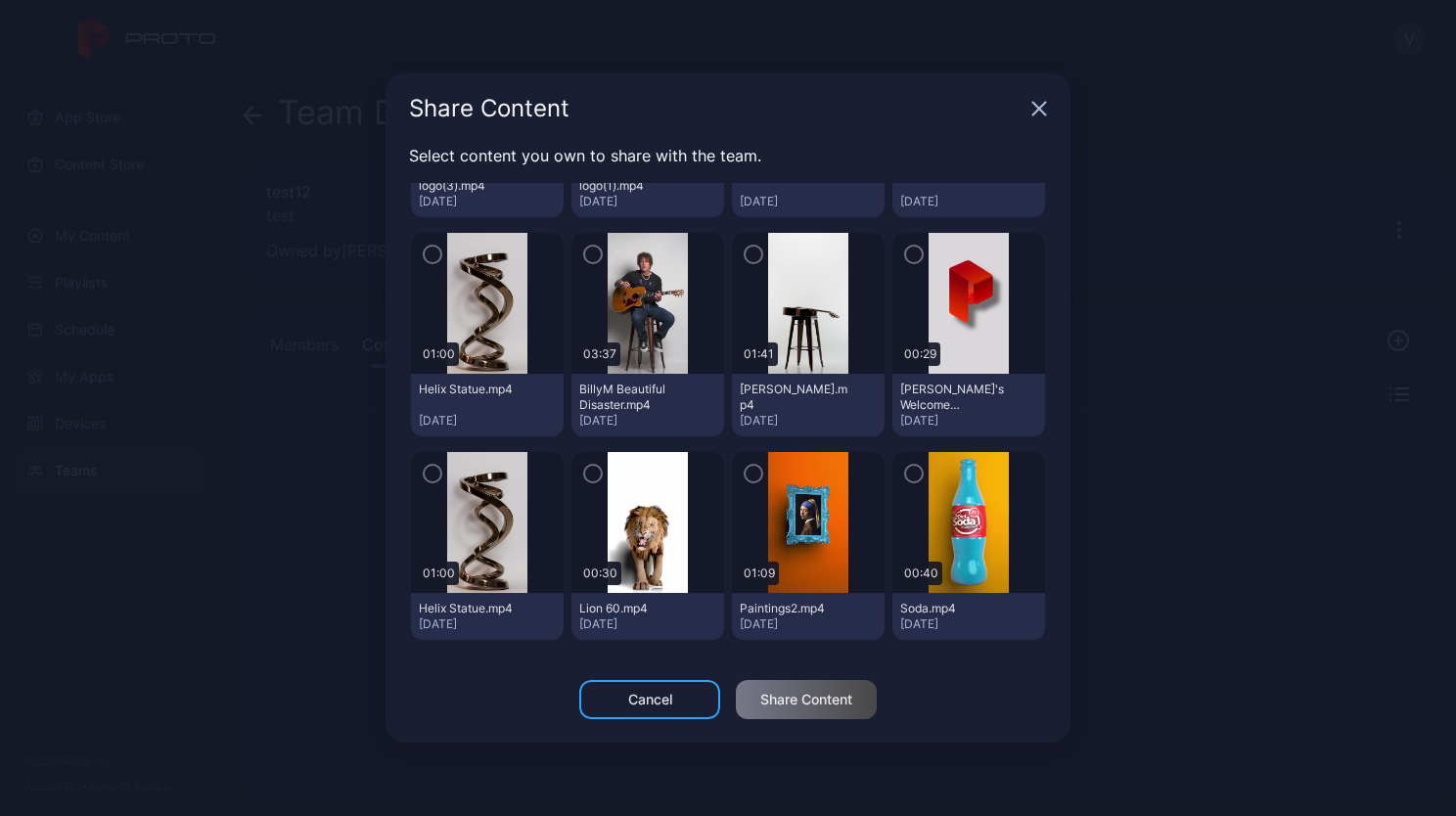
scroll to position [0, 0]
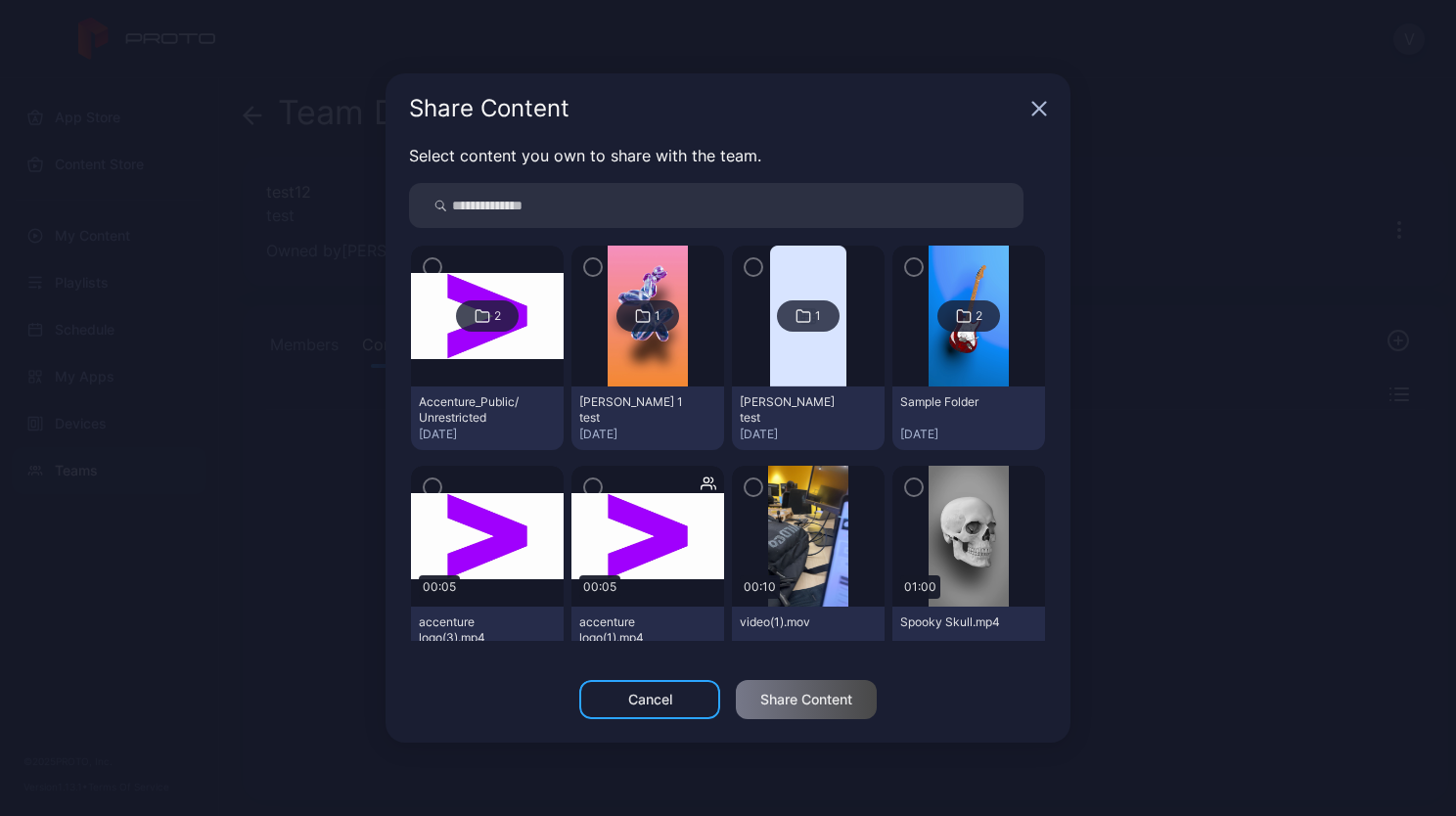
click at [889, 218] on input "search" at bounding box center [717, 205] width 615 height 45
click at [1039, 105] on icon "button" at bounding box center [1040, 108] width 16 height 16
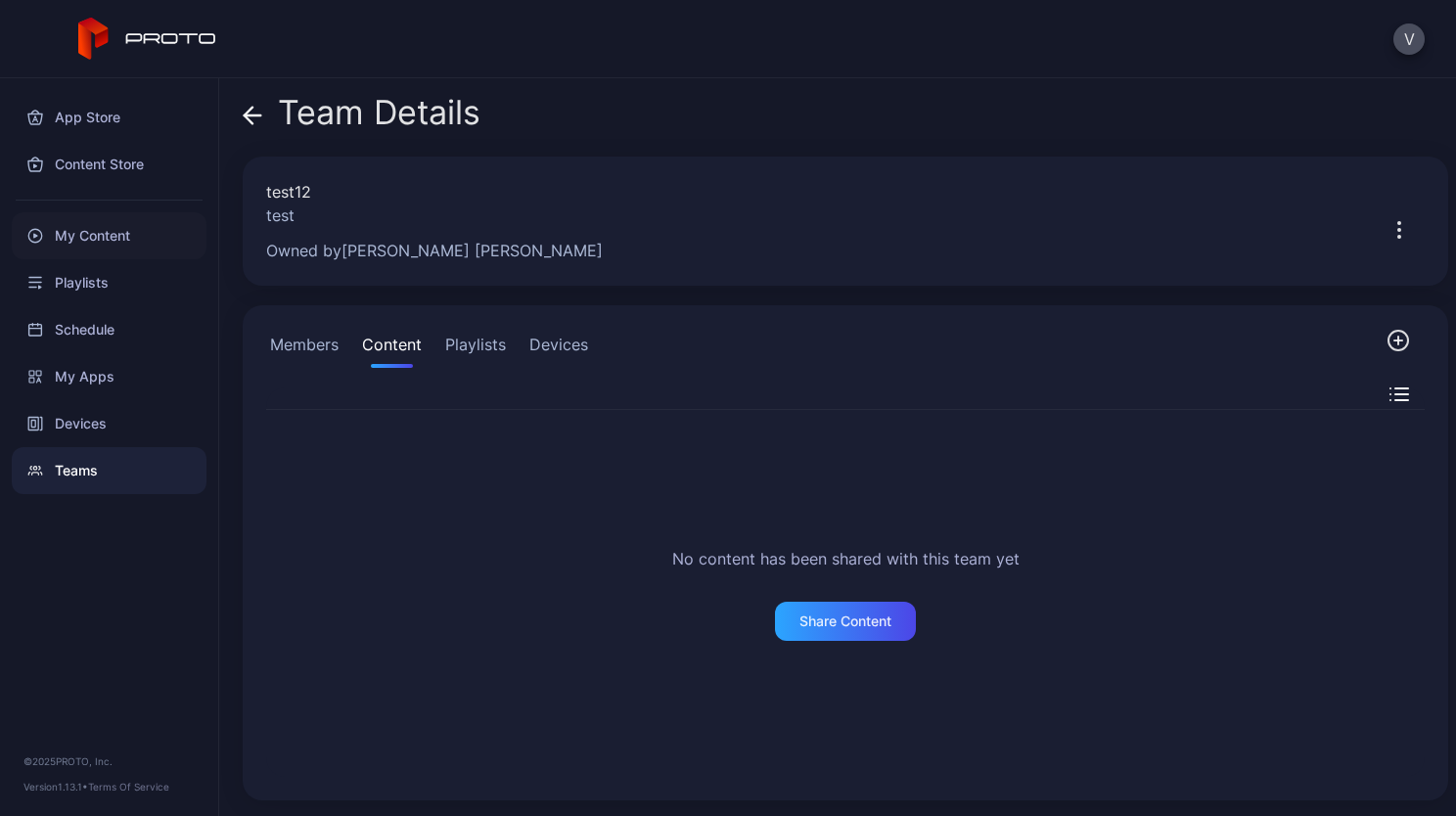
click at [77, 225] on div "My Content" at bounding box center [109, 235] width 195 height 47
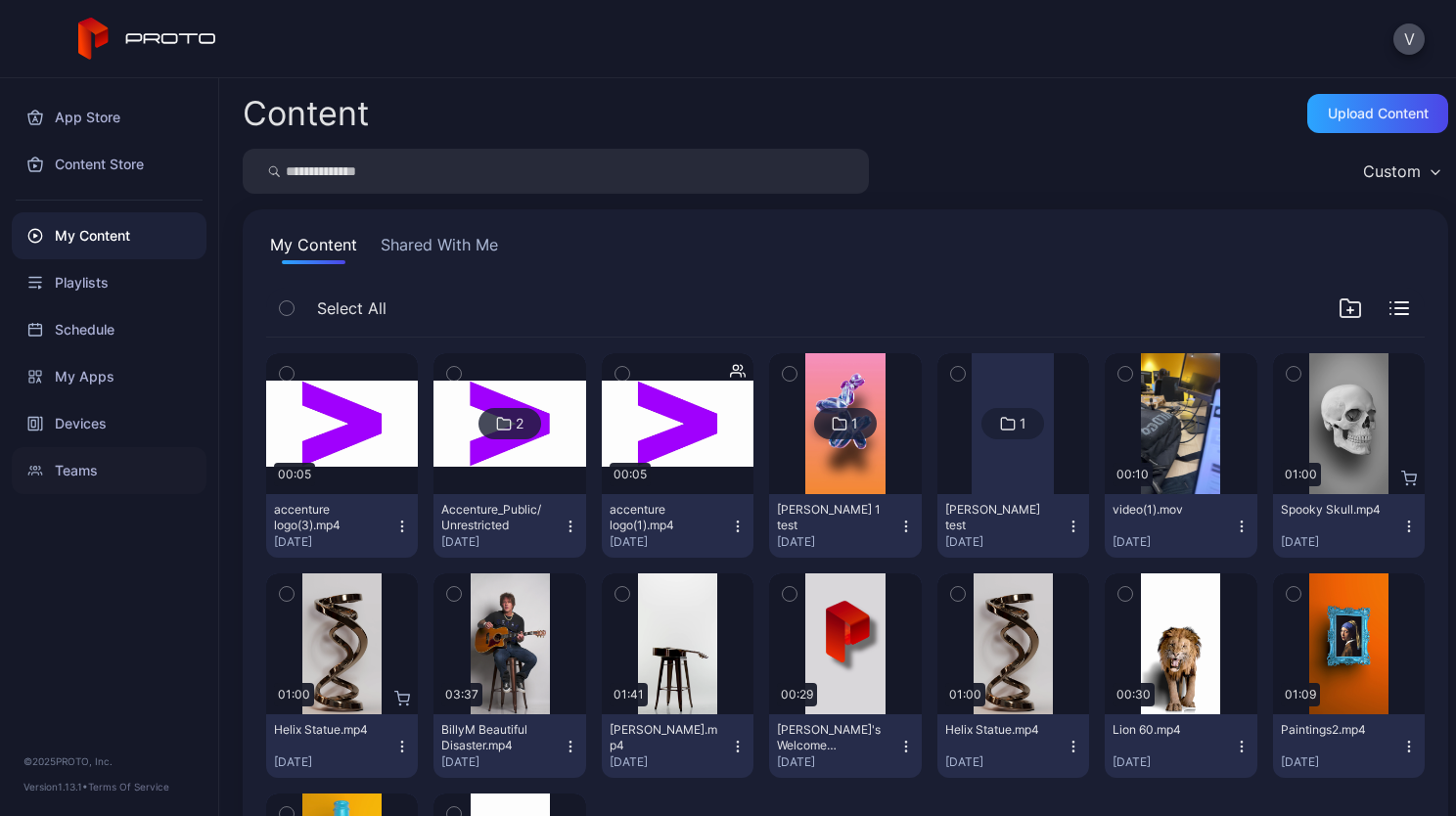
click at [51, 459] on div "Teams" at bounding box center [109, 470] width 195 height 47
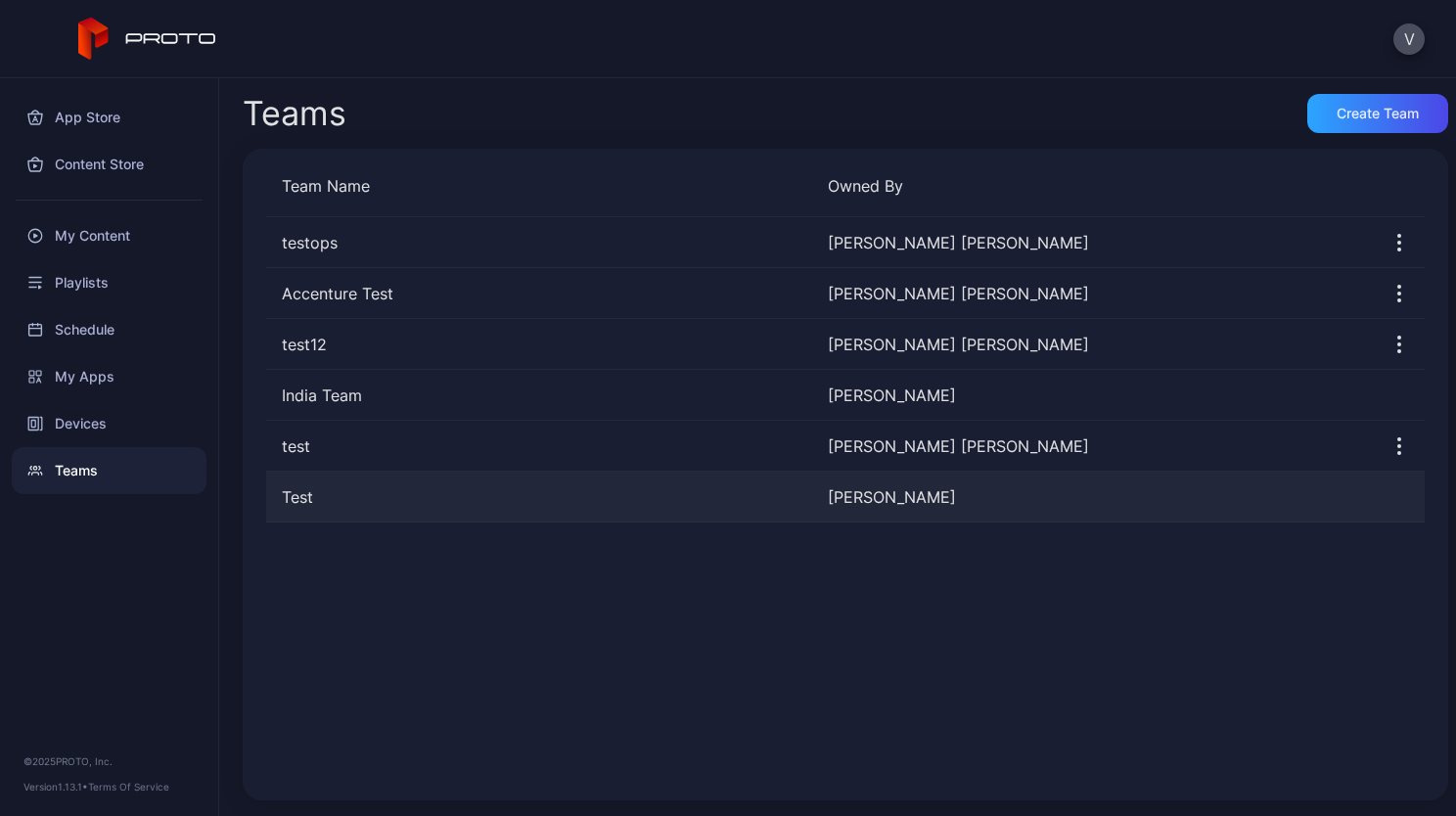
click at [308, 494] on div "Test" at bounding box center [539, 498] width 546 height 24
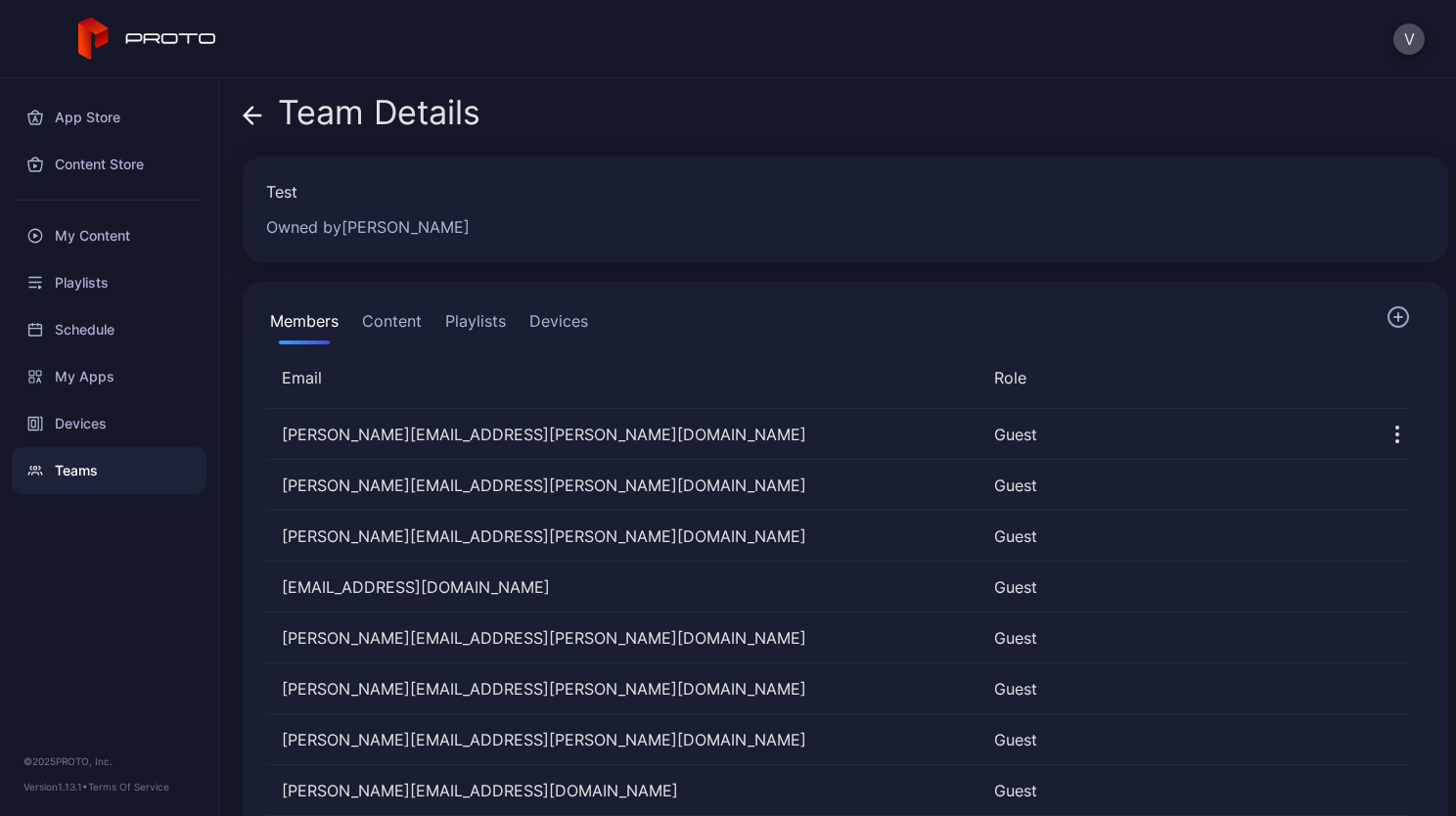
click at [387, 324] on button "Content" at bounding box center [392, 324] width 68 height 39
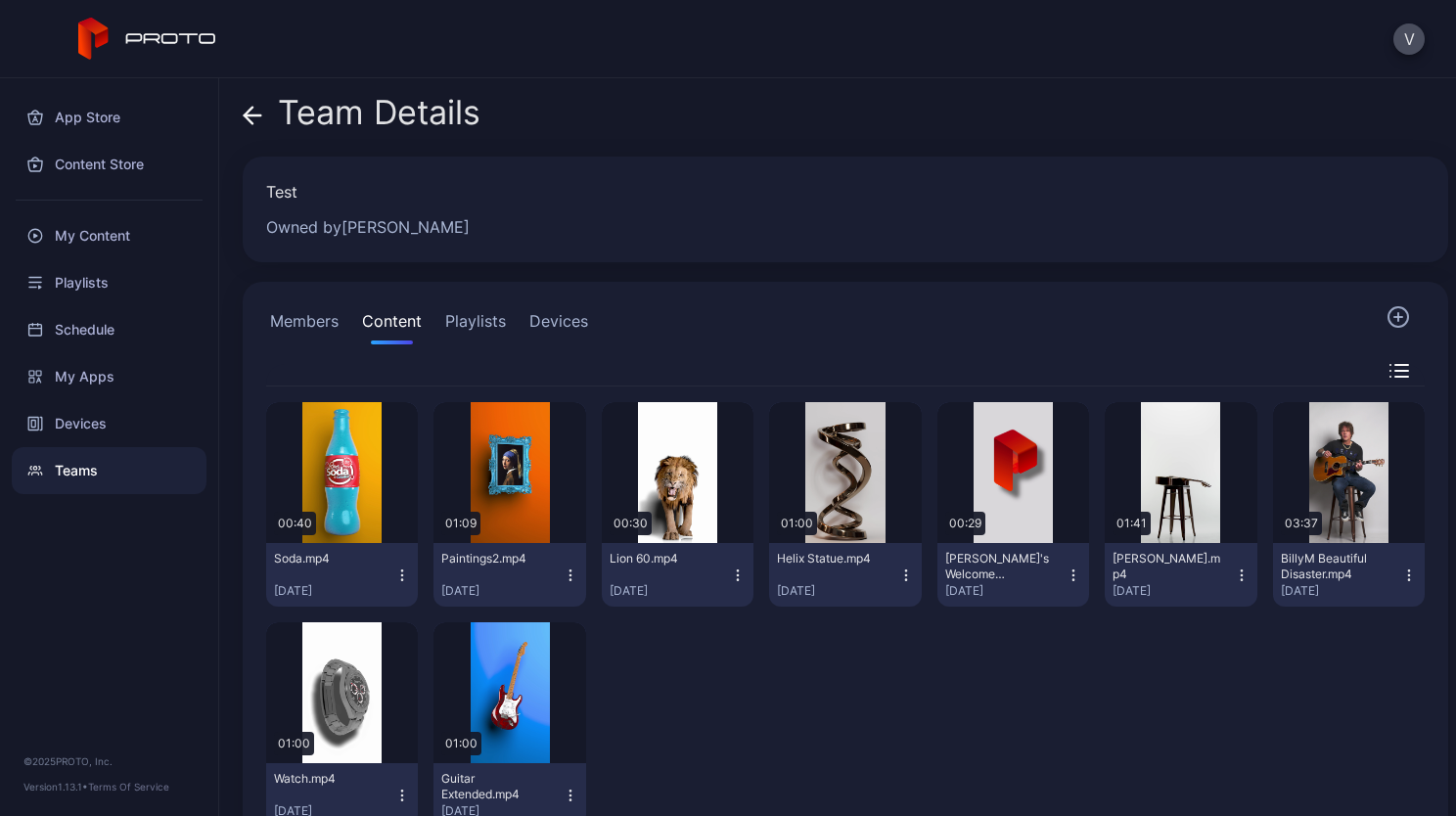
click at [460, 315] on button "Playlists" at bounding box center [476, 324] width 69 height 39
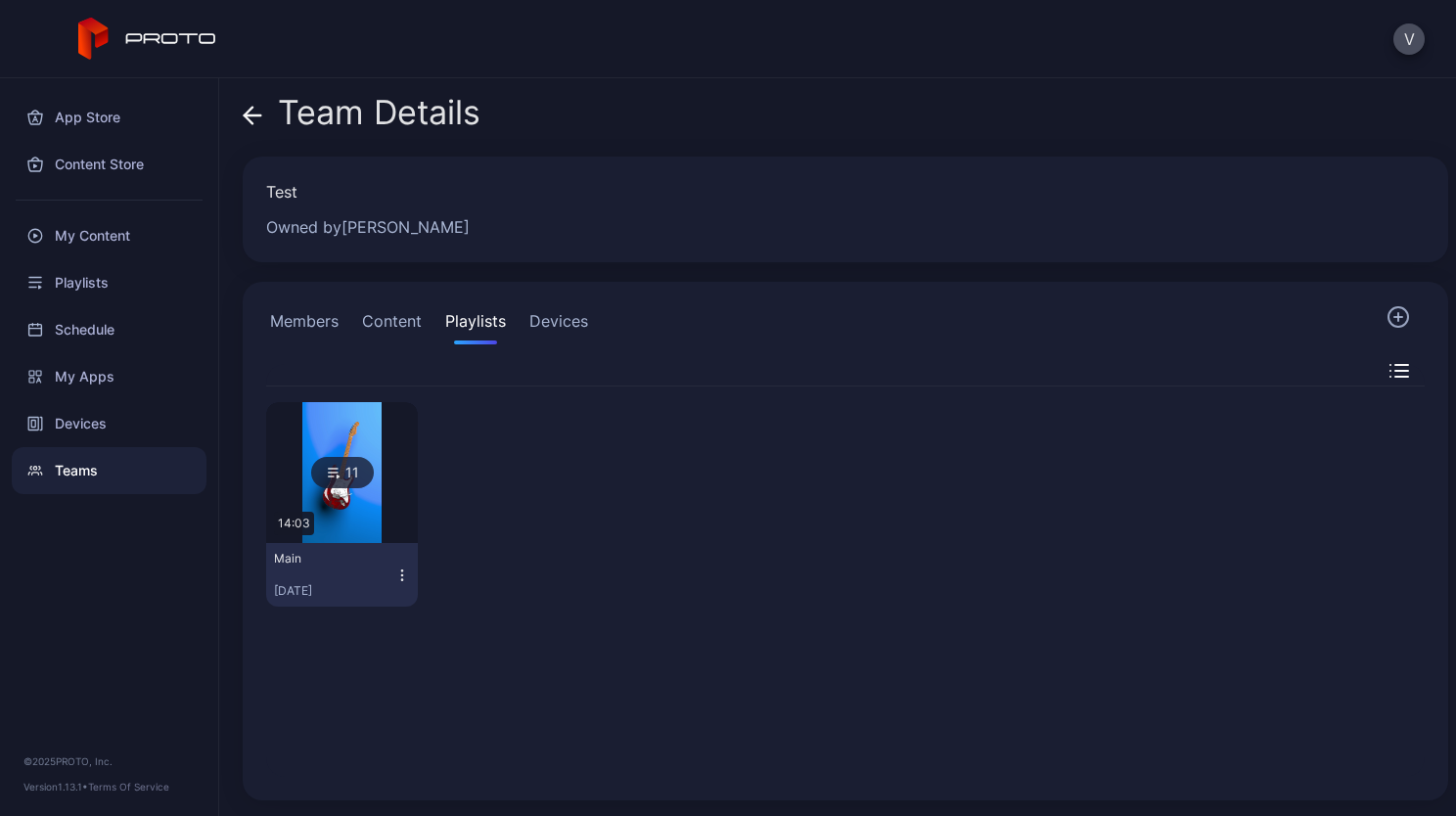
click at [549, 324] on button "Devices" at bounding box center [558, 324] width 67 height 39
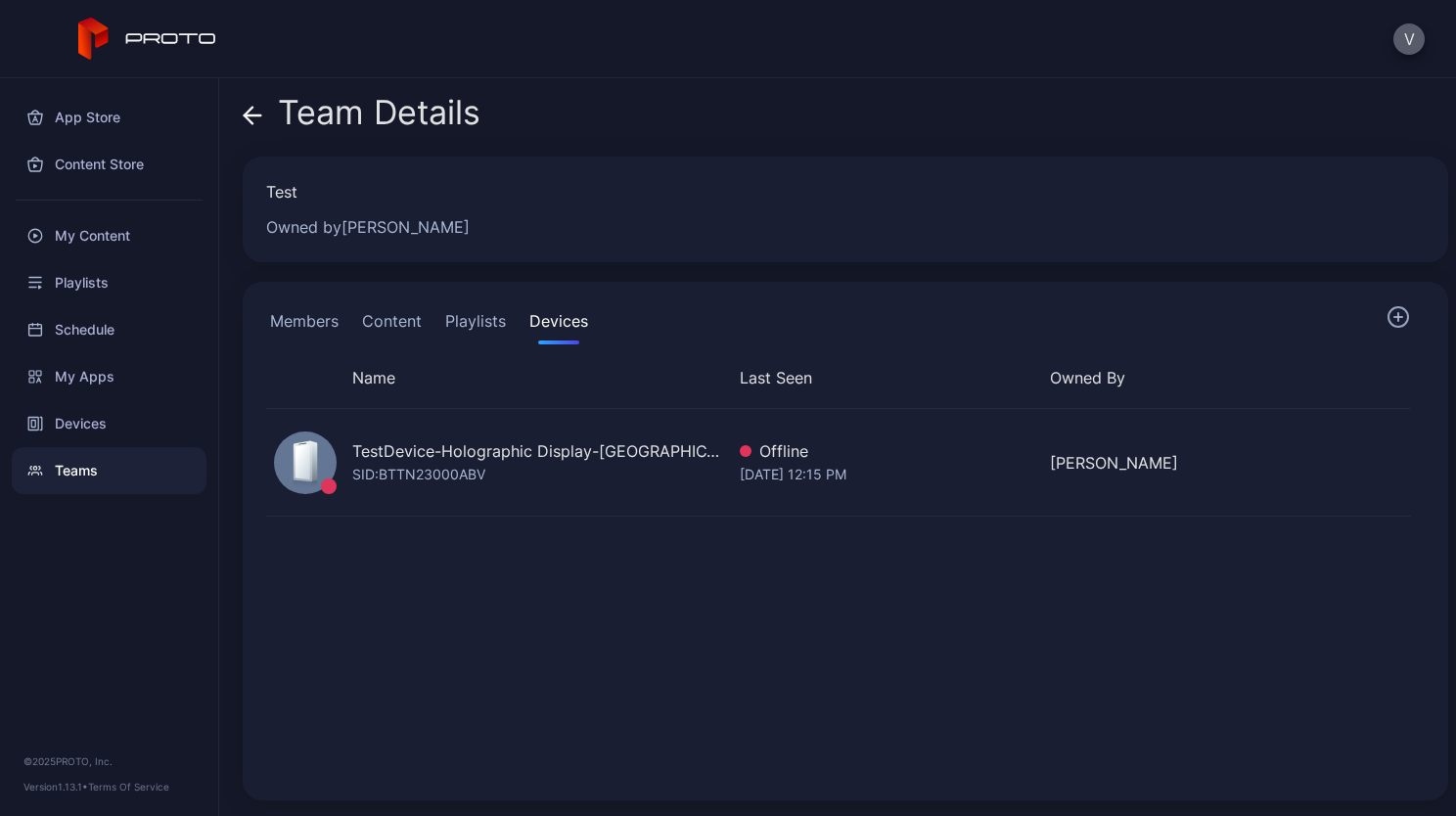
click at [1414, 43] on button "V" at bounding box center [1409, 39] width 31 height 31
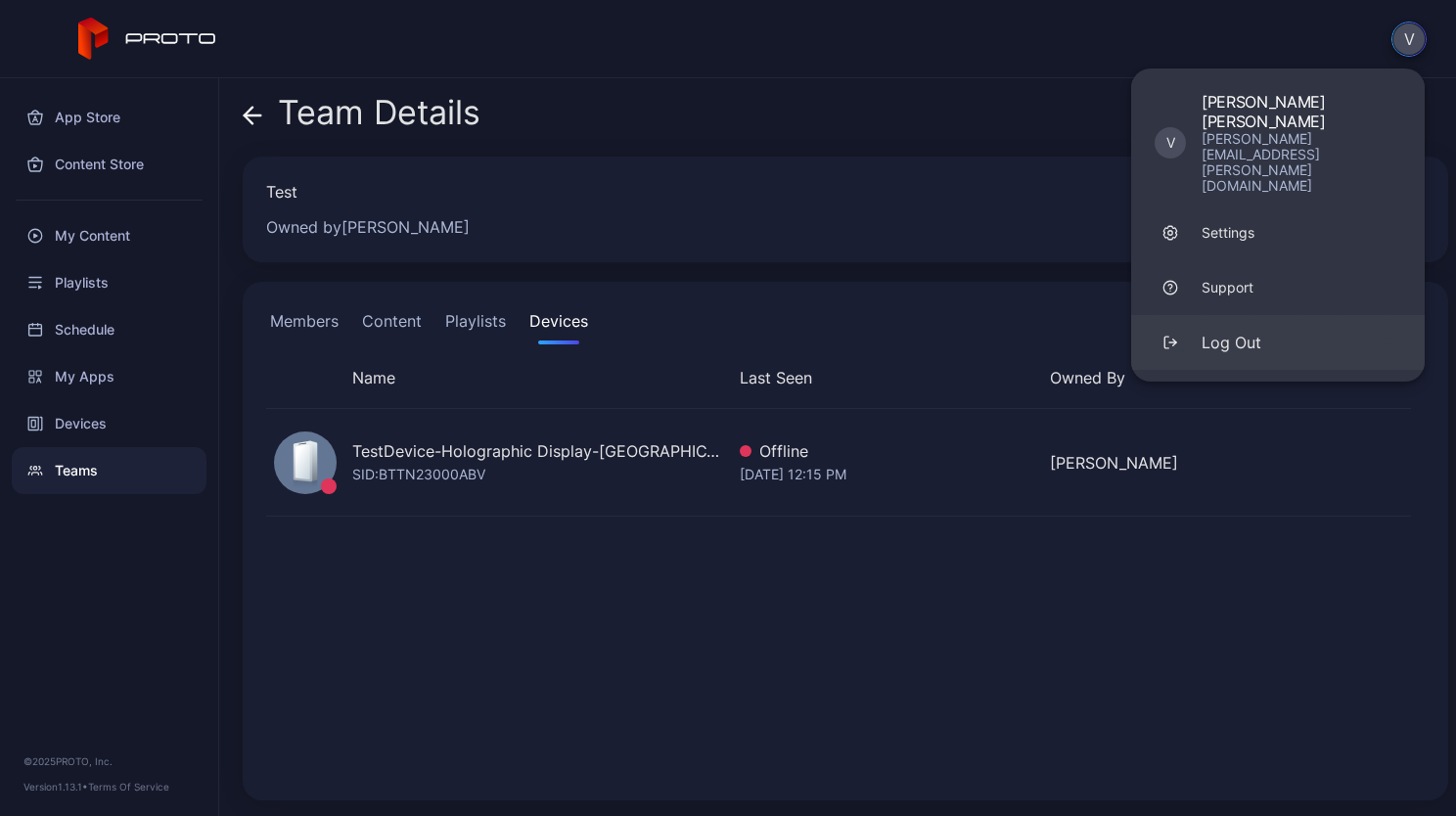
click at [1233, 330] on div "Log Out" at bounding box center [1232, 342] width 60 height 24
click at [1221, 330] on div "Log Out" at bounding box center [1232, 342] width 60 height 24
click at [1228, 330] on div "Log Out" at bounding box center [1232, 342] width 60 height 24
click at [1210, 330] on div "Log Out" at bounding box center [1232, 342] width 60 height 24
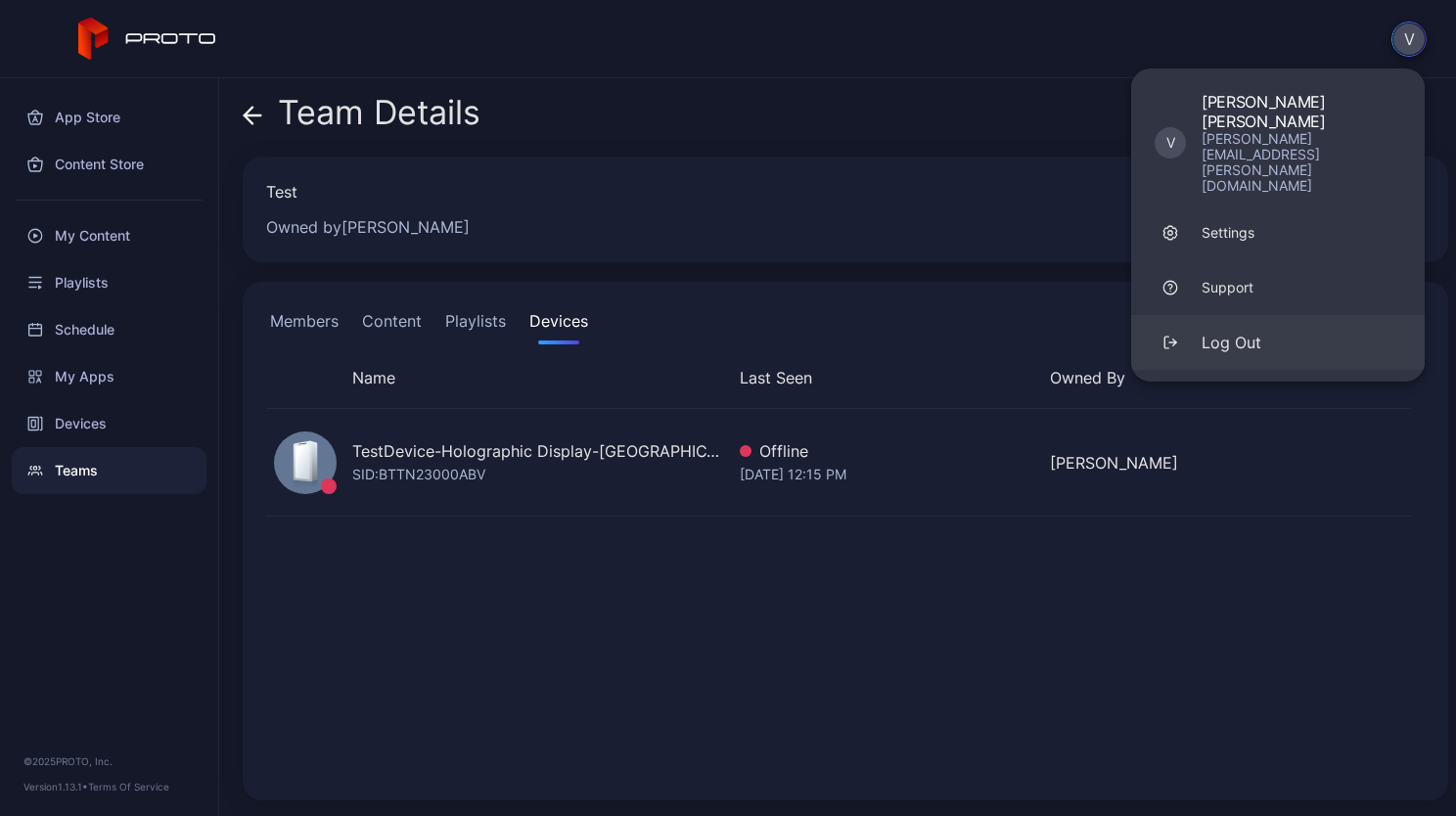
click at [1231, 330] on div "Log Out" at bounding box center [1232, 342] width 60 height 24
click at [1210, 330] on div "Log Out" at bounding box center [1232, 342] width 60 height 24
click at [1232, 330] on div "Log Out" at bounding box center [1232, 342] width 60 height 24
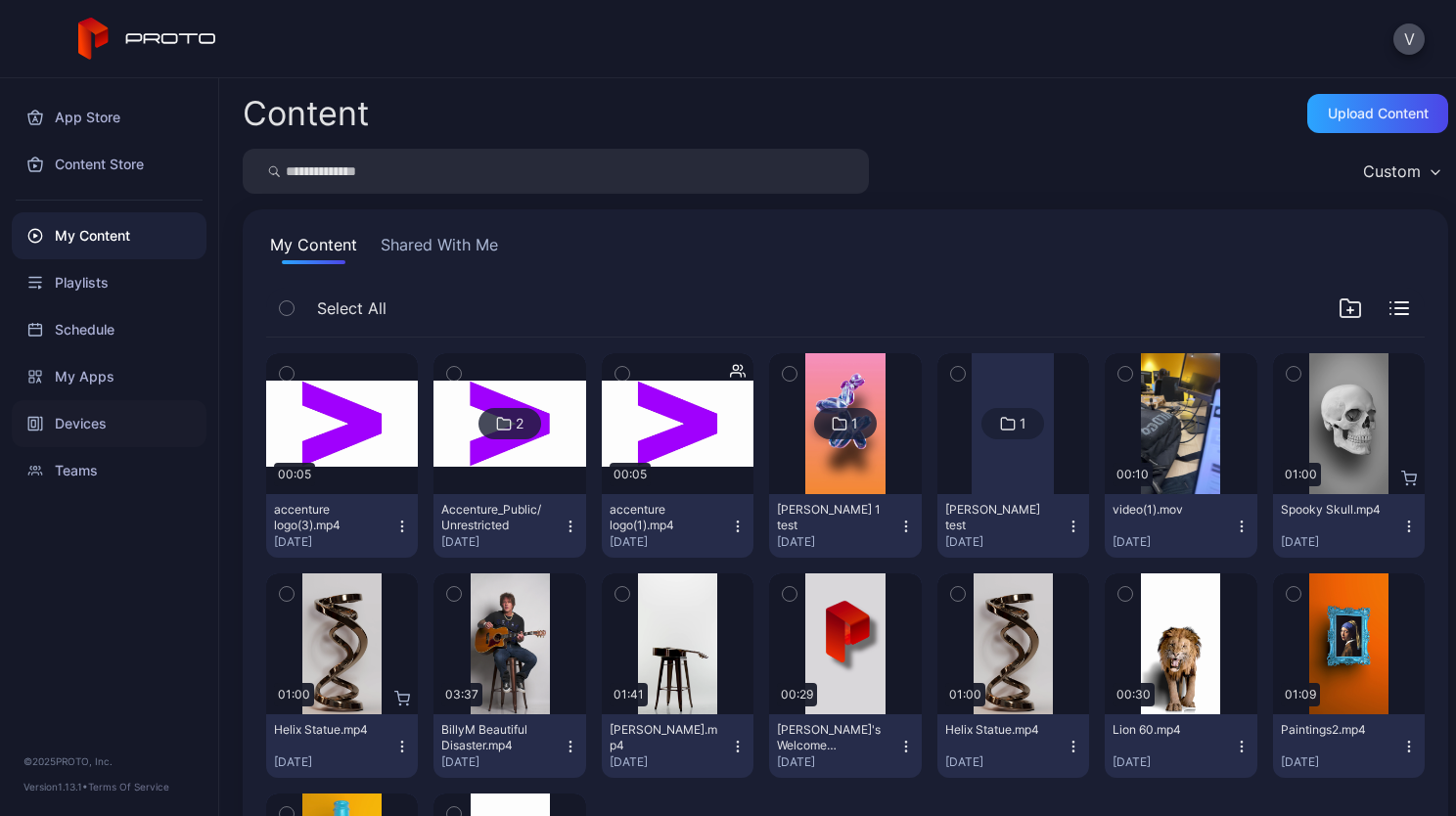
click at [90, 418] on div "Devices" at bounding box center [109, 423] width 195 height 47
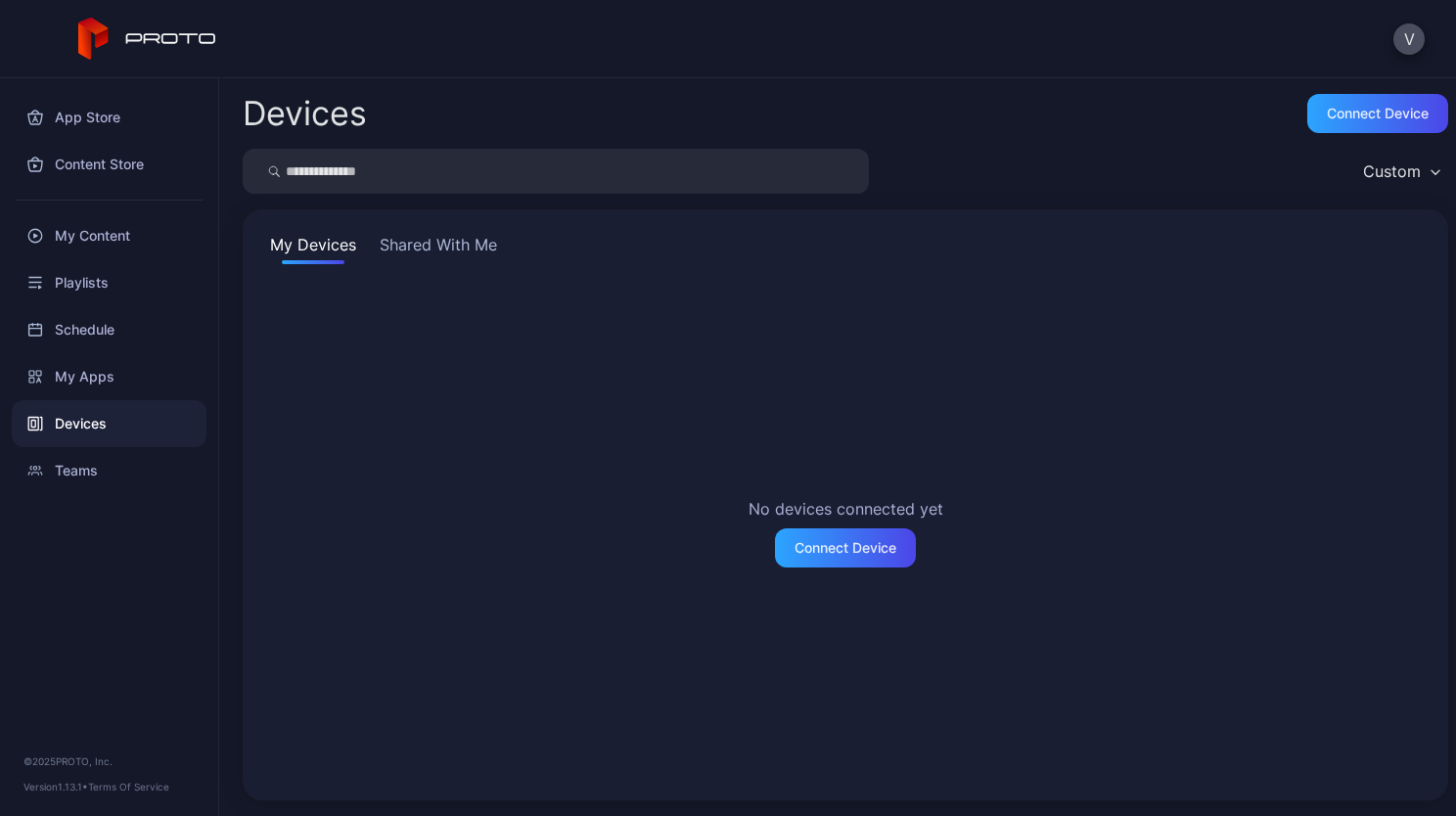
click at [432, 241] on button "Shared With Me" at bounding box center [439, 248] width 125 height 31
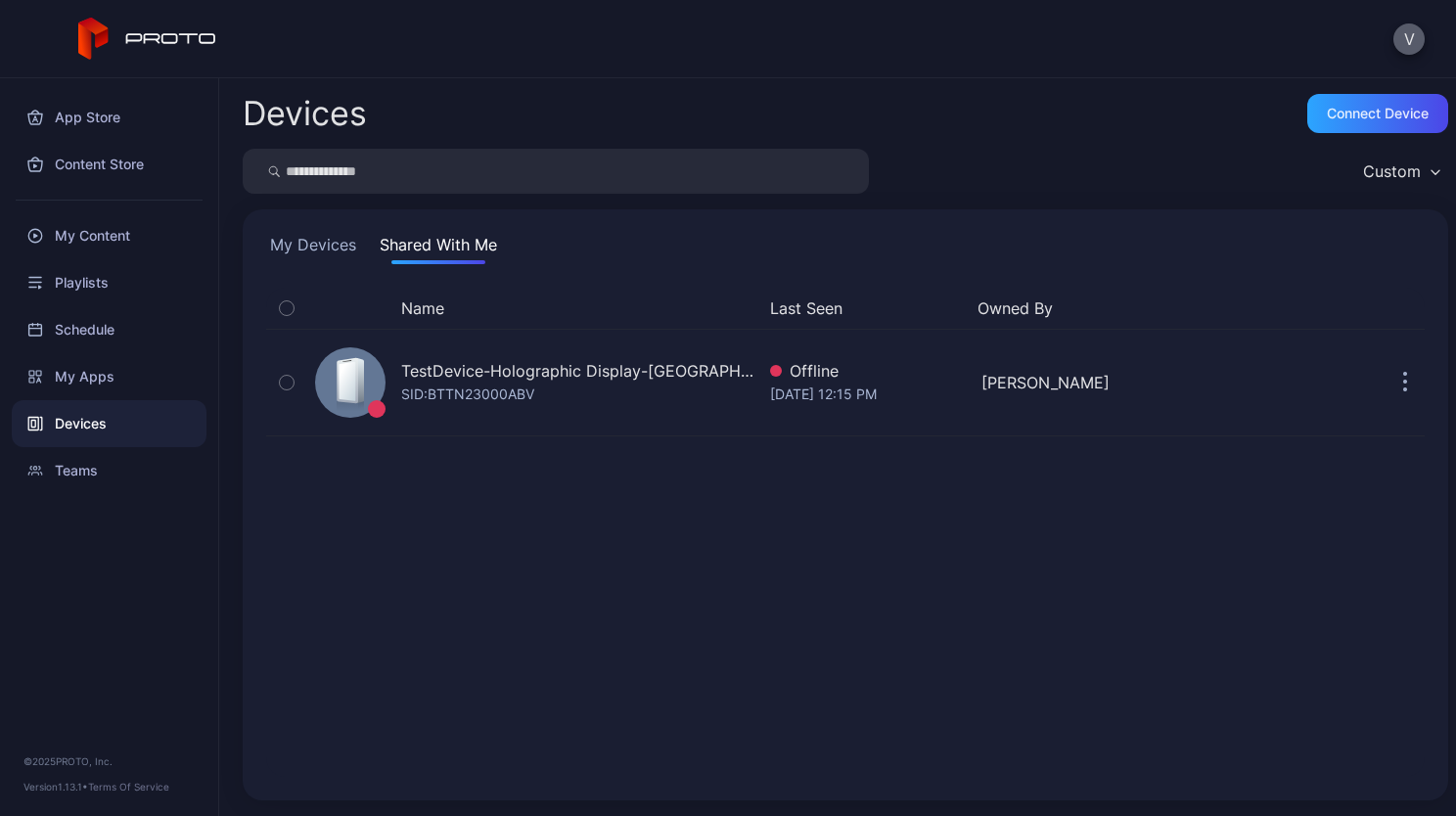
click at [1409, 35] on button "V" at bounding box center [1409, 39] width 31 height 31
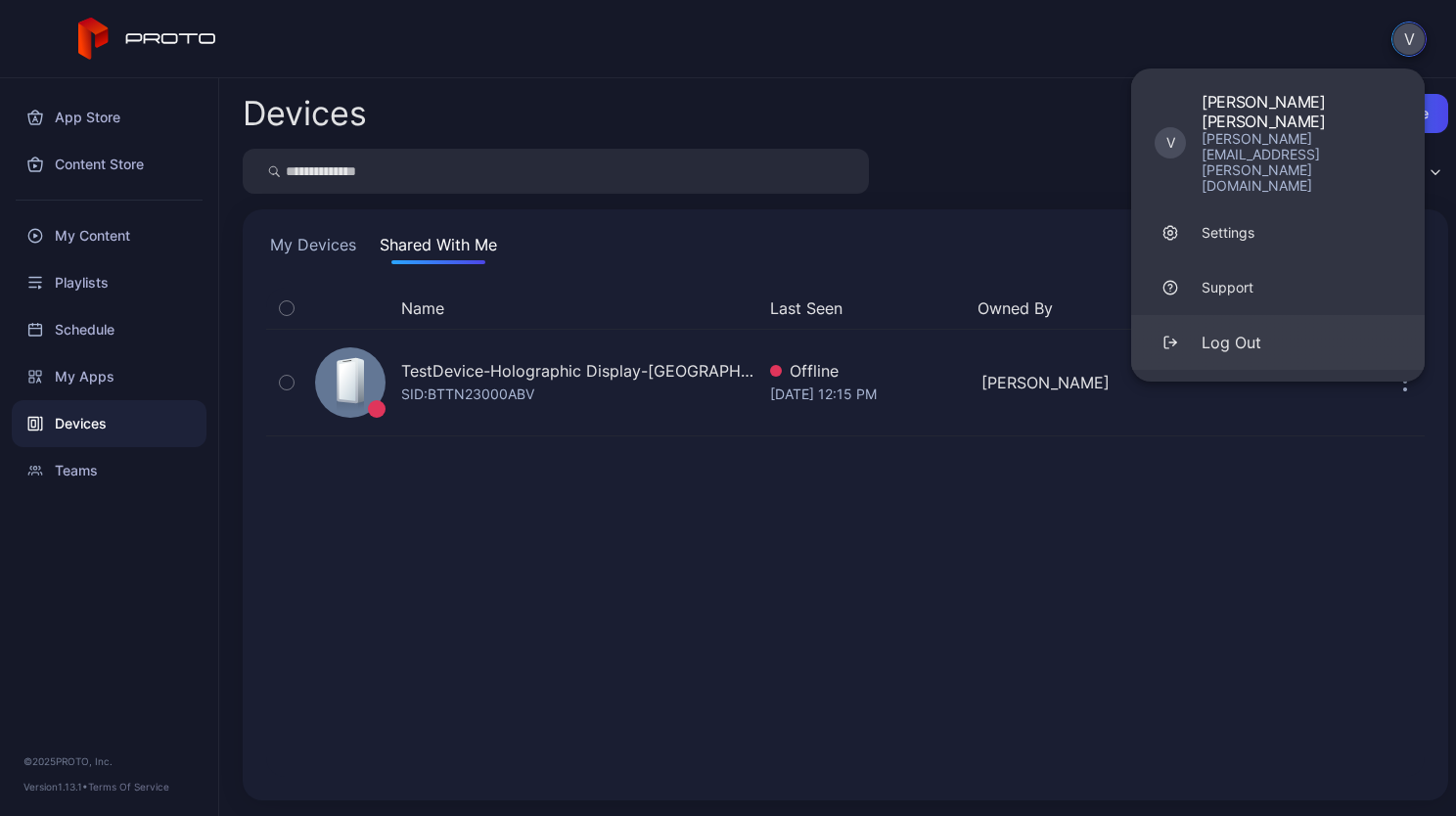
click at [1223, 330] on div "Log Out" at bounding box center [1232, 342] width 60 height 24
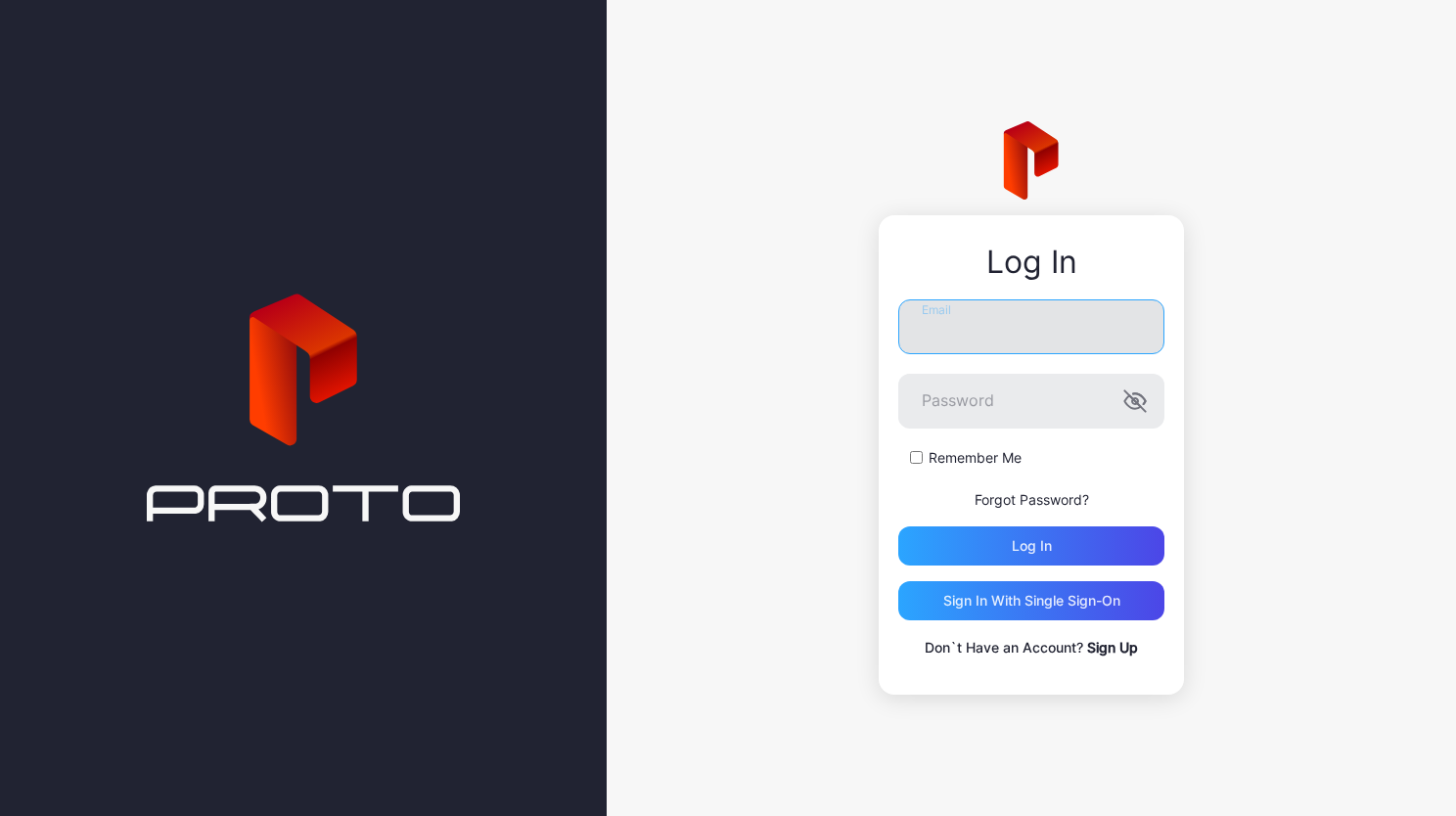
click at [951, 328] on input "Email" at bounding box center [1032, 326] width 267 height 55
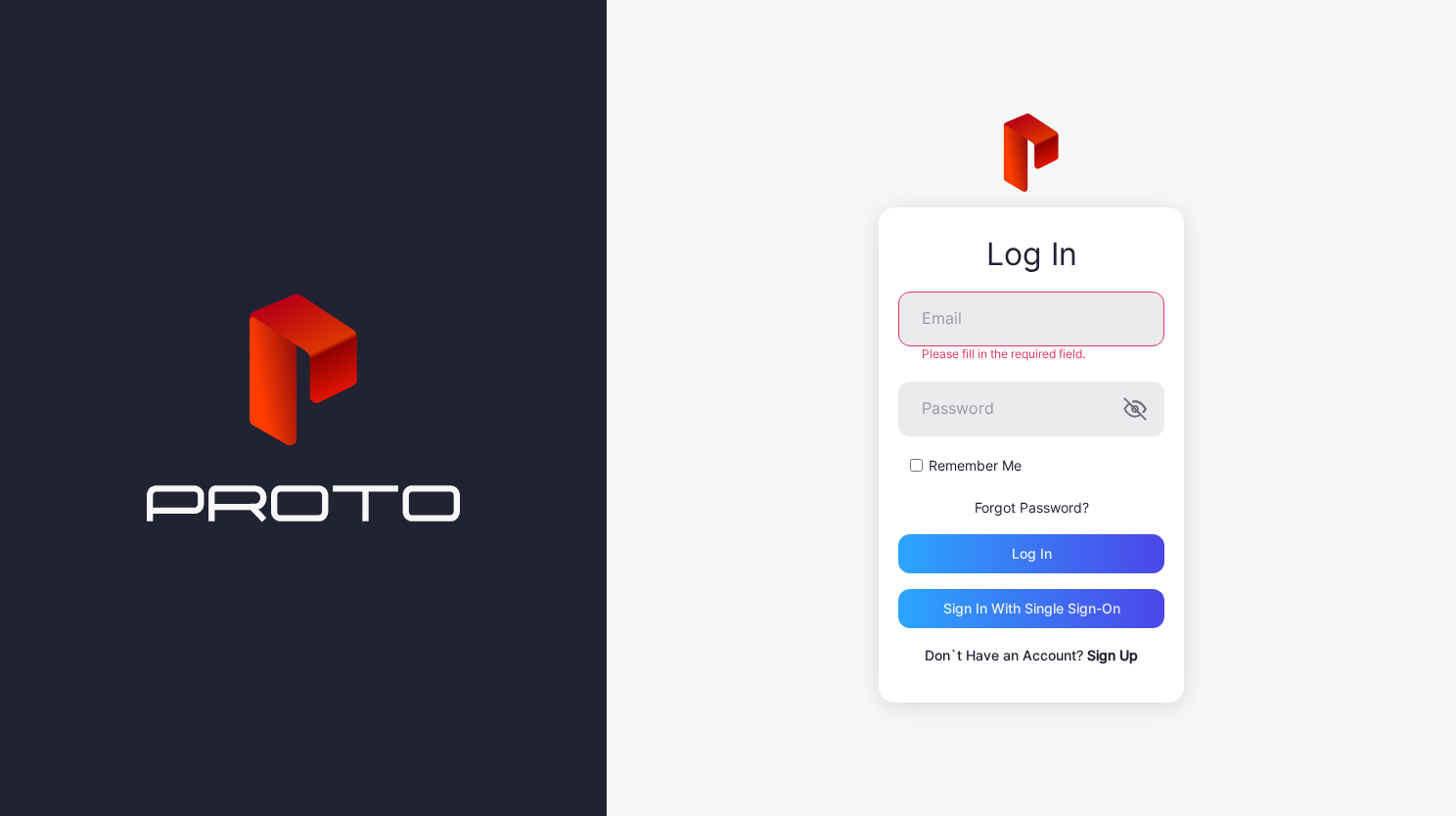
click at [1327, 252] on div "Log In Email Please fill in the required field. Password Remember Me Forgot Pas…" at bounding box center [1032, 408] width 850 height 816
click at [948, 315] on input "Email" at bounding box center [1032, 318] width 267 height 55
drag, startPoint x: 921, startPoint y: 320, endPoint x: 1108, endPoint y: 328, distance: 187.2
click at [1108, 328] on input "Email" at bounding box center [1032, 318] width 267 height 55
click at [1120, 328] on input "Email" at bounding box center [1032, 318] width 267 height 55
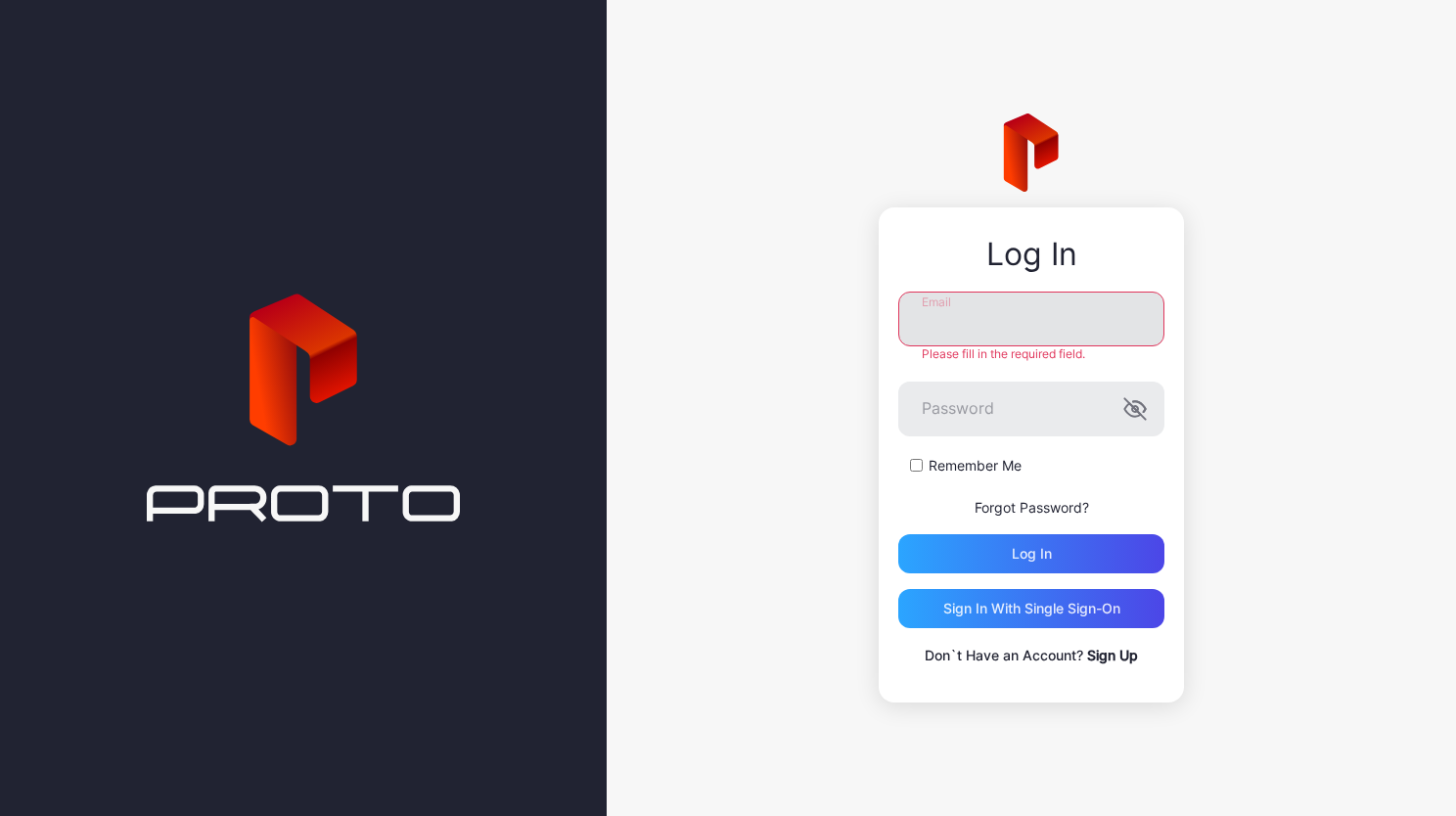
click at [1081, 328] on input "Email" at bounding box center [1032, 318] width 267 height 55
click at [1107, 382] on div "Log In Email Please fill in the required field. Password Remember Me Forgot Pas…" at bounding box center [1032, 408] width 850 height 816
click at [817, 209] on div "Log In Email Please fill in the required field. Password Remember Me Forgot Pas…" at bounding box center [1032, 408] width 850 height 816
drag, startPoint x: 810, startPoint y: 183, endPoint x: 1220, endPoint y: 510, distance: 524.4
click at [1220, 510] on div "Log In Email Please fill in the required field. Password Remember Me Forgot Pas…" at bounding box center [1032, 408] width 850 height 816
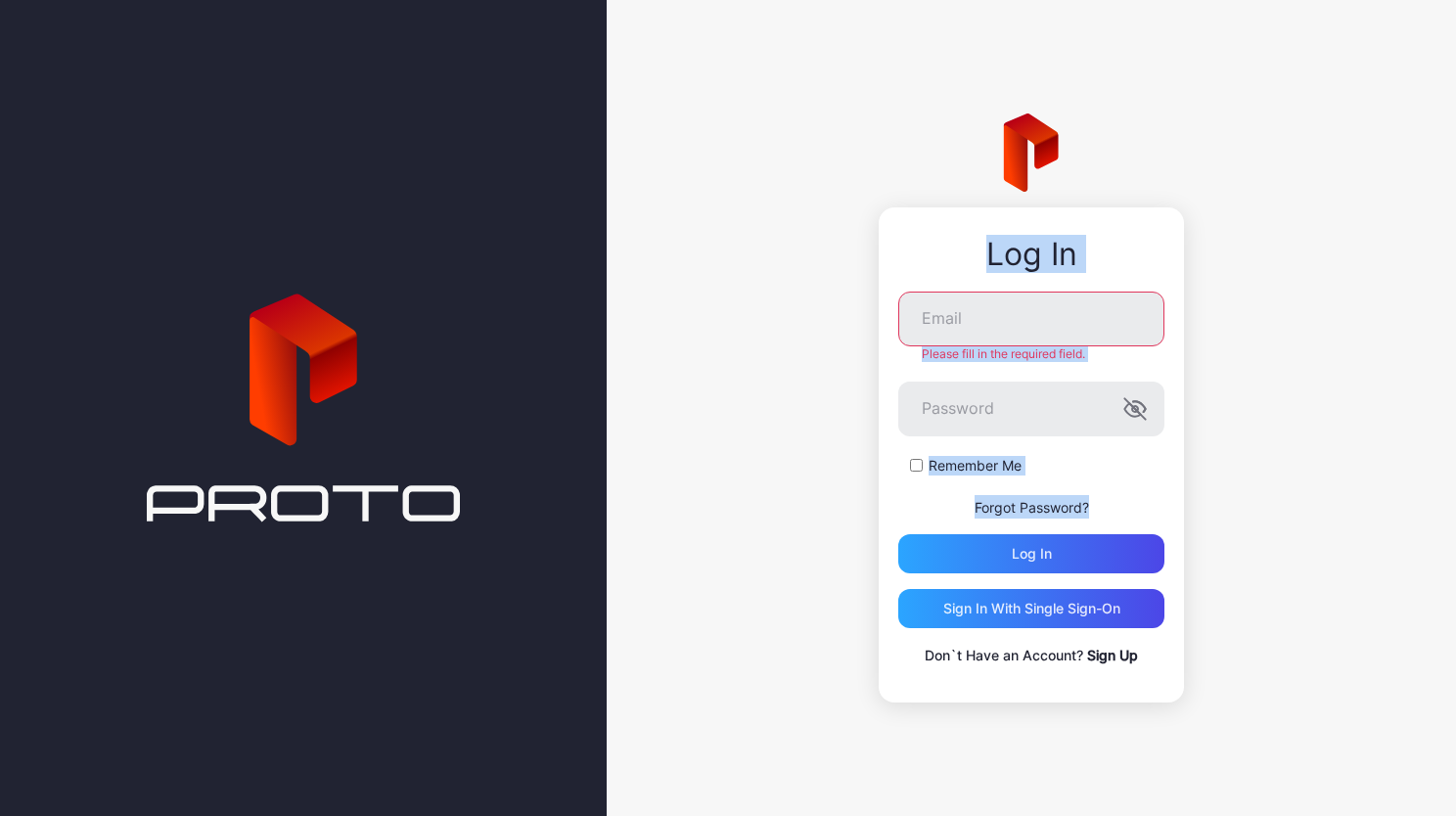
click at [1247, 268] on div "Log In Email Please fill in the required field. Password Remember Me Forgot Pas…" at bounding box center [1032, 408] width 850 height 816
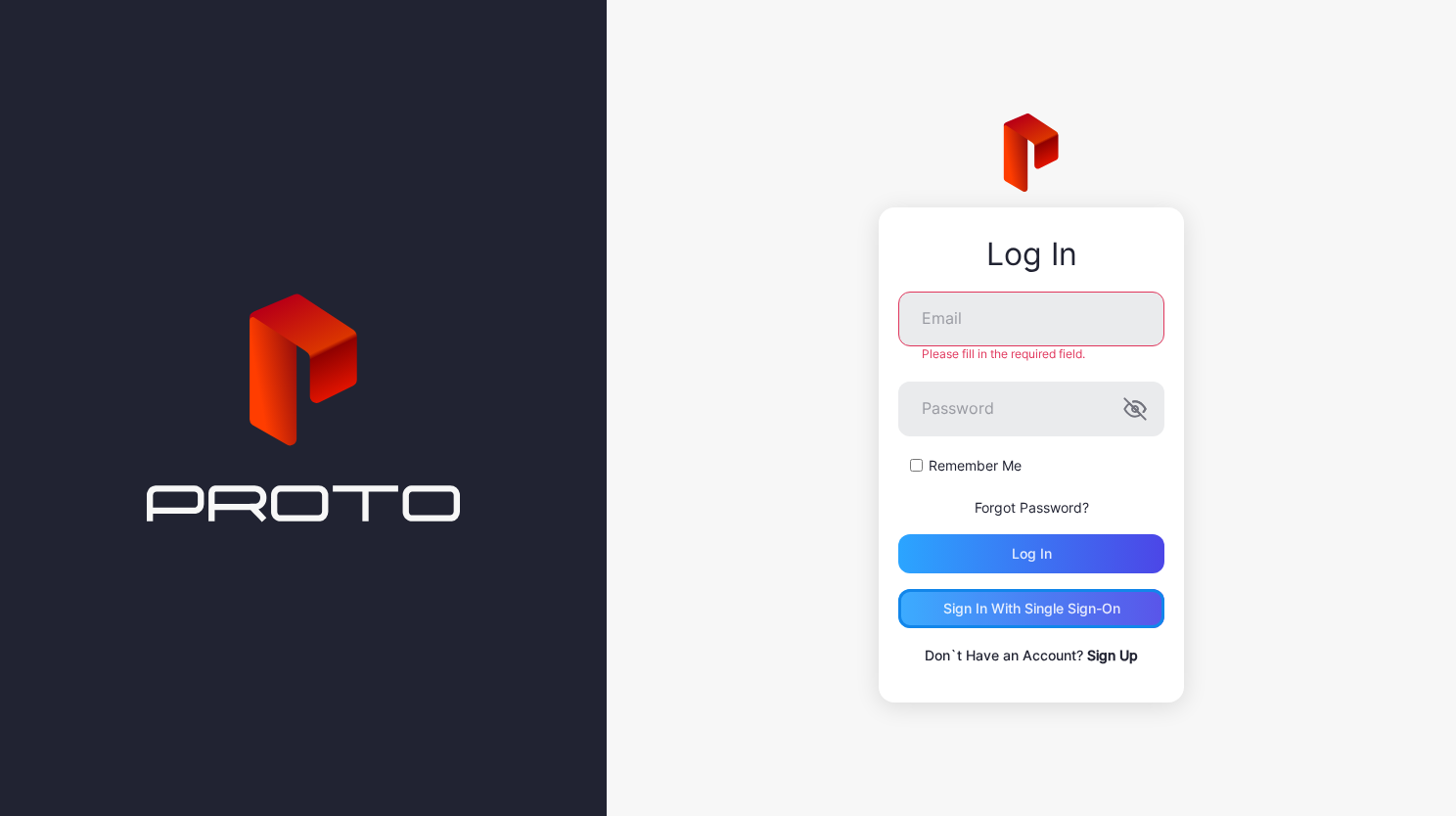
click at [982, 603] on div "Sign in With Single Sign-On" at bounding box center [1032, 609] width 177 height 16
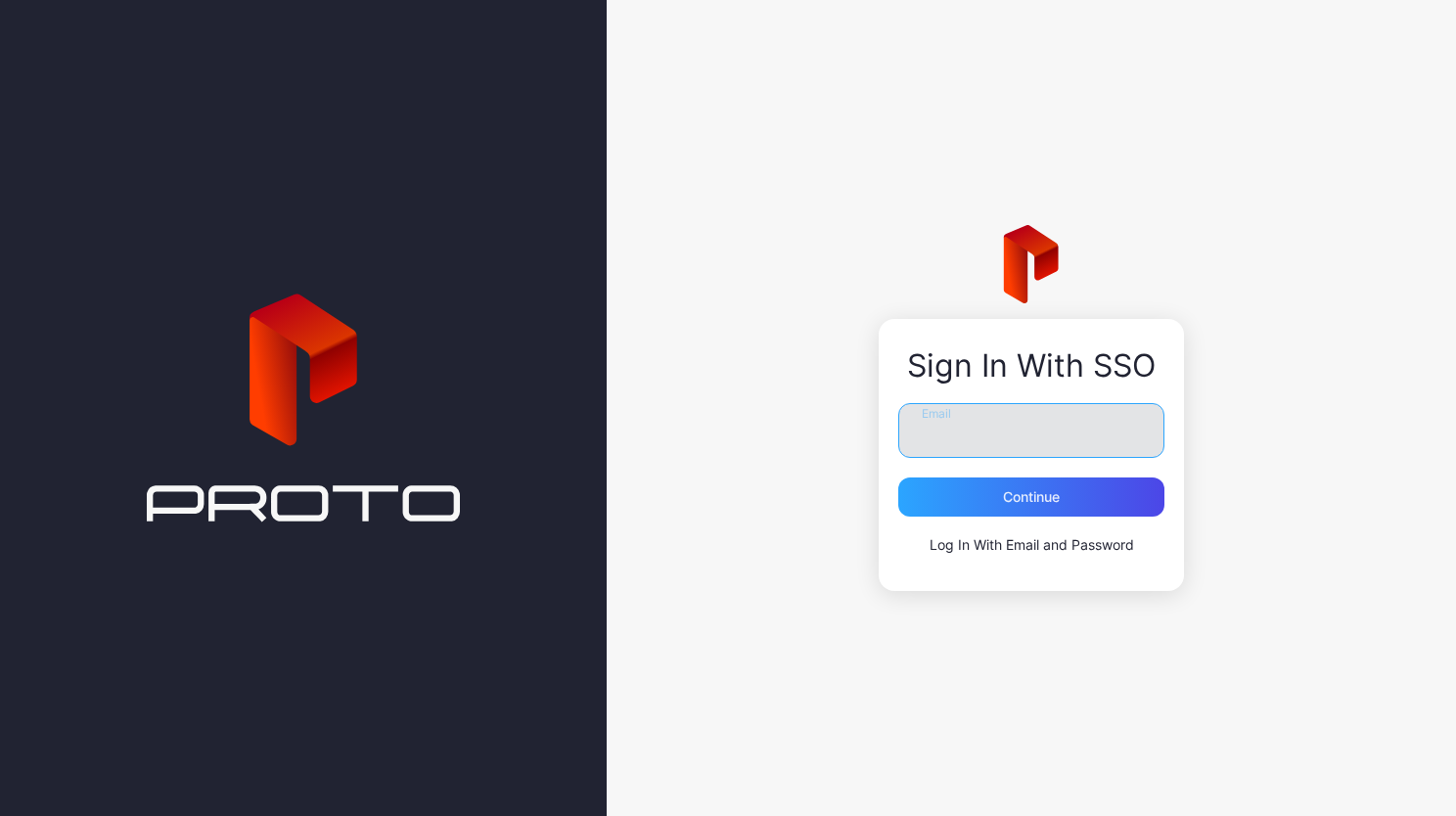
click at [953, 436] on input "Email" at bounding box center [1032, 430] width 267 height 55
type input "**********"
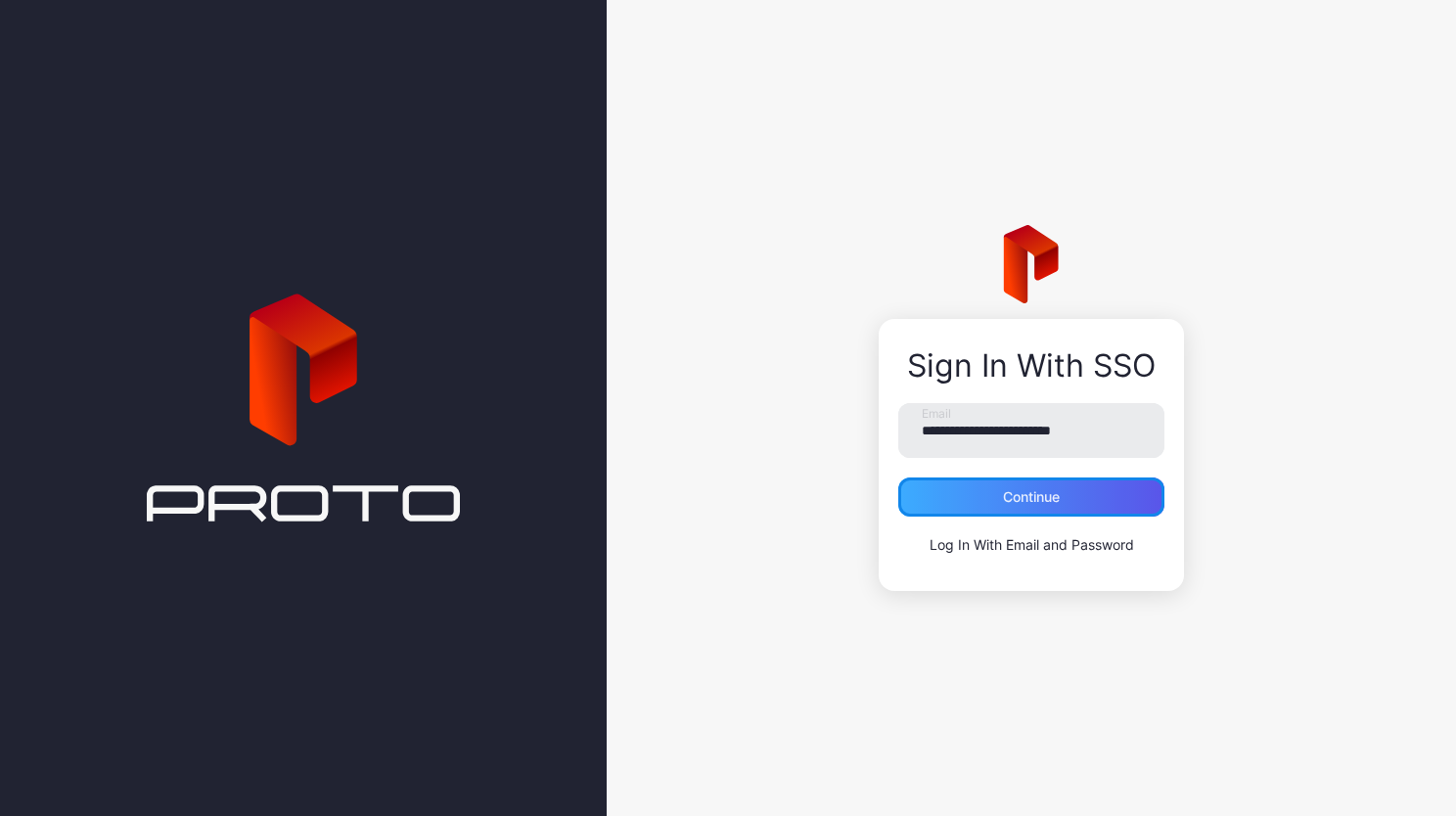
click at [1017, 497] on div "Continue" at bounding box center [1031, 498] width 57 height 16
